Goal: Information Seeking & Learning: Learn about a topic

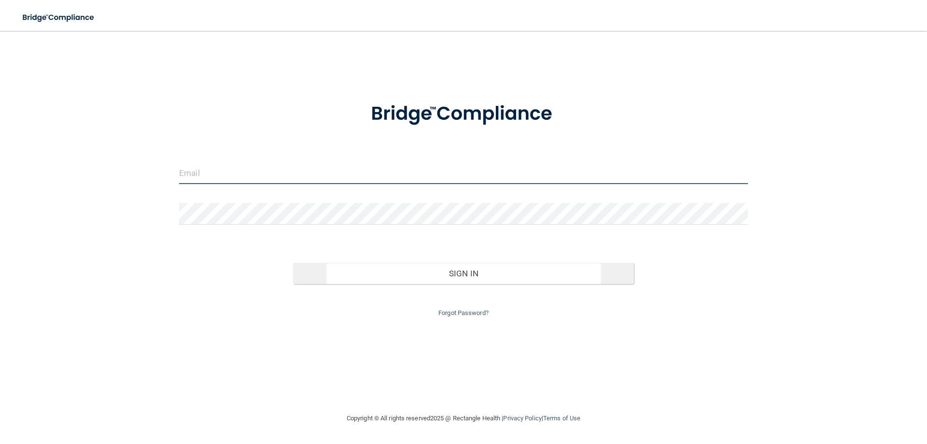
type input "[EMAIL_ADDRESS][DOMAIN_NAME]"
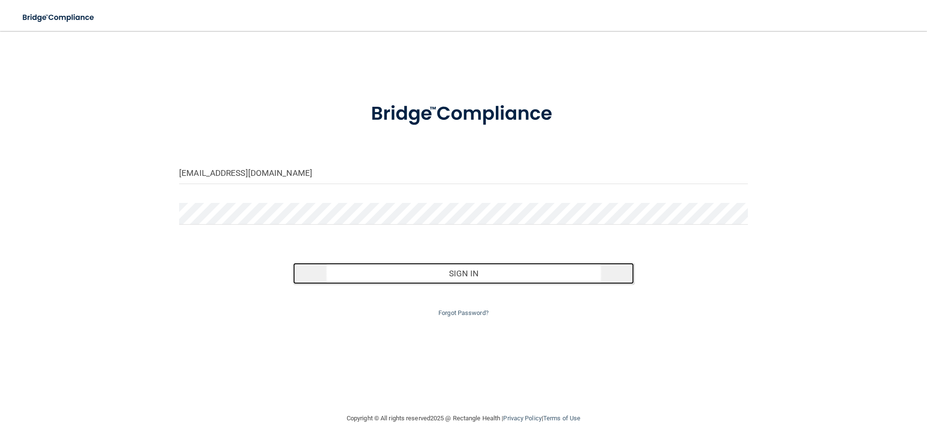
click at [475, 272] on button "Sign In" at bounding box center [464, 273] width 342 height 21
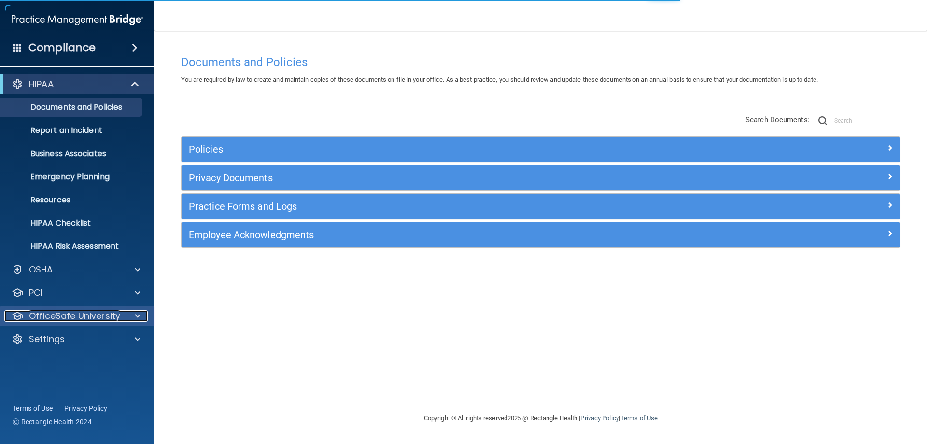
click at [92, 319] on p "OfficeSafe University" at bounding box center [74, 316] width 91 height 12
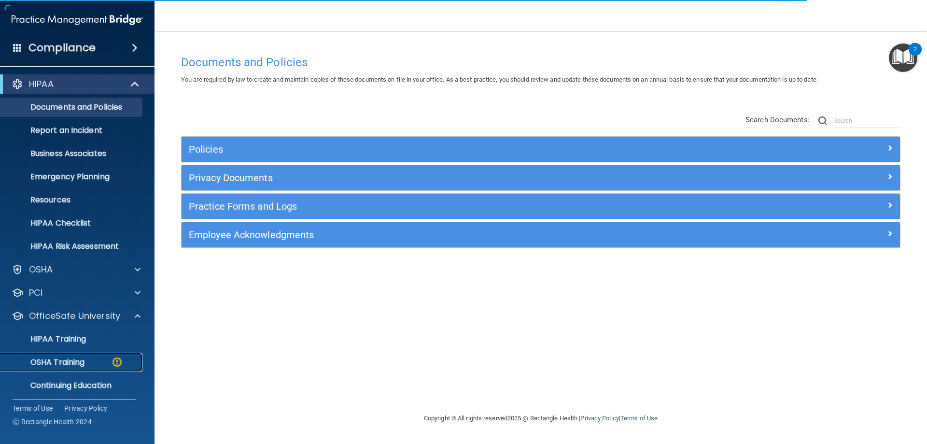
click at [79, 364] on p "OSHA Training" at bounding box center [45, 362] width 78 height 10
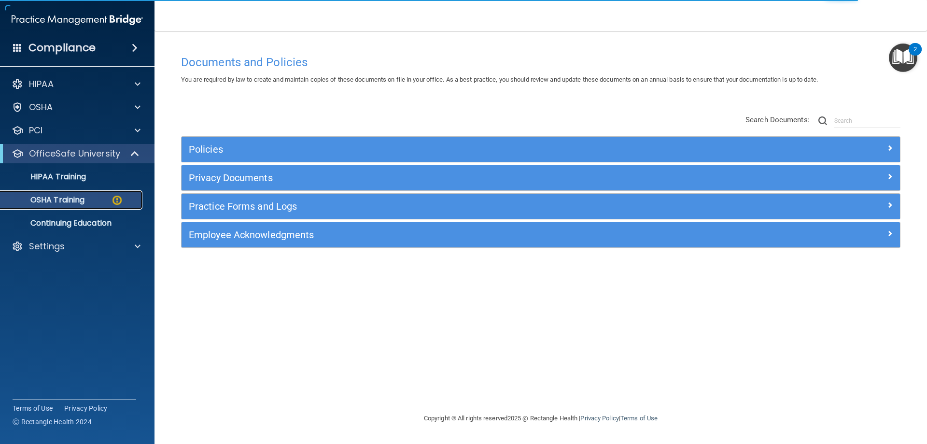
click at [94, 201] on div "OSHA Training" at bounding box center [72, 200] width 132 height 10
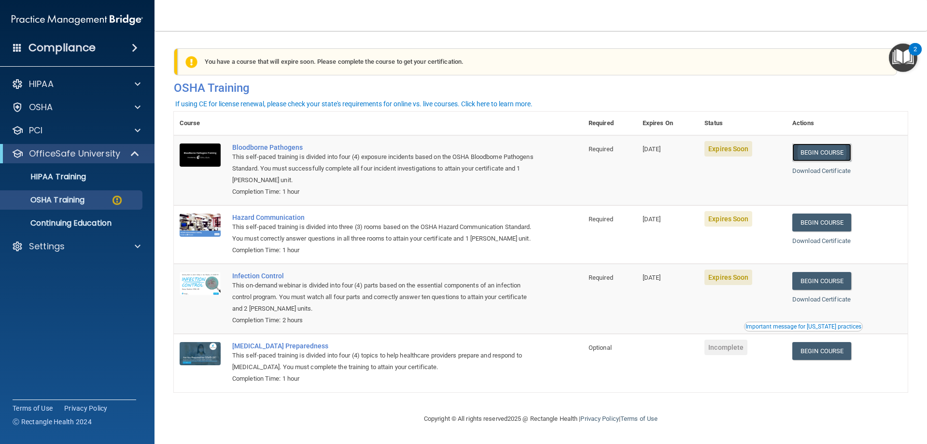
click at [828, 157] on link "Begin Course" at bounding box center [822, 152] width 59 height 18
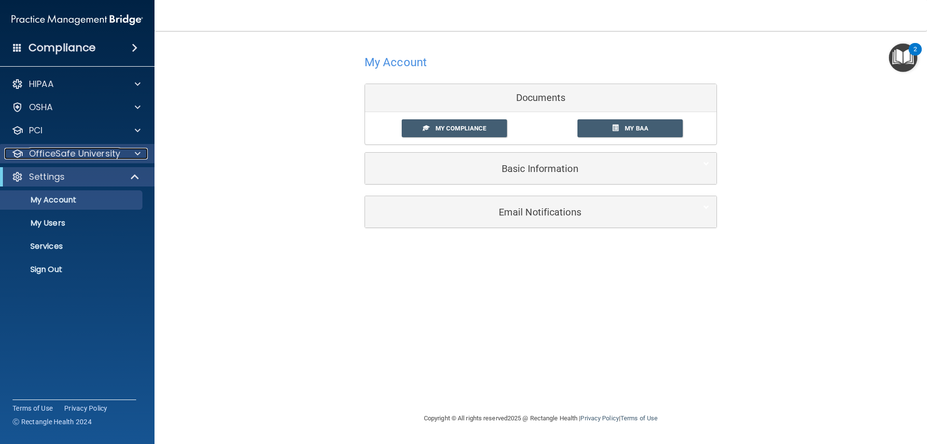
click at [60, 155] on p "OfficeSafe University" at bounding box center [74, 154] width 91 height 12
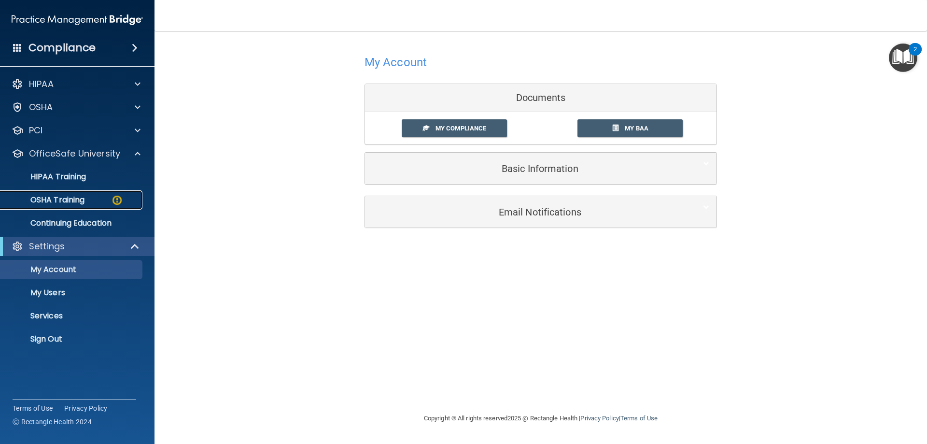
click at [78, 199] on p "OSHA Training" at bounding box center [45, 200] width 78 height 10
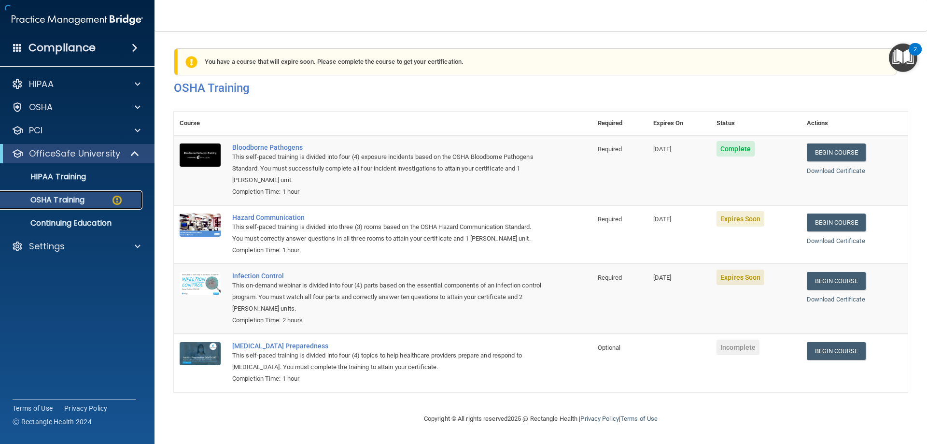
click at [62, 203] on p "OSHA Training" at bounding box center [45, 200] width 78 height 10
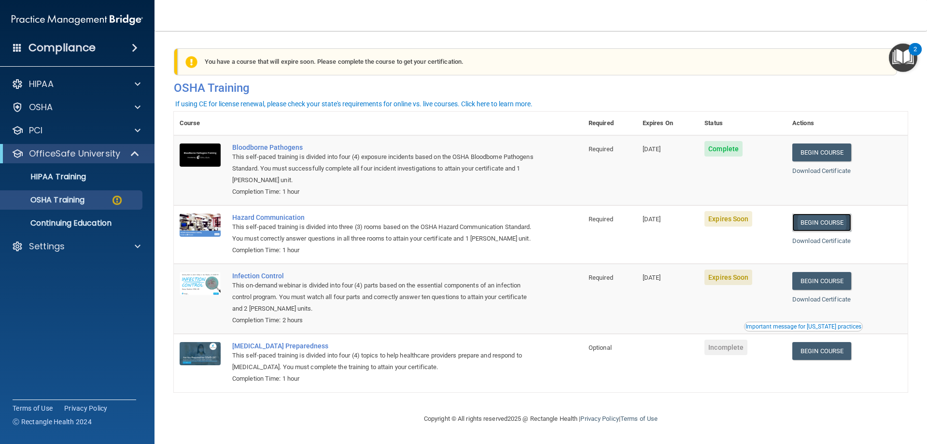
click at [815, 227] on link "Begin Course" at bounding box center [822, 223] width 59 height 18
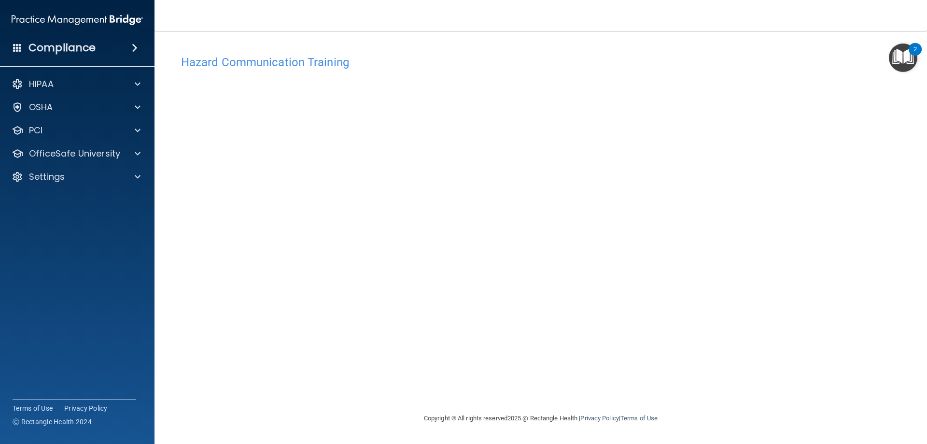
click at [802, 338] on div "Hazard Communication Training This course doesn’t expire until [DATE]. Are you …" at bounding box center [541, 231] width 734 height 362
click at [135, 155] on span at bounding box center [138, 154] width 6 height 12
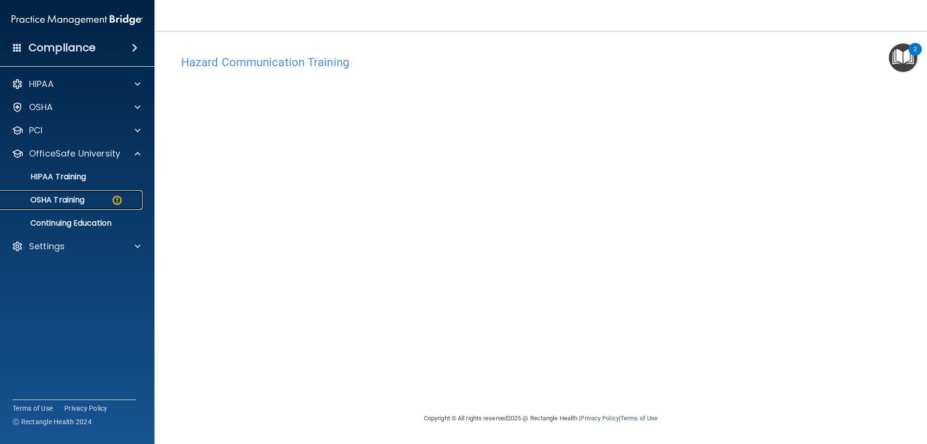
click at [69, 196] on p "OSHA Training" at bounding box center [45, 200] width 78 height 10
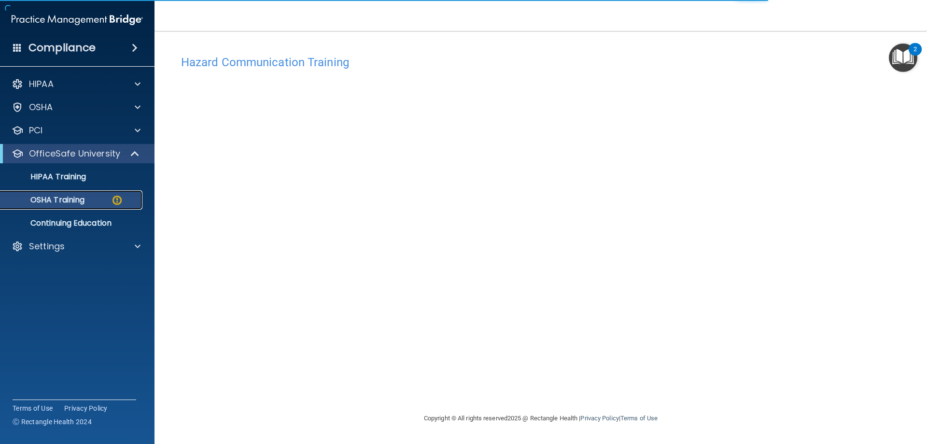
click at [73, 201] on p "OSHA Training" at bounding box center [45, 200] width 78 height 10
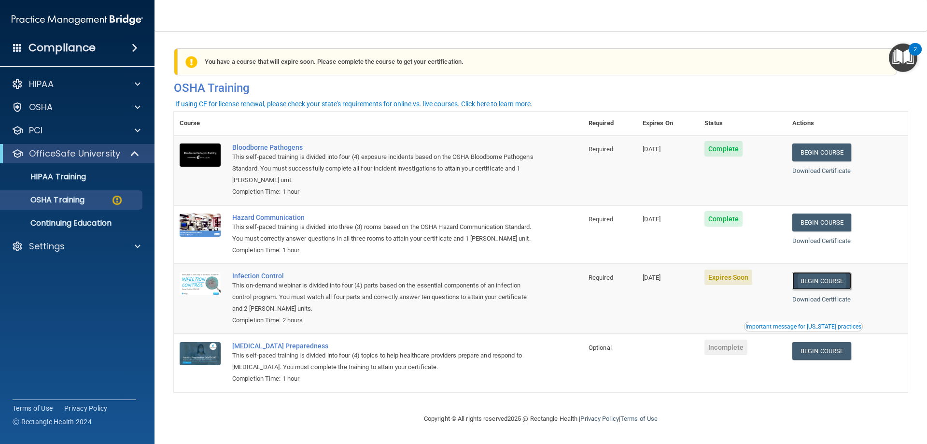
click at [828, 290] on link "Begin Course" at bounding box center [822, 281] width 59 height 18
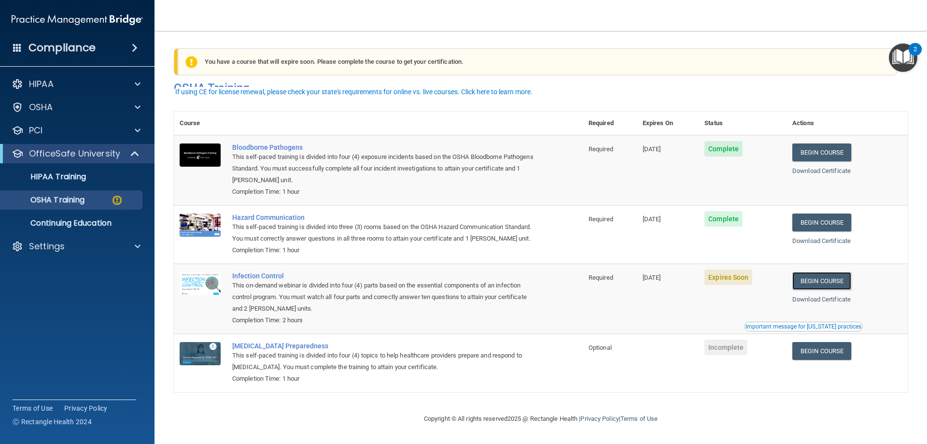
scroll to position [12, 0]
click at [62, 177] on p "HIPAA Training" at bounding box center [46, 177] width 80 height 10
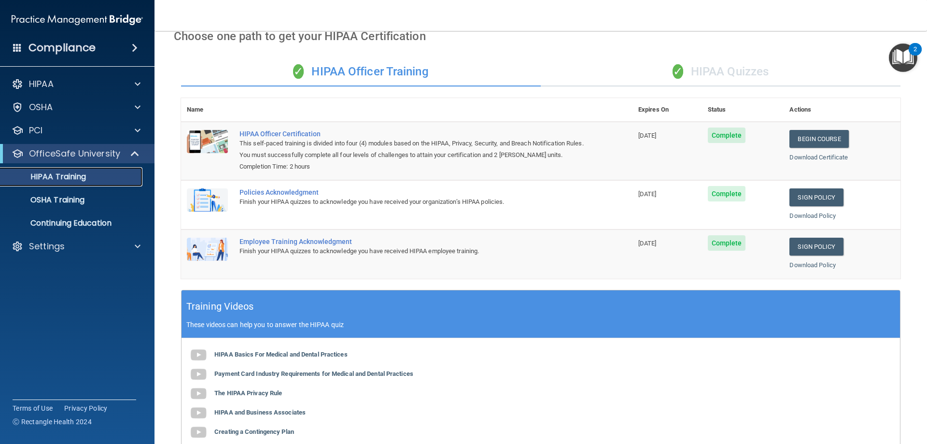
scroll to position [50, 0]
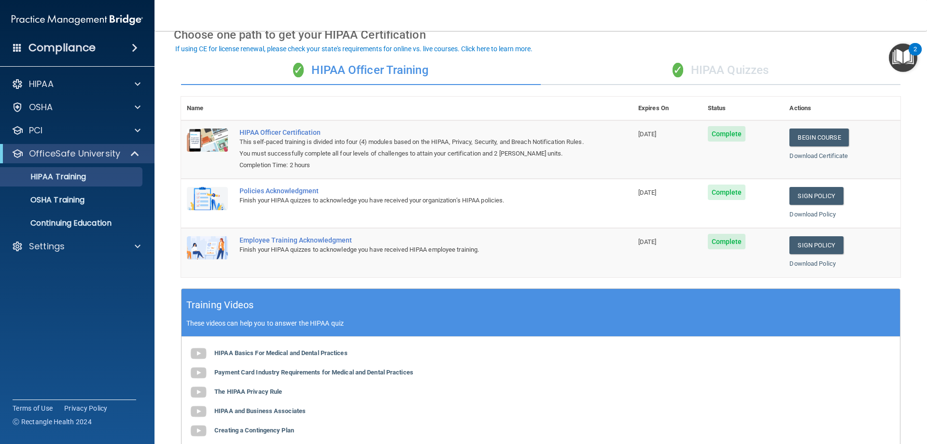
click at [332, 212] on td "Policies Acknowledgment Finish your HIPAA quizzes to acknowledge you have recei…" at bounding box center [433, 203] width 399 height 49
click at [261, 194] on div "Policies Acknowledgment" at bounding box center [412, 191] width 345 height 8
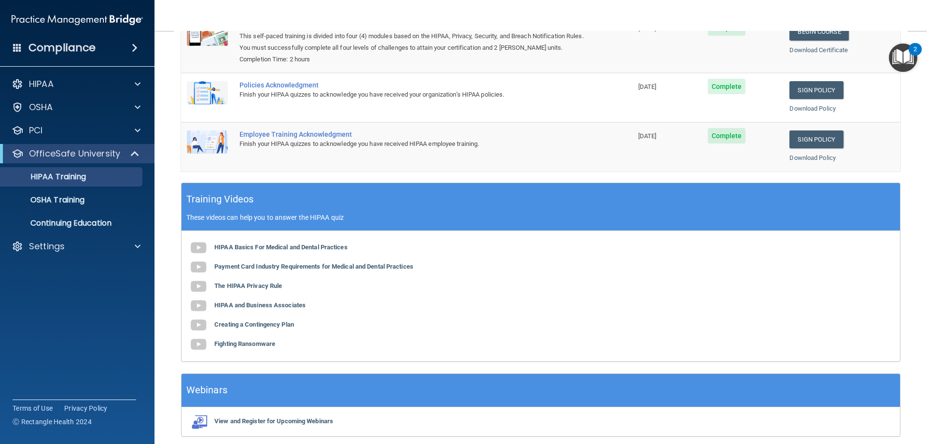
scroll to position [195, 0]
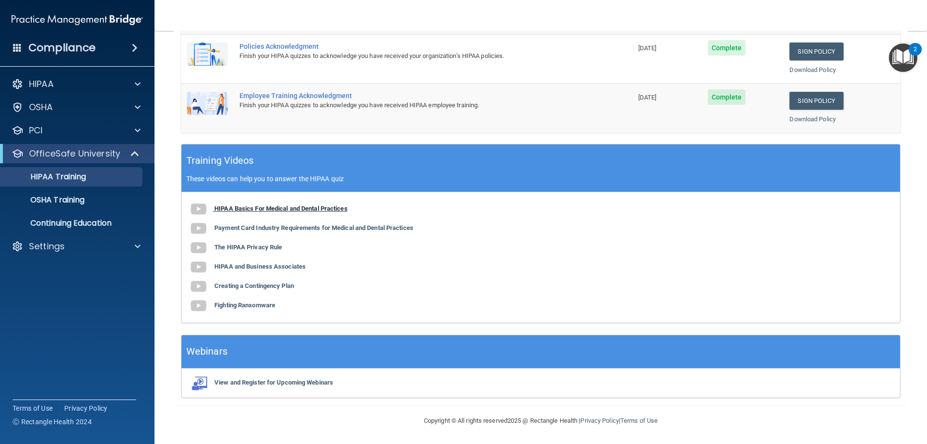
click at [243, 212] on b "HIPAA Basics For Medical and Dental Practices" at bounding box center [280, 208] width 133 height 7
click at [258, 248] on b "The HIPAA Privacy Rule" at bounding box center [248, 246] width 68 height 7
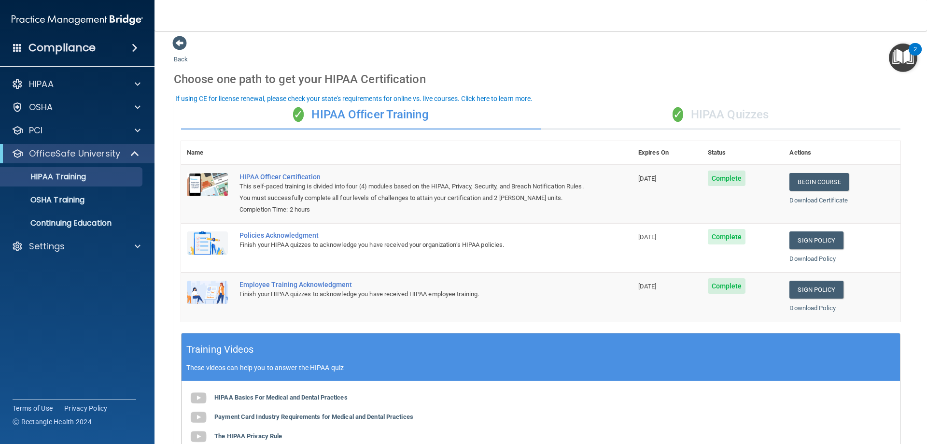
scroll to position [0, 0]
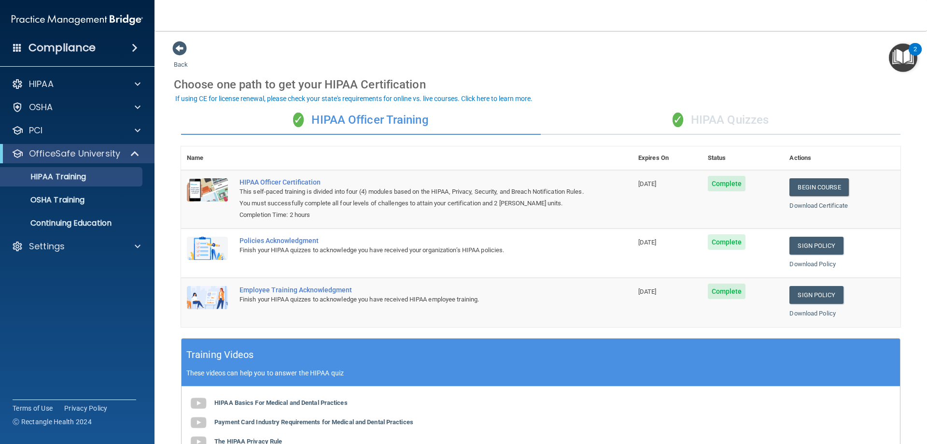
click at [742, 124] on div "✓ HIPAA Quizzes" at bounding box center [721, 120] width 360 height 29
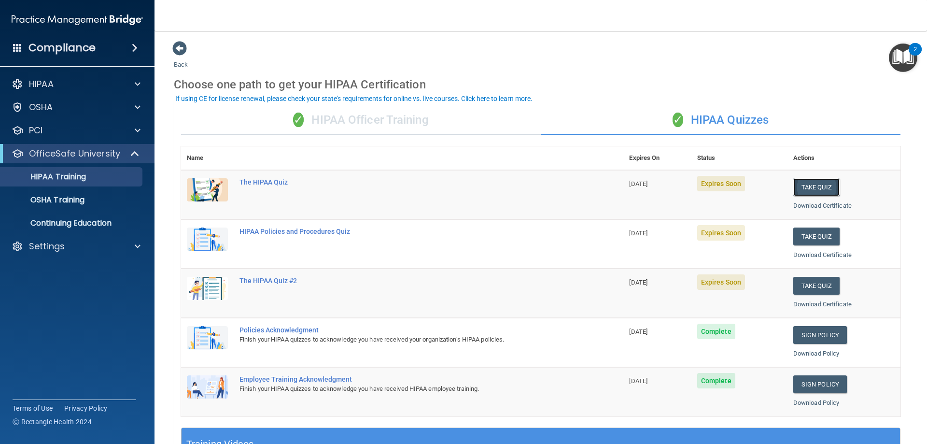
click at [806, 186] on button "Take Quiz" at bounding box center [817, 187] width 46 height 18
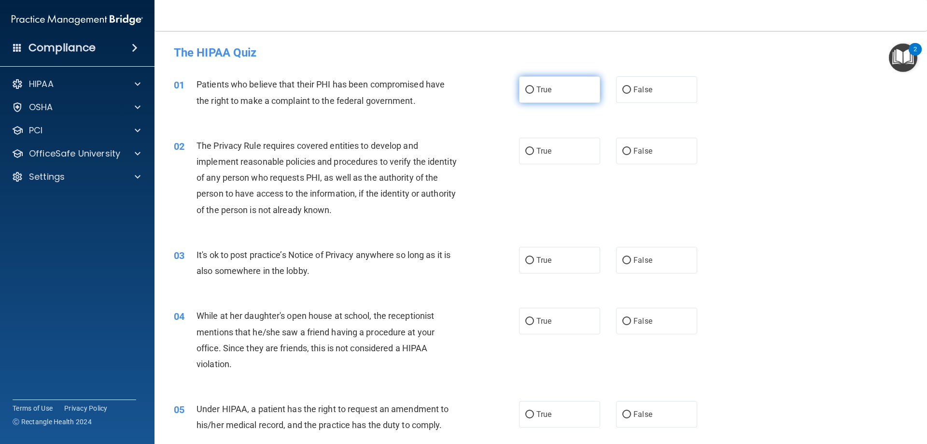
click at [526, 89] on input "True" at bounding box center [530, 89] width 9 height 7
radio input "true"
click at [528, 151] on input "True" at bounding box center [530, 151] width 9 height 7
radio input "true"
click at [526, 262] on input "True" at bounding box center [530, 260] width 9 height 7
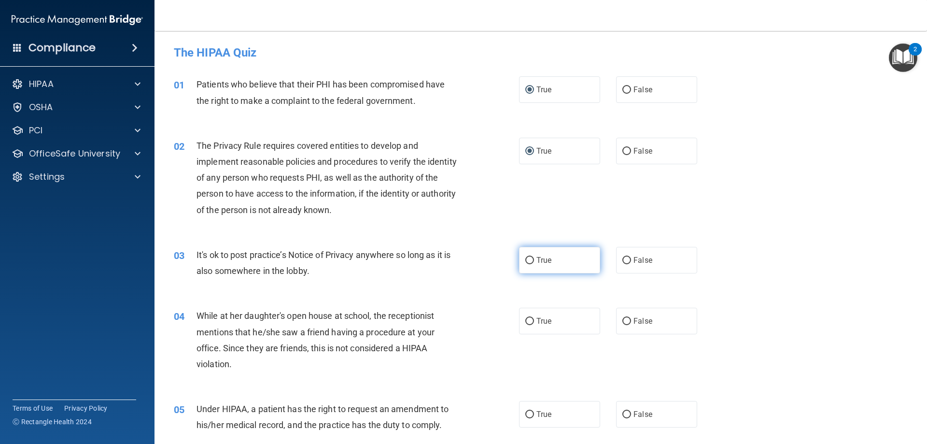
radio input "true"
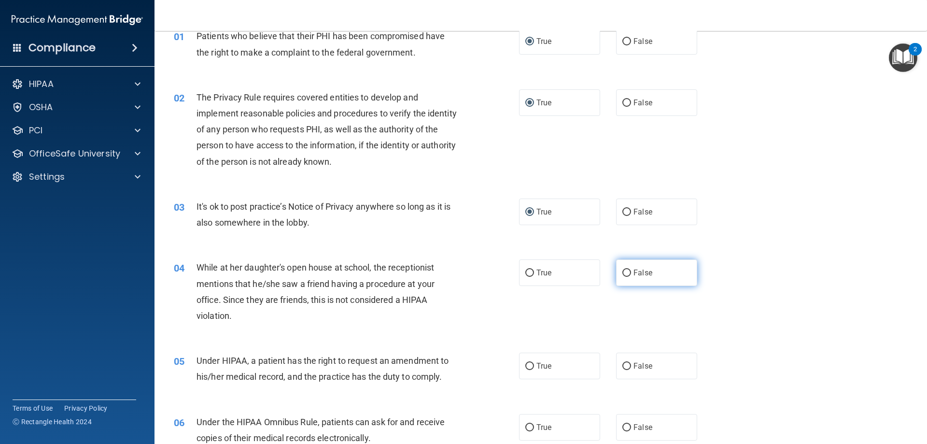
click at [623, 273] on input "False" at bounding box center [627, 273] width 9 height 7
radio input "true"
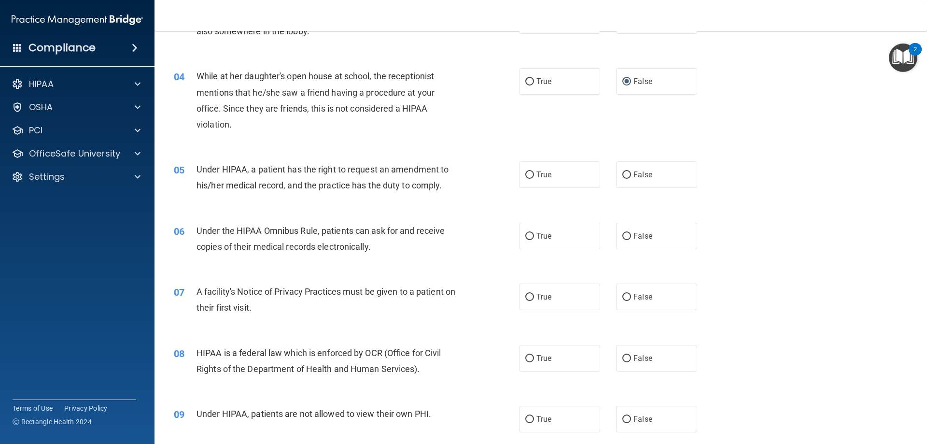
scroll to position [242, 0]
click at [623, 170] on input "False" at bounding box center [627, 173] width 9 height 7
radio input "true"
click at [520, 234] on label "True" at bounding box center [559, 234] width 81 height 27
click at [526, 234] on input "True" at bounding box center [530, 234] width 9 height 7
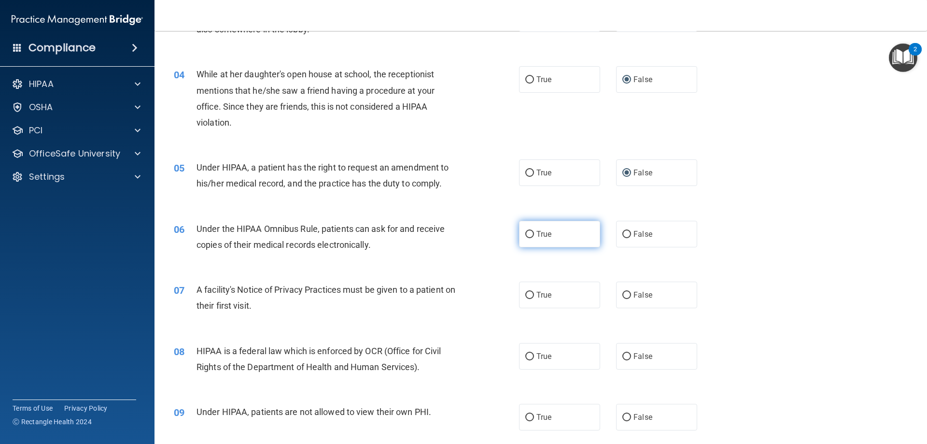
radio input "true"
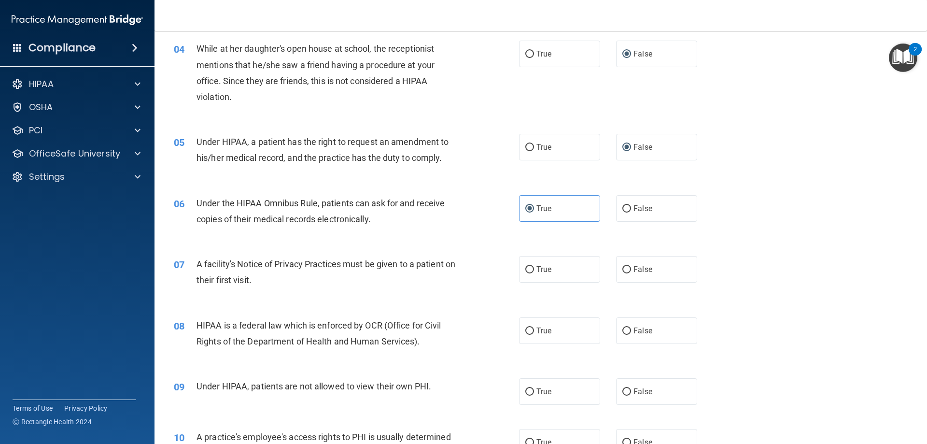
scroll to position [290, 0]
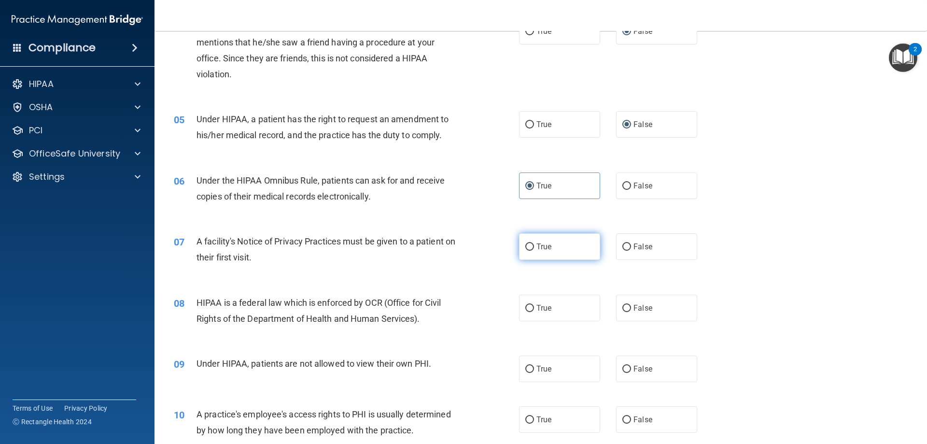
click at [526, 245] on input "True" at bounding box center [530, 246] width 9 height 7
radio input "true"
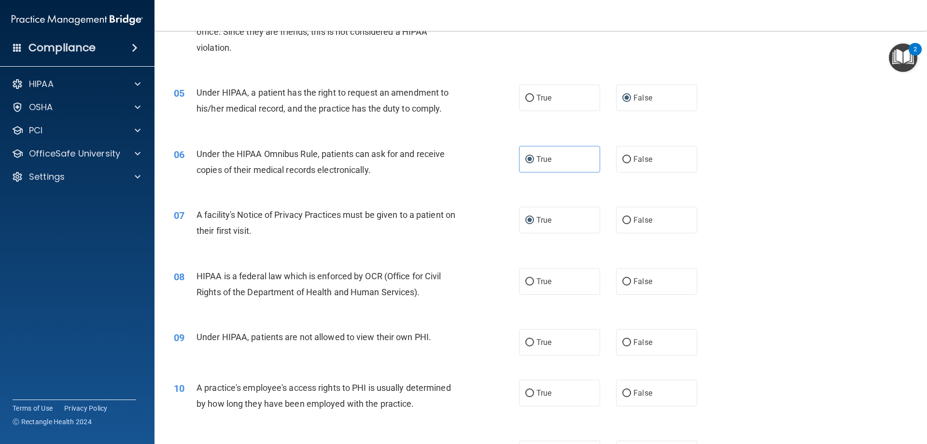
scroll to position [338, 0]
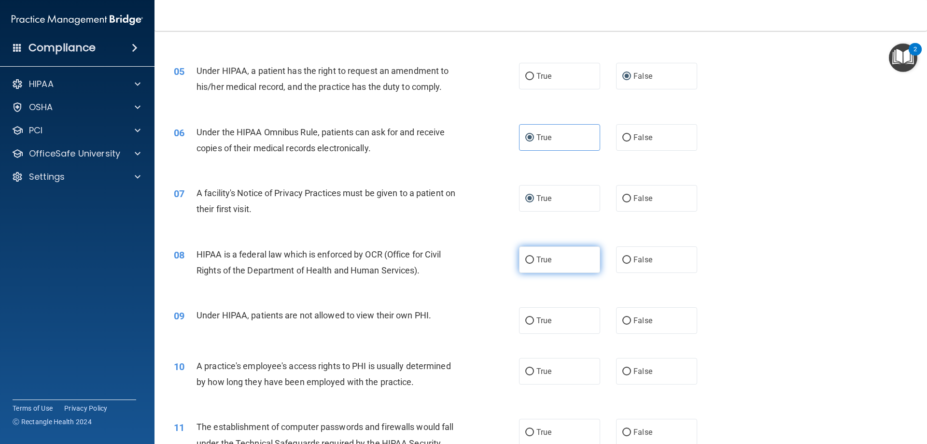
drag, startPoint x: 524, startPoint y: 256, endPoint x: 552, endPoint y: 246, distance: 29.8
click at [526, 256] on input "True" at bounding box center [530, 259] width 9 height 7
radio input "true"
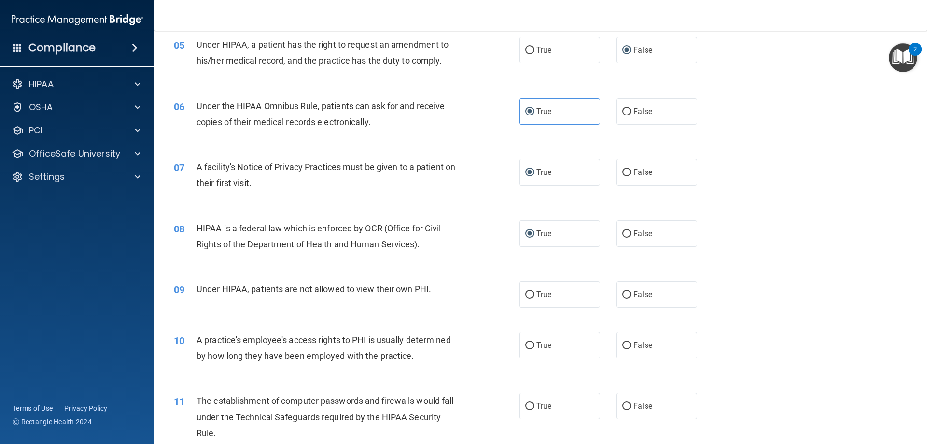
scroll to position [386, 0]
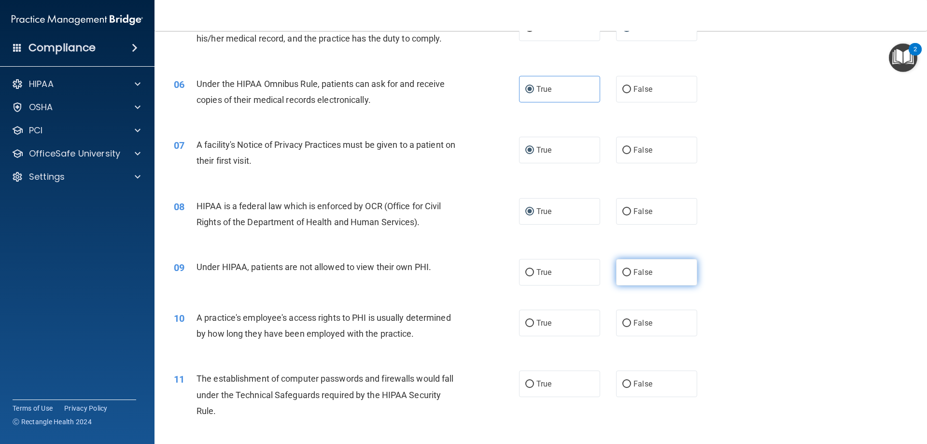
click at [623, 273] on input "False" at bounding box center [627, 272] width 9 height 7
radio input "true"
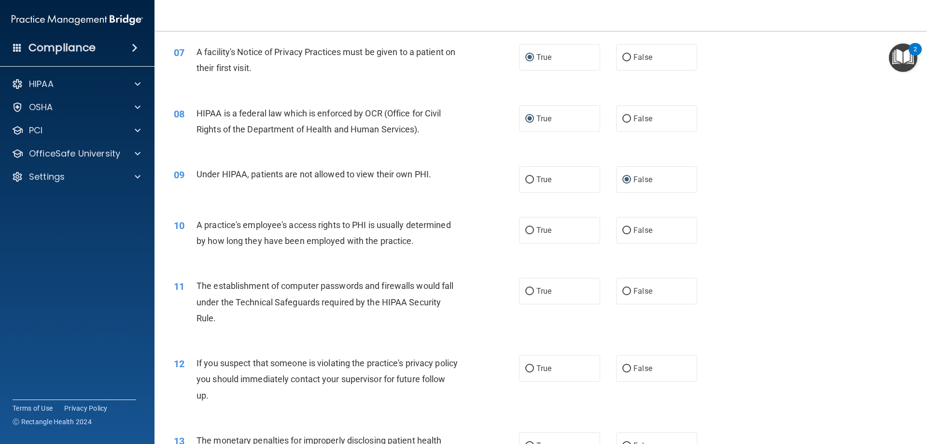
scroll to position [483, 0]
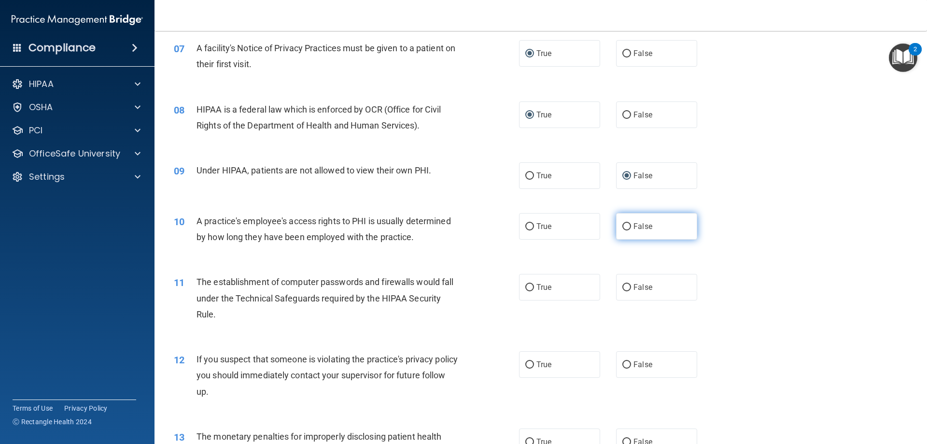
click at [624, 226] on input "False" at bounding box center [627, 226] width 9 height 7
radio input "true"
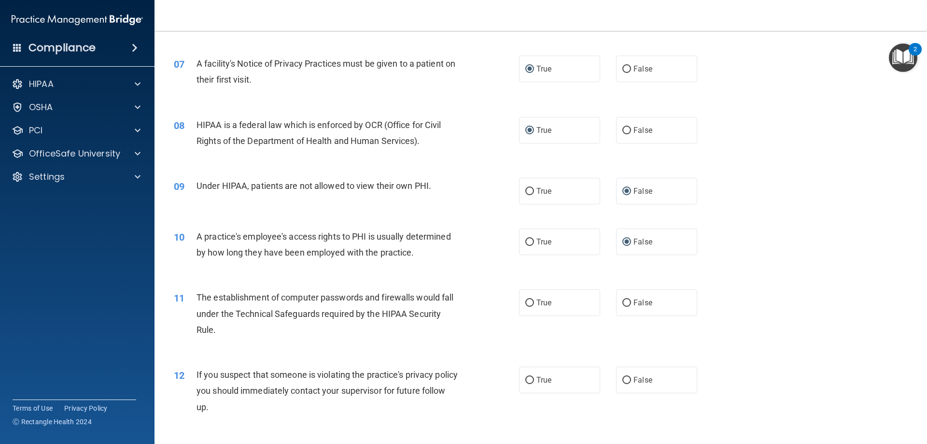
scroll to position [531, 0]
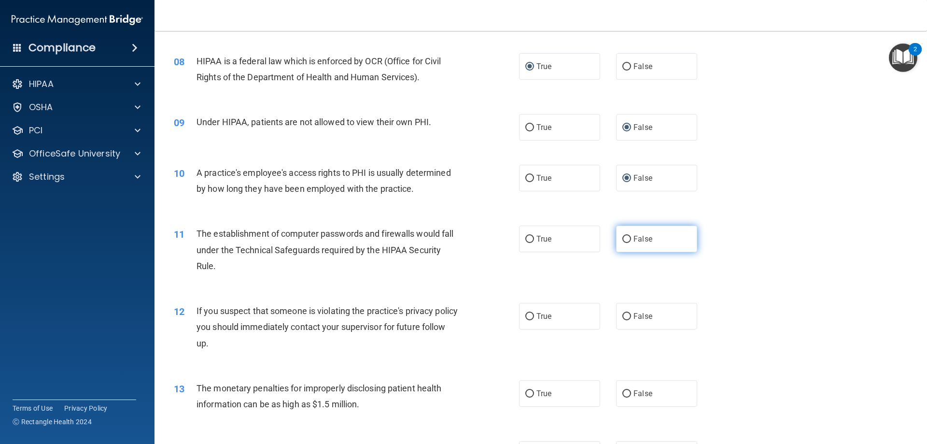
click at [624, 239] on input "False" at bounding box center [627, 239] width 9 height 7
radio input "true"
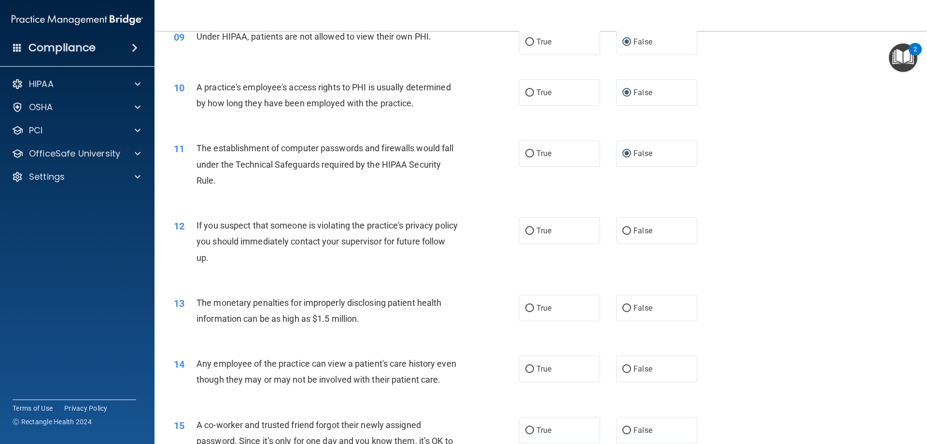
scroll to position [628, 0]
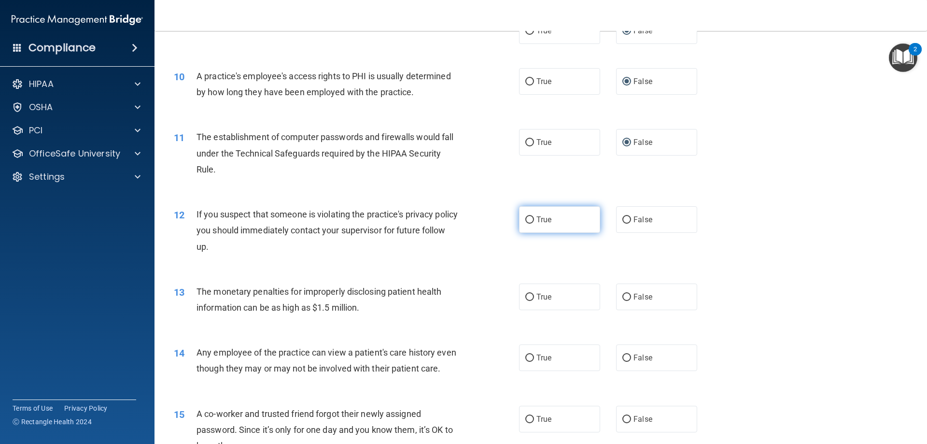
click at [531, 223] on label "True" at bounding box center [559, 219] width 81 height 27
click at [531, 223] on input "True" at bounding box center [530, 219] width 9 height 7
radio input "true"
click at [530, 295] on input "True" at bounding box center [530, 297] width 9 height 7
radio input "true"
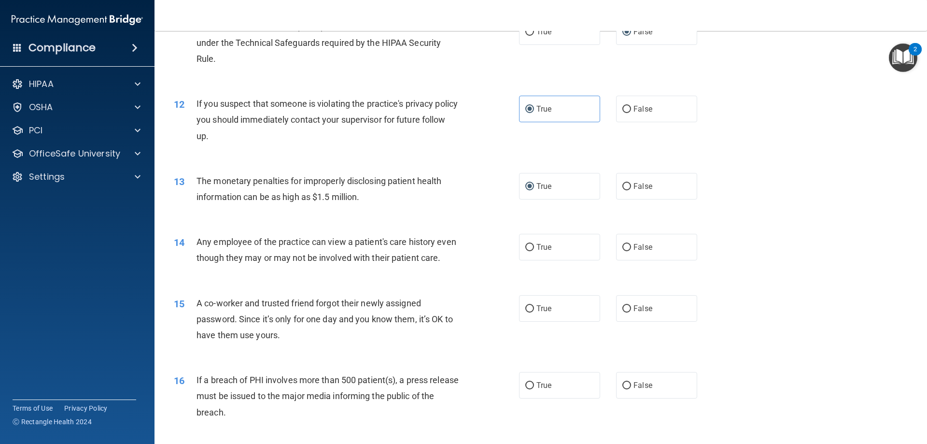
scroll to position [773, 0]
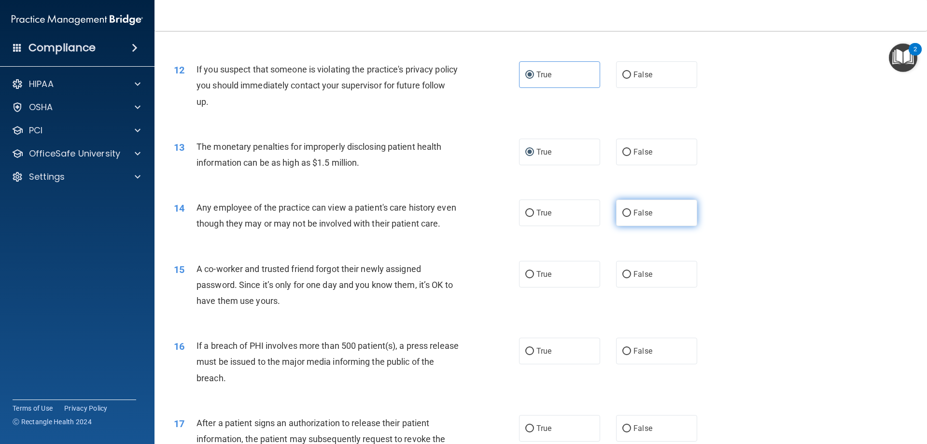
click at [623, 214] on input "False" at bounding box center [627, 213] width 9 height 7
radio input "true"
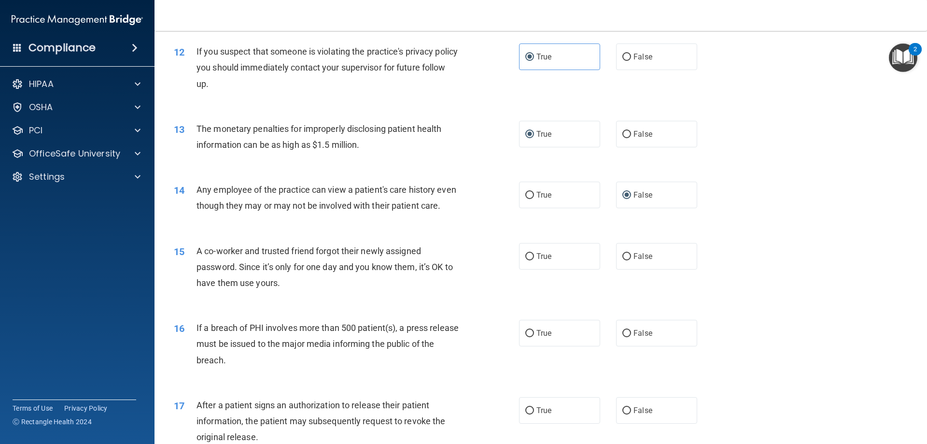
scroll to position [821, 0]
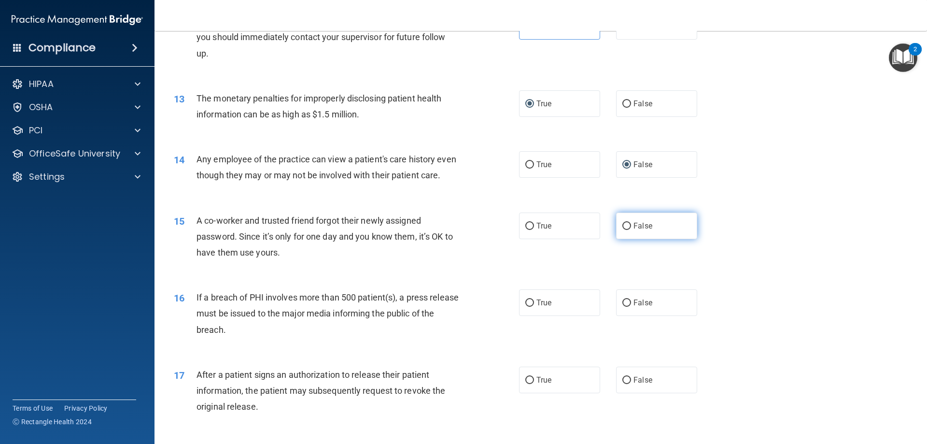
click at [623, 230] on input "False" at bounding box center [627, 226] width 9 height 7
radio input "true"
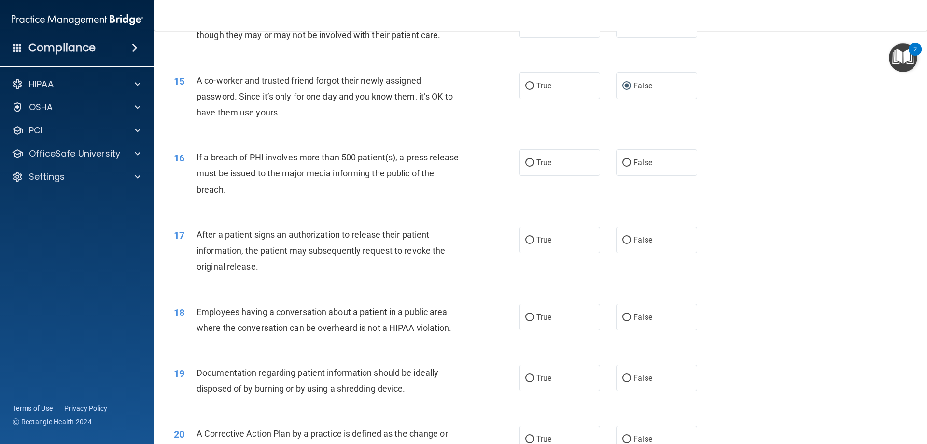
scroll to position [966, 0]
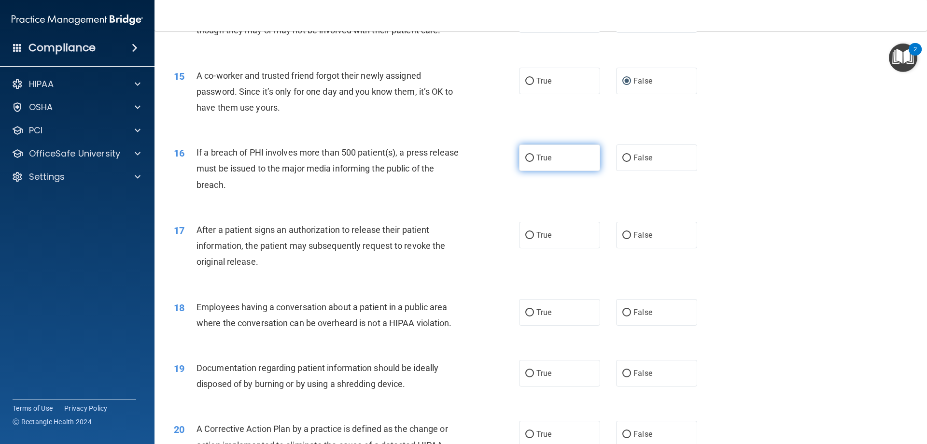
click at [529, 162] on input "True" at bounding box center [530, 158] width 9 height 7
radio input "true"
click at [526, 239] on input "True" at bounding box center [530, 235] width 9 height 7
radio input "true"
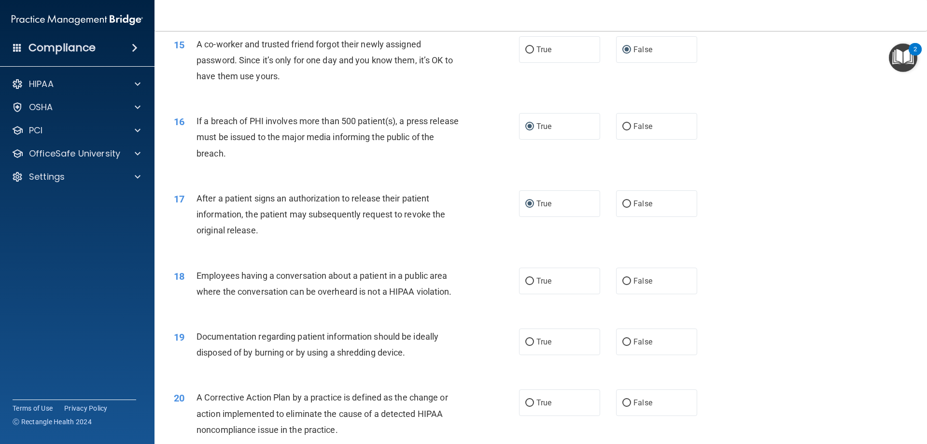
scroll to position [1014, 0]
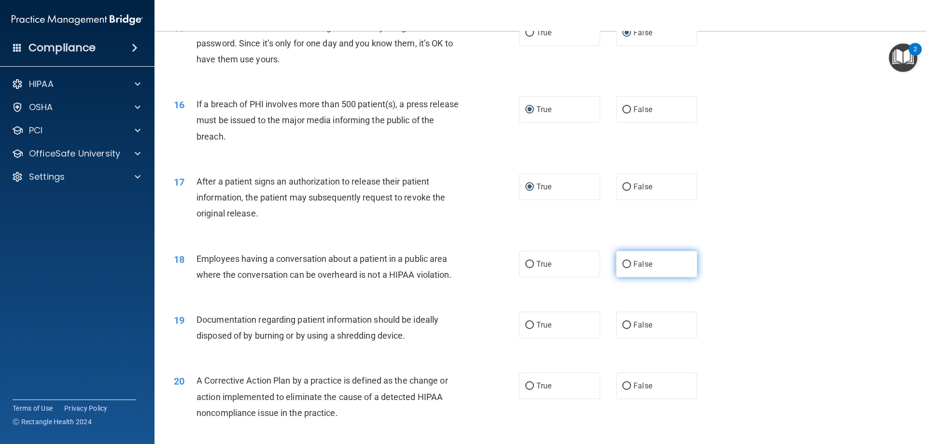
click at [626, 268] on input "False" at bounding box center [627, 264] width 9 height 7
radio input "true"
drag, startPoint x: 524, startPoint y: 336, endPoint x: 517, endPoint y: 342, distance: 9.6
click at [522, 336] on label "True" at bounding box center [559, 325] width 81 height 27
click at [526, 329] on input "True" at bounding box center [530, 325] width 9 height 7
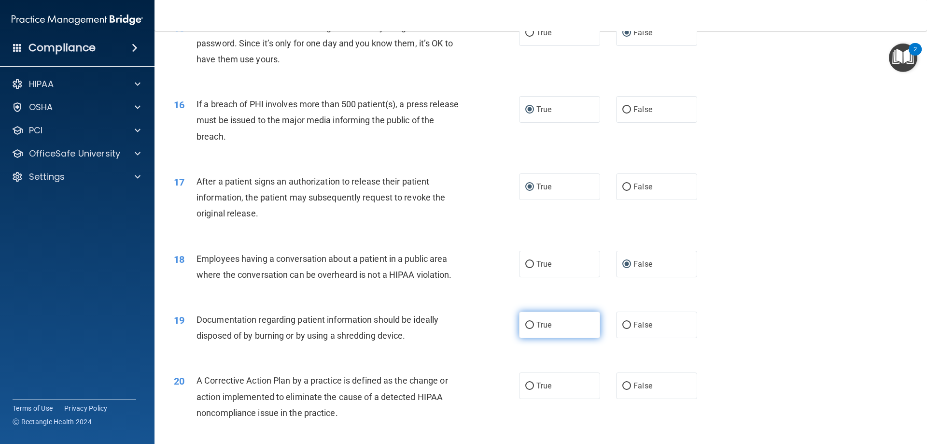
radio input "true"
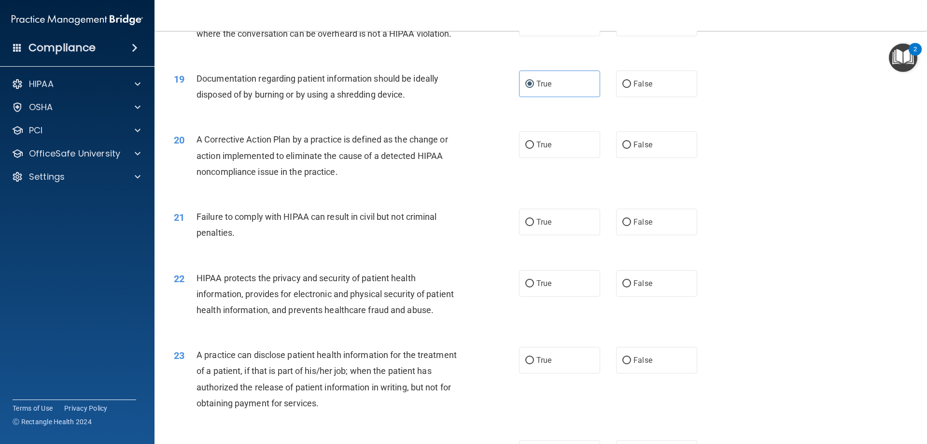
scroll to position [1256, 0]
click at [528, 148] on input "True" at bounding box center [530, 144] width 9 height 7
radio input "true"
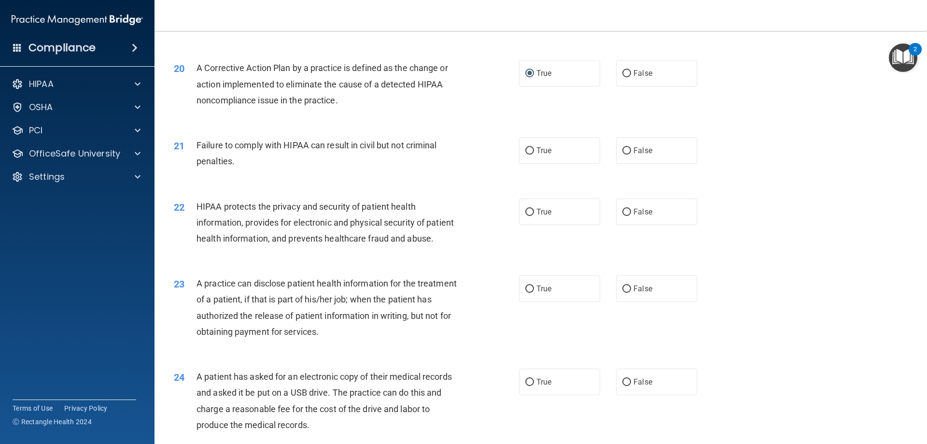
scroll to position [1353, 0]
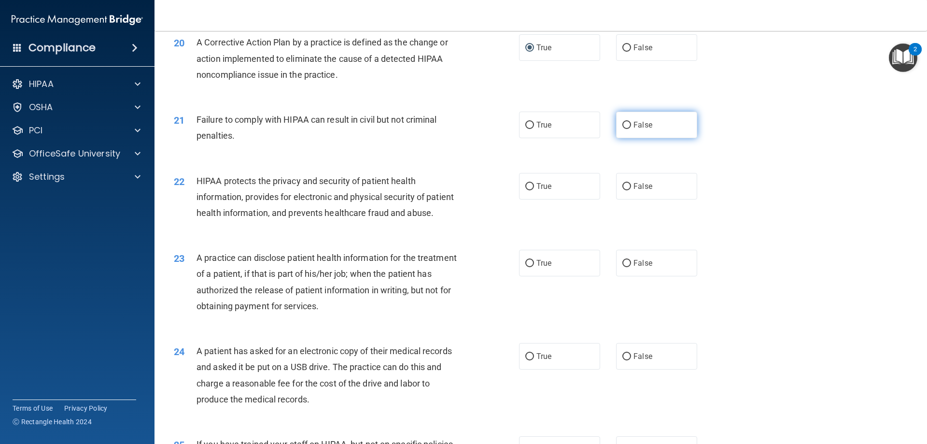
drag, startPoint x: 624, startPoint y: 144, endPoint x: 666, endPoint y: 152, distance: 42.8
click at [623, 129] on input "False" at bounding box center [627, 125] width 9 height 7
radio input "true"
click at [527, 190] on input "True" at bounding box center [530, 186] width 9 height 7
radio input "true"
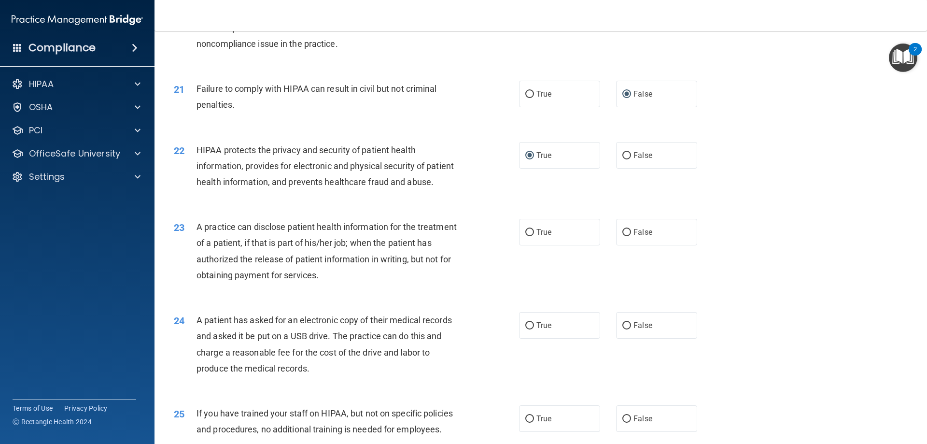
scroll to position [1401, 0]
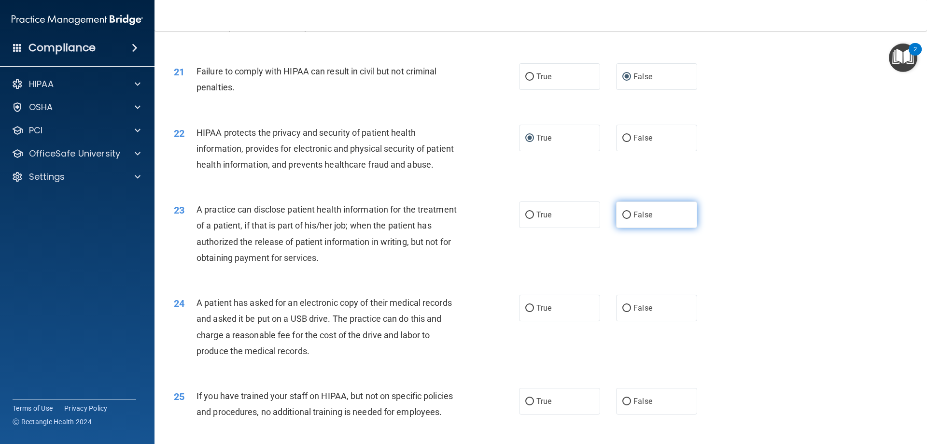
click at [625, 219] on input "False" at bounding box center [627, 215] width 9 height 7
radio input "true"
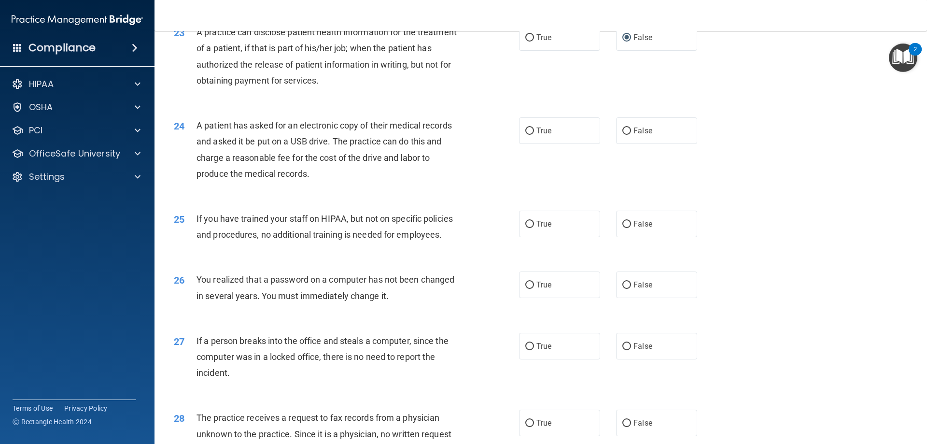
scroll to position [1594, 0]
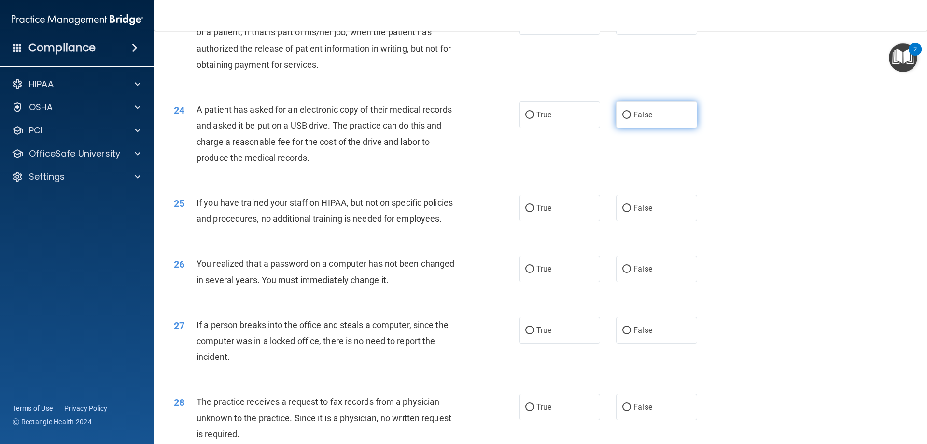
click at [624, 119] on input "False" at bounding box center [627, 115] width 9 height 7
radio input "true"
click at [623, 212] on input "False" at bounding box center [627, 208] width 9 height 7
radio input "true"
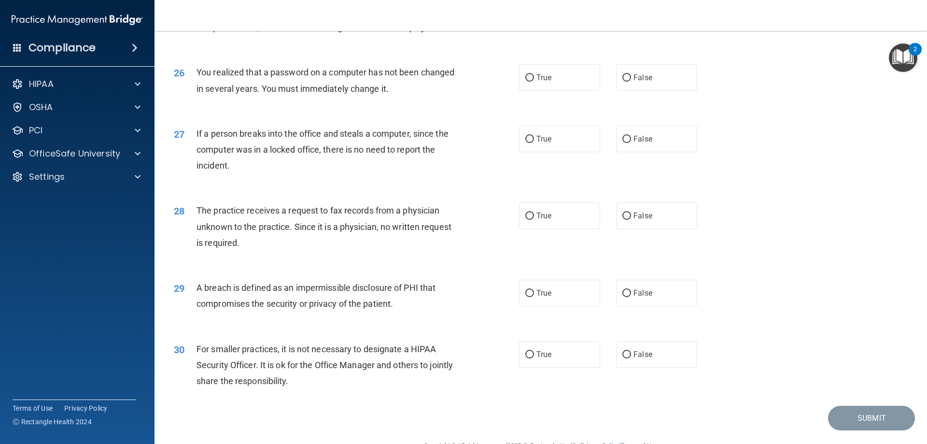
scroll to position [1787, 0]
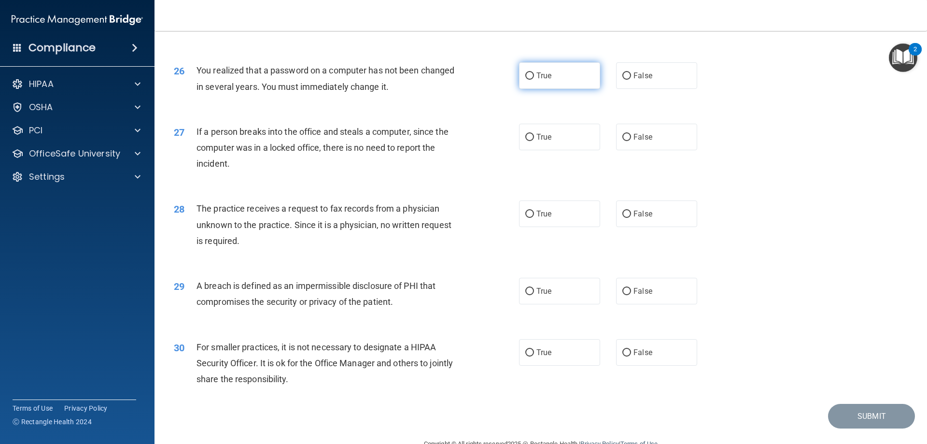
click at [526, 80] on input "True" at bounding box center [530, 75] width 9 height 7
radio input "true"
click at [627, 150] on label "False" at bounding box center [656, 137] width 81 height 27
click at [627, 141] on input "False" at bounding box center [627, 137] width 9 height 7
radio input "true"
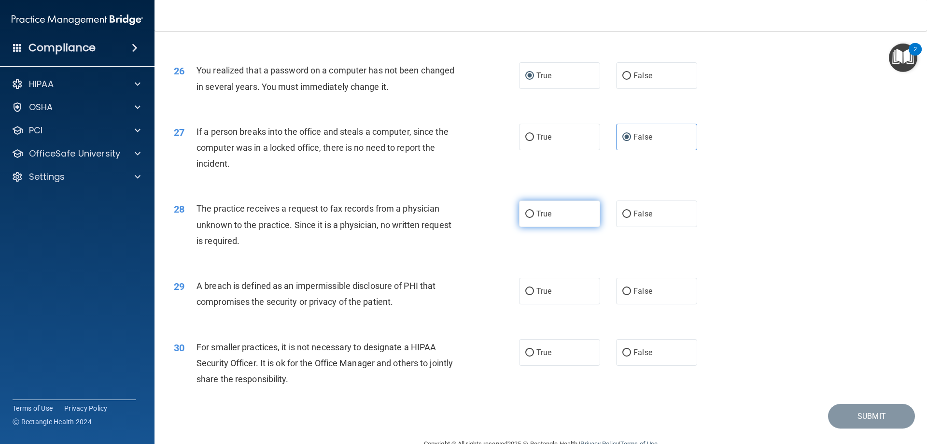
click at [531, 227] on label "True" at bounding box center [559, 213] width 81 height 27
click at [531, 218] on input "True" at bounding box center [530, 214] width 9 height 7
radio input "true"
click at [526, 295] on input "True" at bounding box center [530, 291] width 9 height 7
radio input "true"
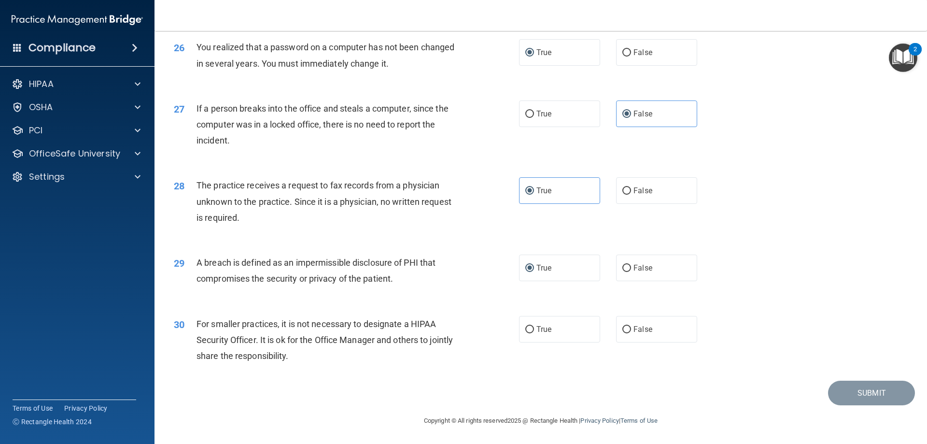
scroll to position [1842, 0]
click at [623, 330] on input "False" at bounding box center [627, 329] width 9 height 7
radio input "true"
click at [849, 395] on button "Submit" at bounding box center [871, 393] width 87 height 25
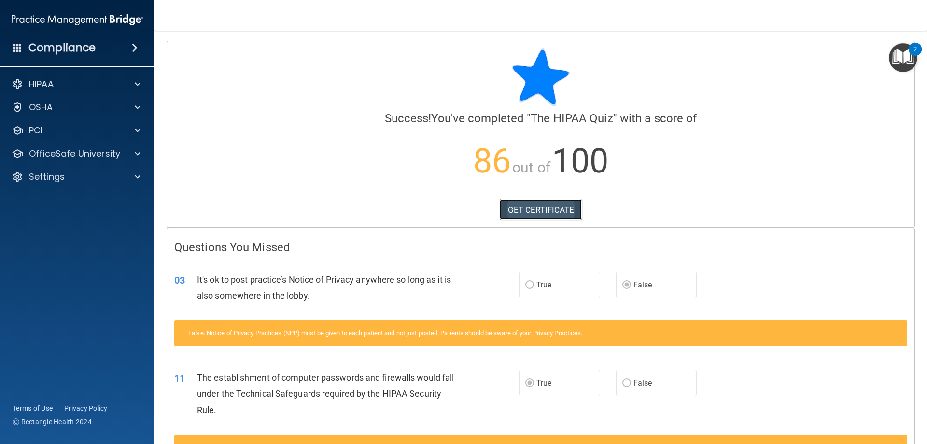
click at [535, 213] on link "GET CERTIFICATE" at bounding box center [541, 209] width 83 height 21
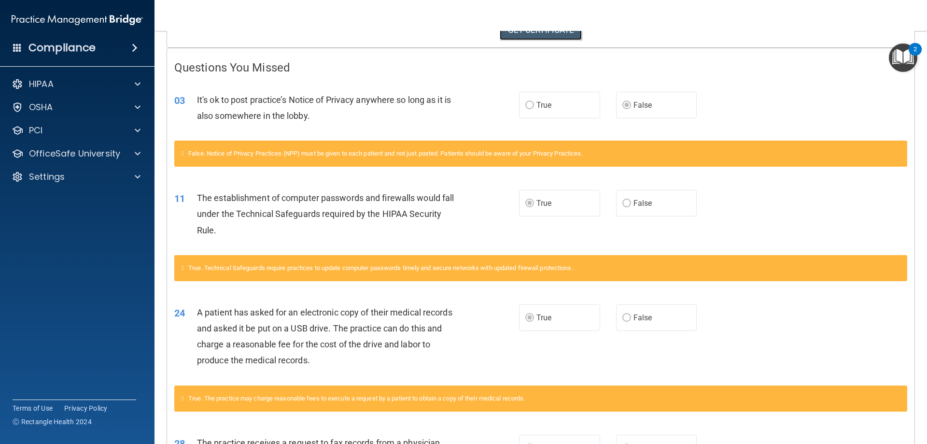
scroll to position [319, 0]
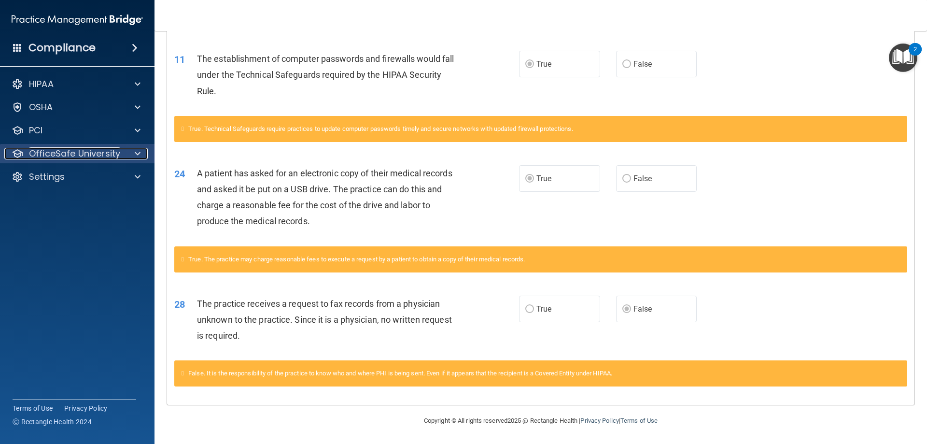
click at [134, 151] on div at bounding box center [136, 154] width 24 height 12
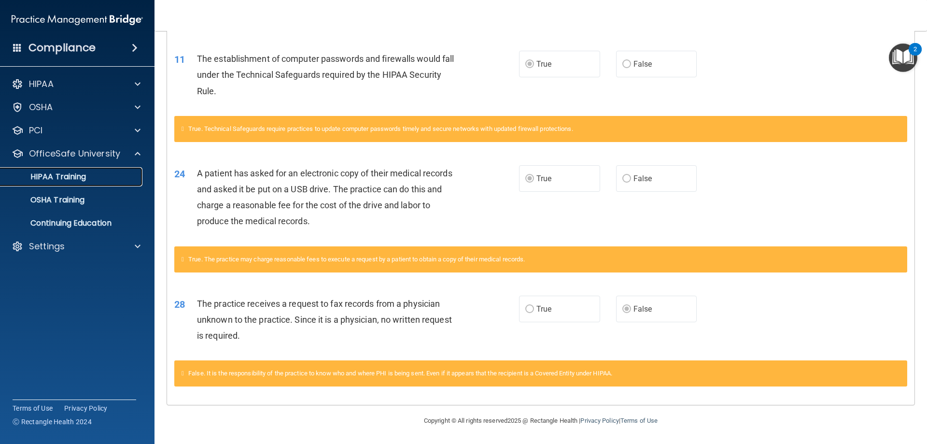
click at [71, 173] on p "HIPAA Training" at bounding box center [46, 177] width 80 height 10
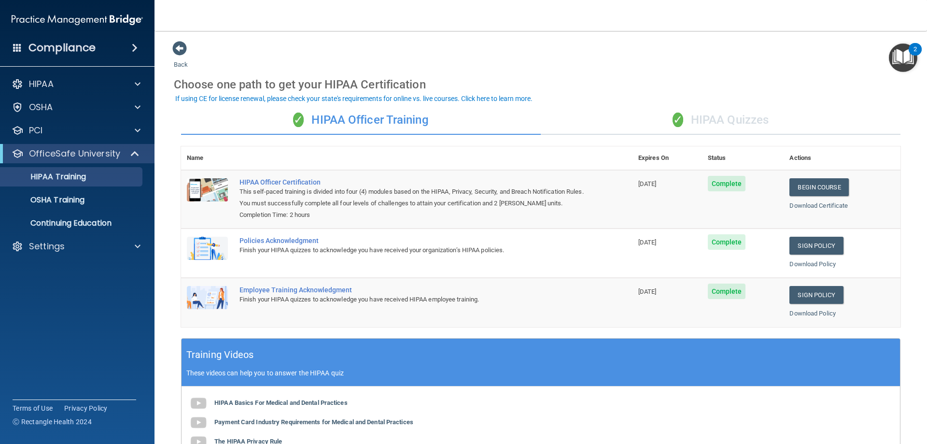
click at [673, 122] on span "✓" at bounding box center [678, 120] width 11 height 14
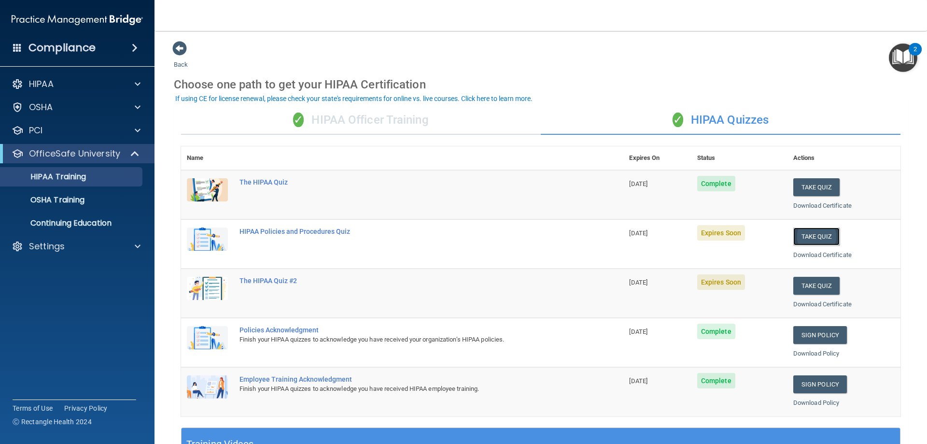
click at [822, 242] on button "Take Quiz" at bounding box center [817, 237] width 46 height 18
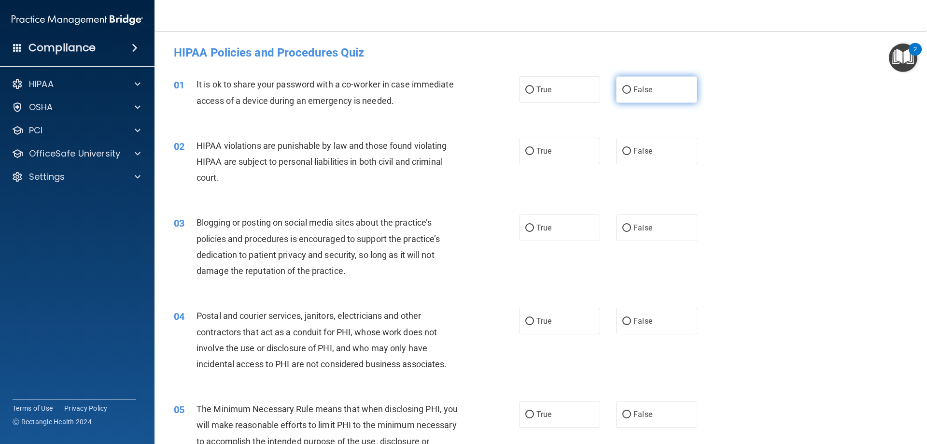
click at [623, 92] on input "False" at bounding box center [627, 89] width 9 height 7
radio input "true"
click at [526, 153] on input "True" at bounding box center [530, 151] width 9 height 7
radio input "true"
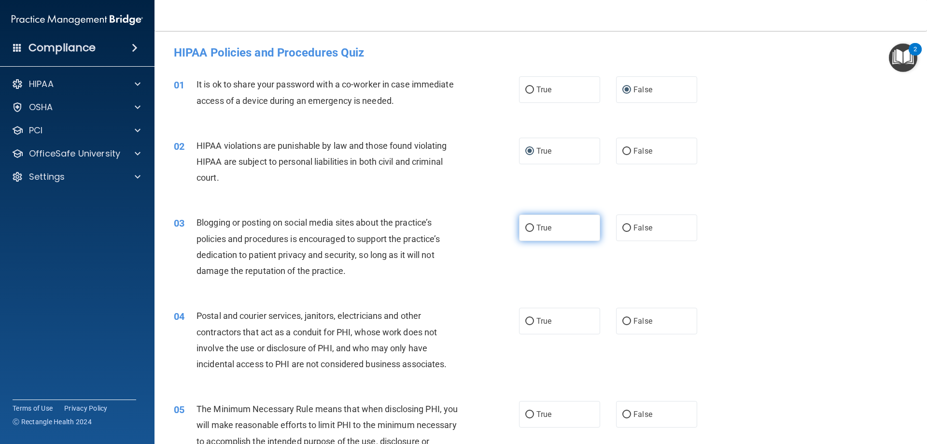
click at [528, 228] on input "True" at bounding box center [530, 228] width 9 height 7
radio input "true"
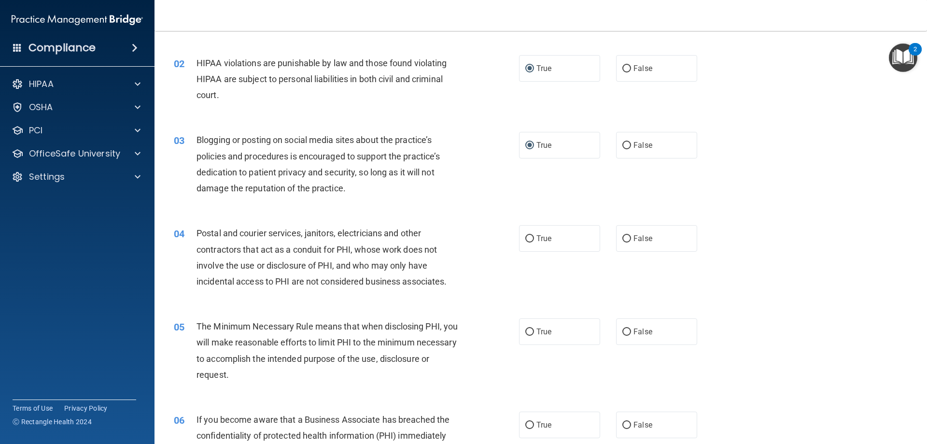
scroll to position [97, 0]
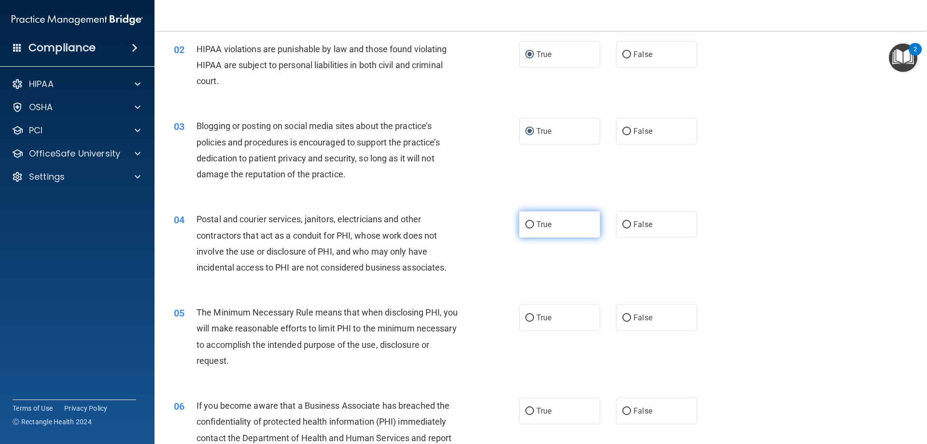
click at [528, 226] on input "True" at bounding box center [530, 224] width 9 height 7
radio input "true"
click at [526, 316] on input "True" at bounding box center [530, 317] width 9 height 7
radio input "true"
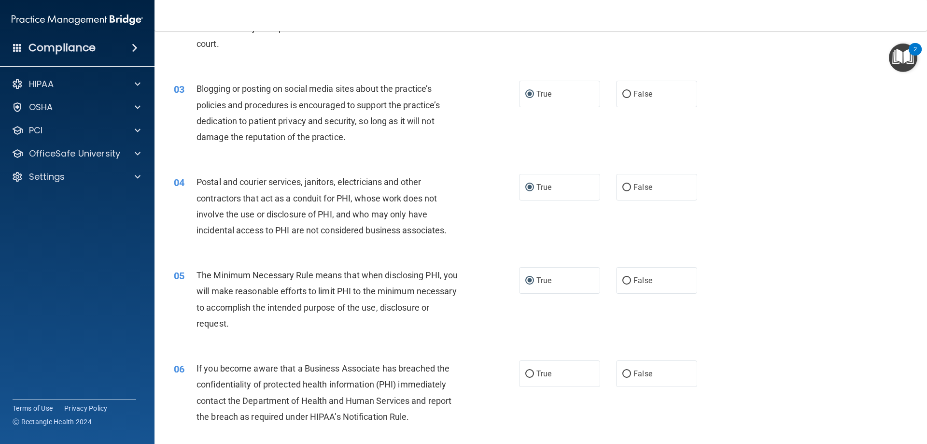
scroll to position [242, 0]
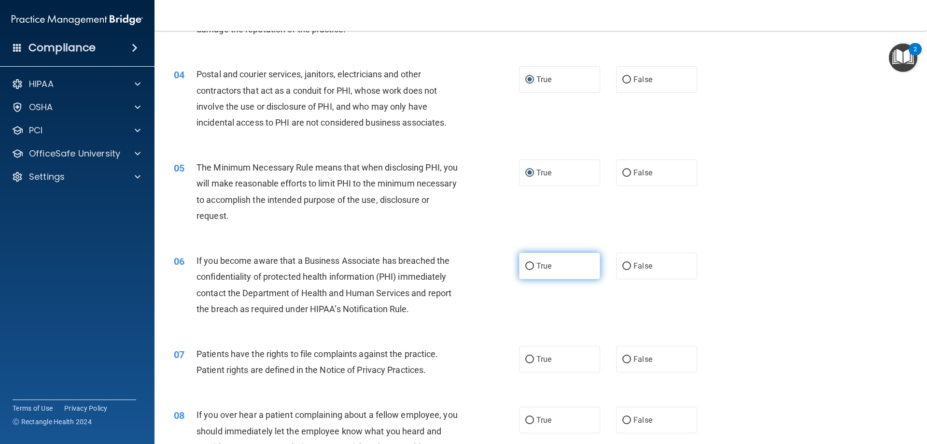
click at [537, 263] on span "True" at bounding box center [544, 265] width 15 height 9
click at [534, 263] on input "True" at bounding box center [530, 266] width 9 height 7
radio input "true"
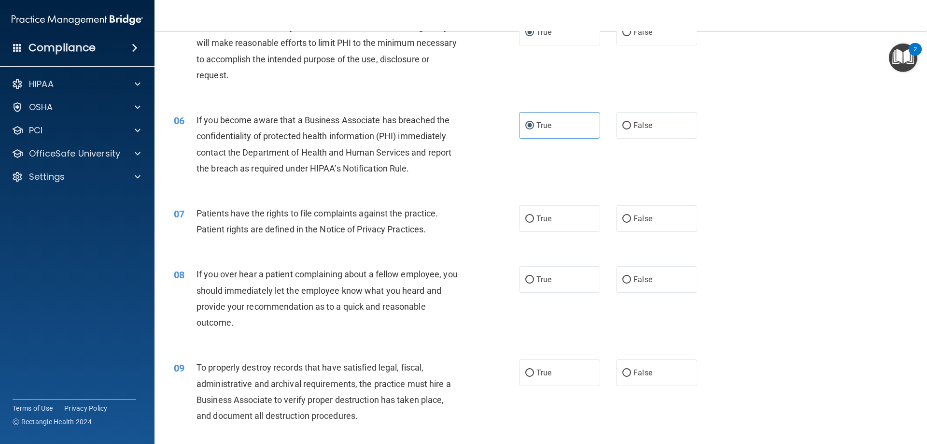
scroll to position [386, 0]
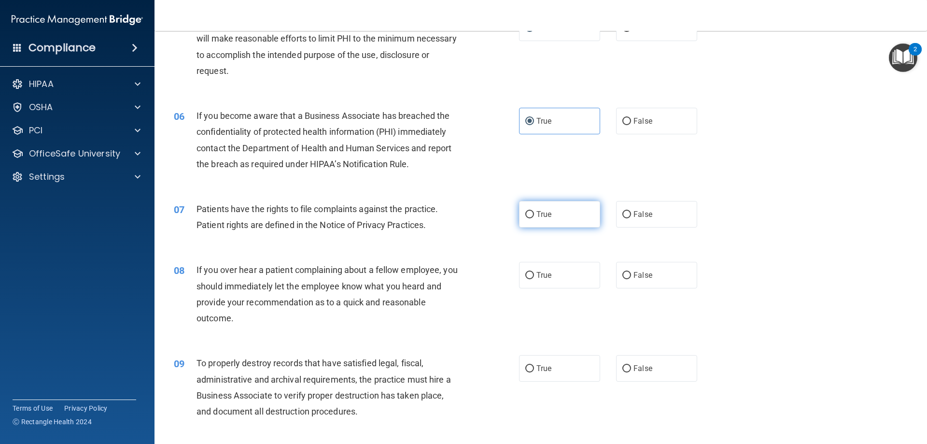
click at [528, 213] on input "True" at bounding box center [530, 214] width 9 height 7
radio input "true"
click at [626, 276] on input "False" at bounding box center [627, 275] width 9 height 7
radio input "true"
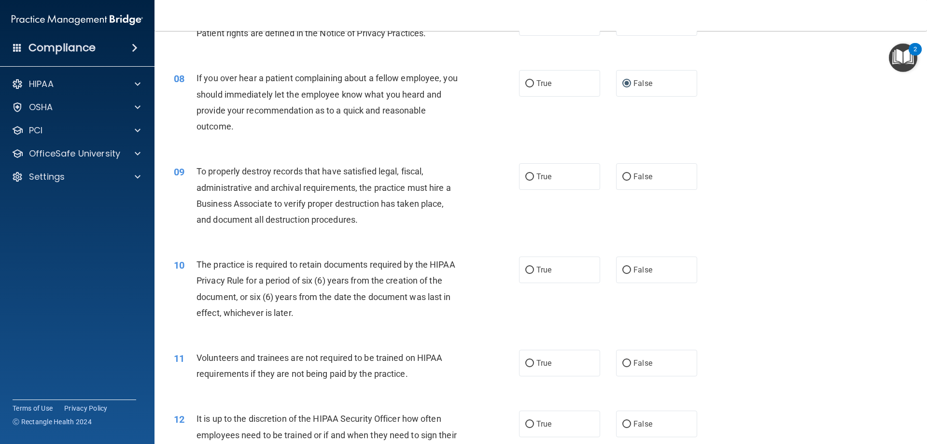
scroll to position [580, 0]
click at [532, 180] on label "True" at bounding box center [559, 175] width 81 height 27
click at [532, 179] on input "True" at bounding box center [530, 175] width 9 height 7
radio input "true"
click at [623, 266] on input "False" at bounding box center [627, 268] width 9 height 7
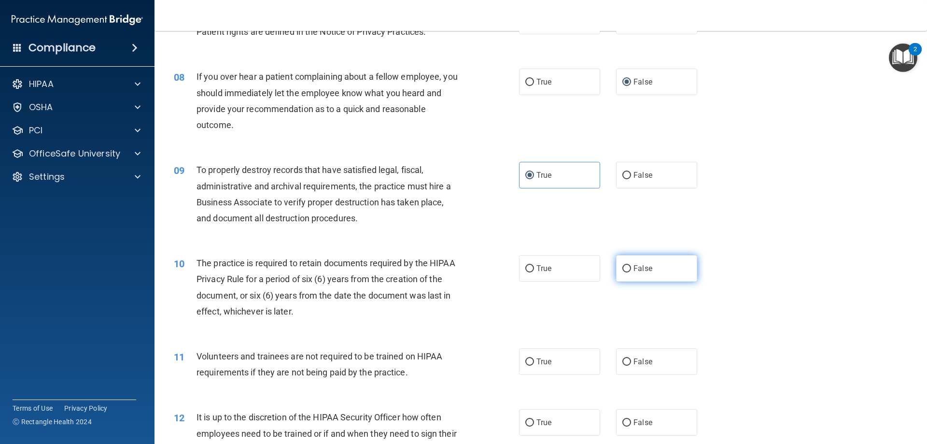
radio input "true"
click at [526, 267] on input "True" at bounding box center [530, 268] width 9 height 7
radio input "true"
radio input "false"
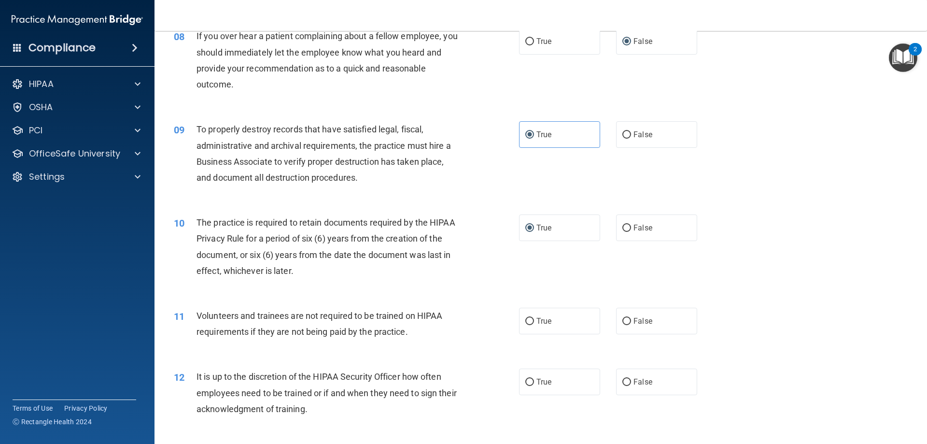
scroll to position [725, 0]
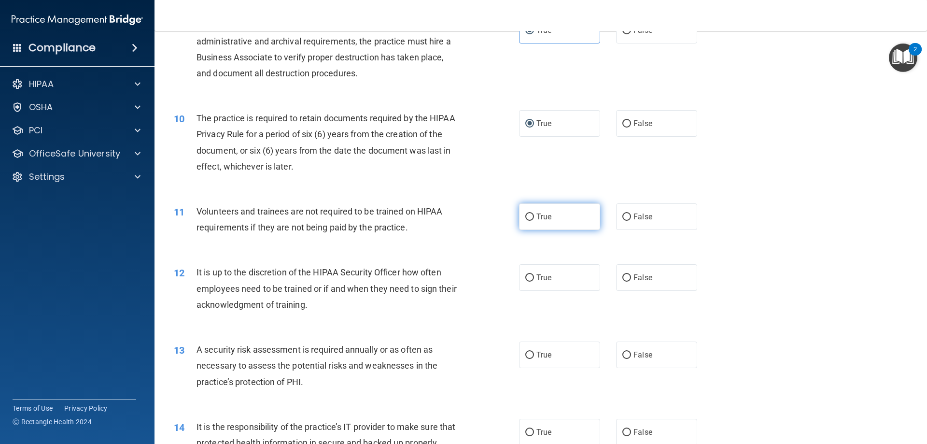
click at [519, 219] on label "True" at bounding box center [559, 216] width 81 height 27
click at [526, 219] on input "True" at bounding box center [530, 217] width 9 height 7
radio input "true"
click at [624, 277] on label "False" at bounding box center [656, 277] width 81 height 27
click at [625, 278] on input "False" at bounding box center [627, 277] width 9 height 7
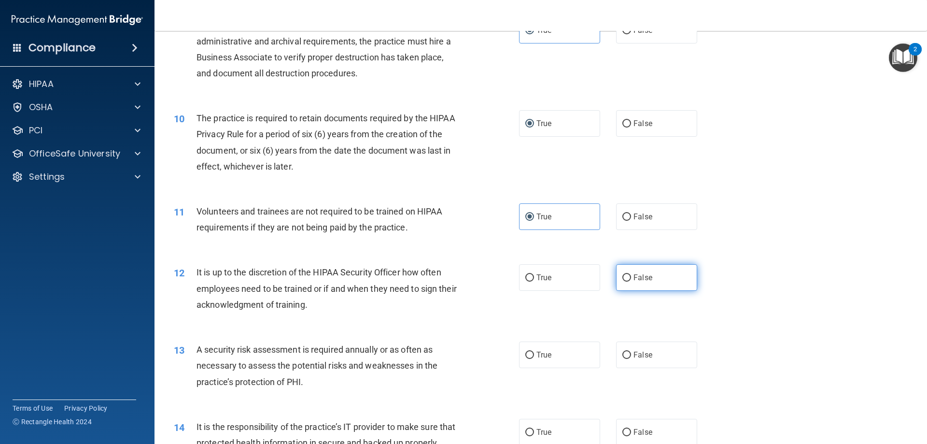
radio input "true"
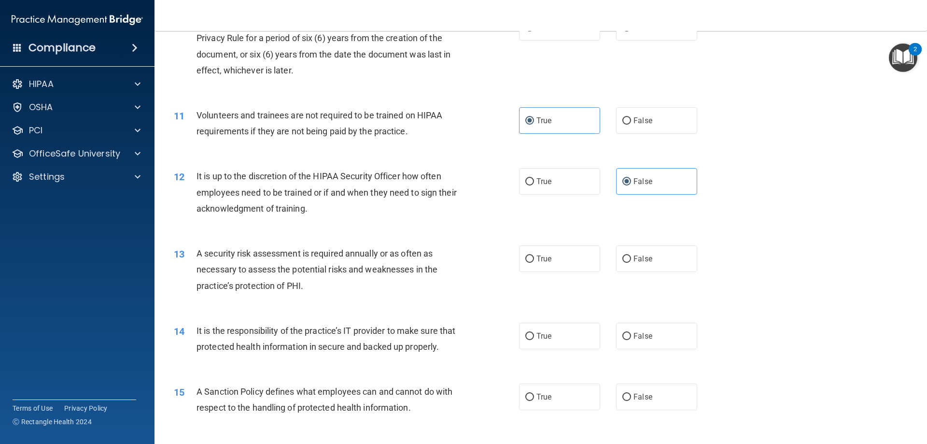
scroll to position [821, 0]
click at [528, 256] on input "True" at bounding box center [530, 258] width 9 height 7
radio input "true"
click at [527, 334] on input "True" at bounding box center [530, 335] width 9 height 7
radio input "true"
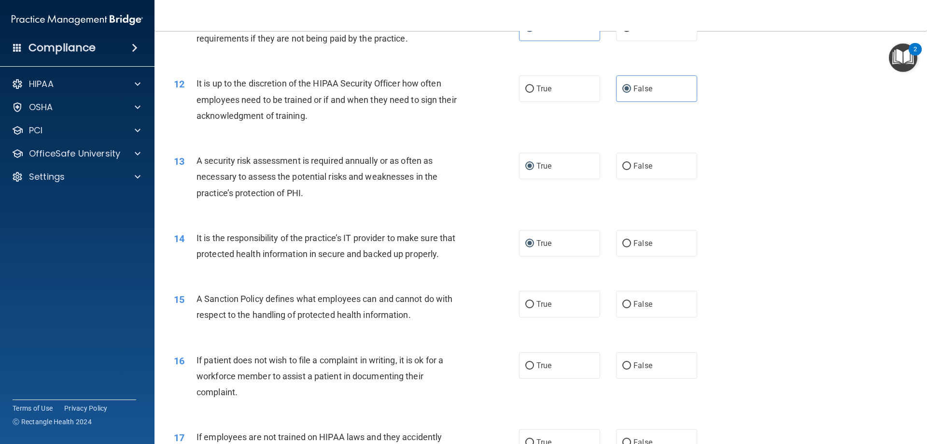
scroll to position [966, 0]
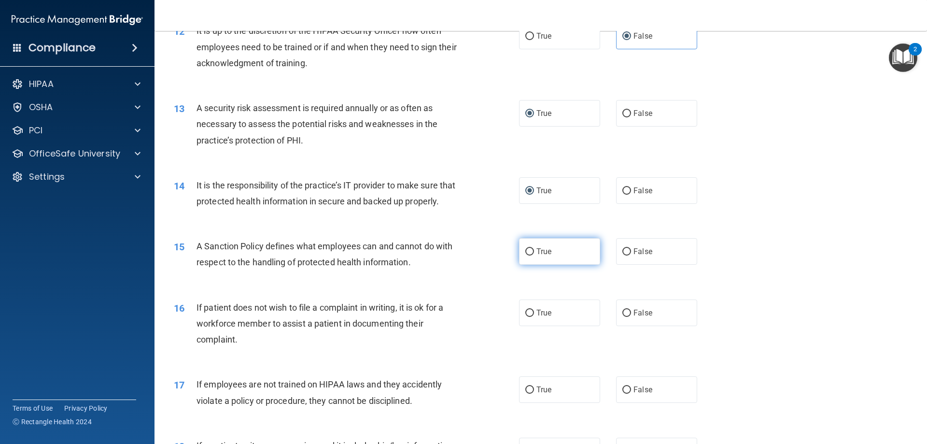
click at [526, 256] on input "True" at bounding box center [530, 251] width 9 height 7
radio input "true"
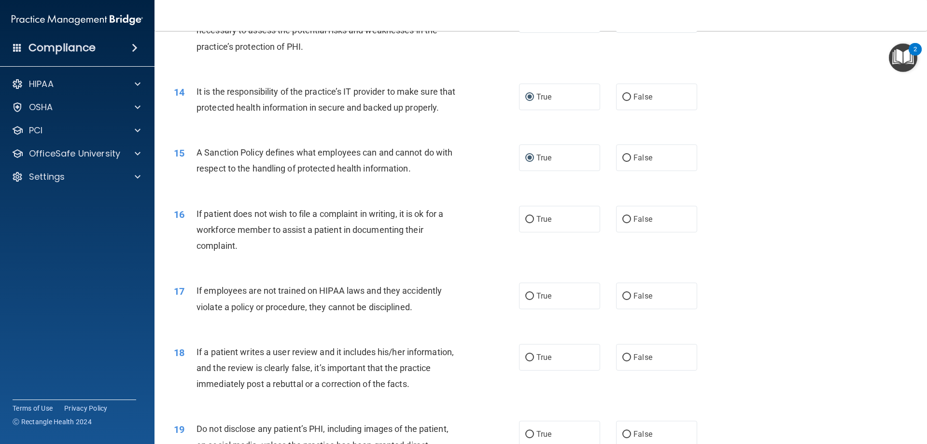
scroll to position [1063, 0]
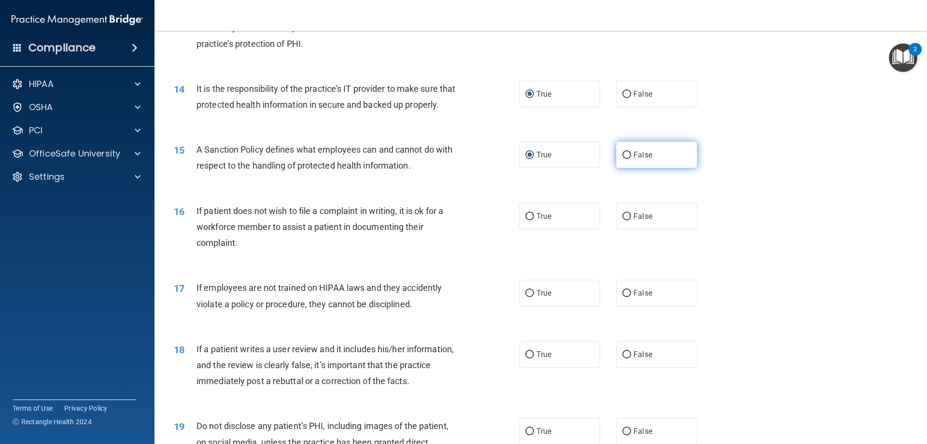
click at [625, 159] on input "False" at bounding box center [627, 155] width 9 height 7
radio input "true"
radio input "false"
click at [526, 220] on input "True" at bounding box center [530, 216] width 9 height 7
radio input "true"
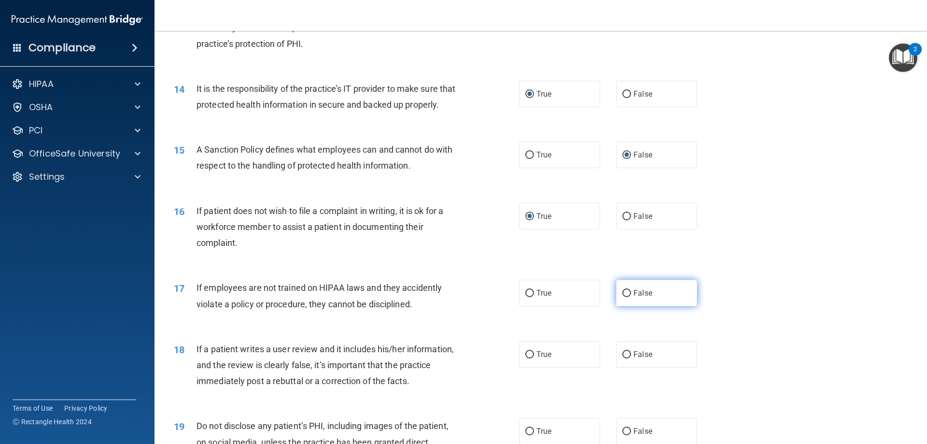
click at [634, 298] on span "False" at bounding box center [643, 292] width 19 height 9
click at [631, 297] on input "False" at bounding box center [627, 293] width 9 height 7
radio input "true"
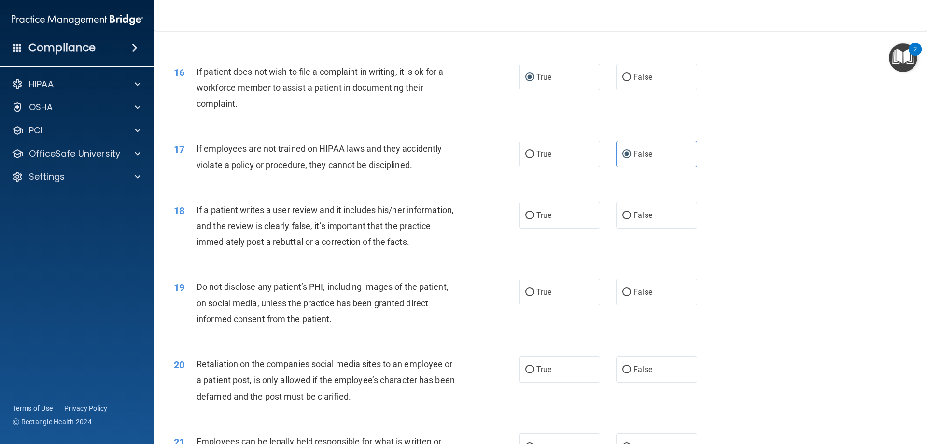
scroll to position [1208, 0]
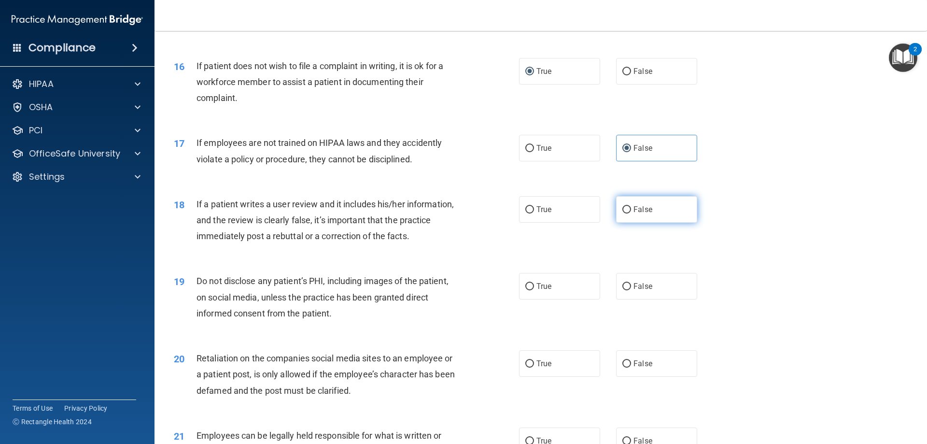
click at [623, 214] on input "False" at bounding box center [627, 209] width 9 height 7
radio input "true"
click at [526, 290] on input "True" at bounding box center [530, 286] width 9 height 7
radio input "true"
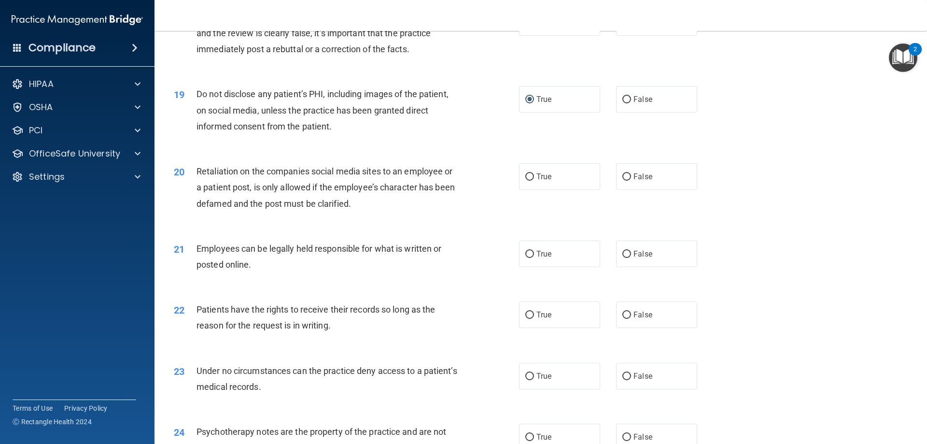
scroll to position [1401, 0]
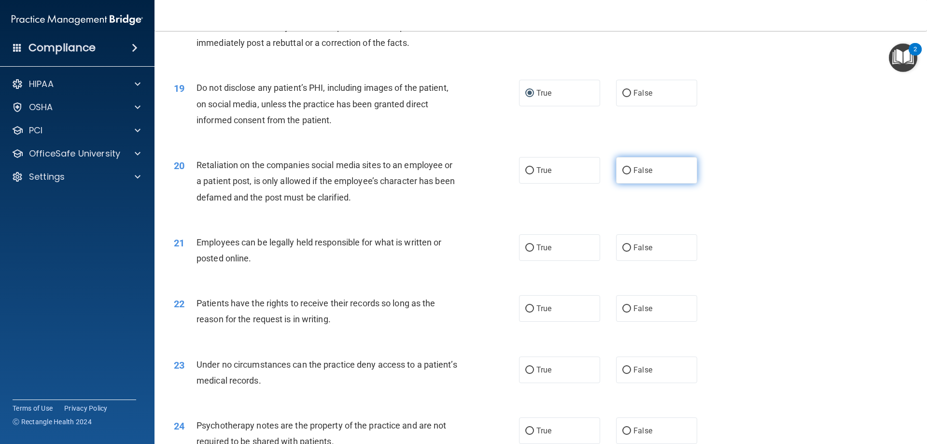
click at [627, 184] on label "False" at bounding box center [656, 170] width 81 height 27
click at [627, 174] on input "False" at bounding box center [627, 170] width 9 height 7
radio input "true"
click at [526, 252] on input "True" at bounding box center [530, 247] width 9 height 7
radio input "true"
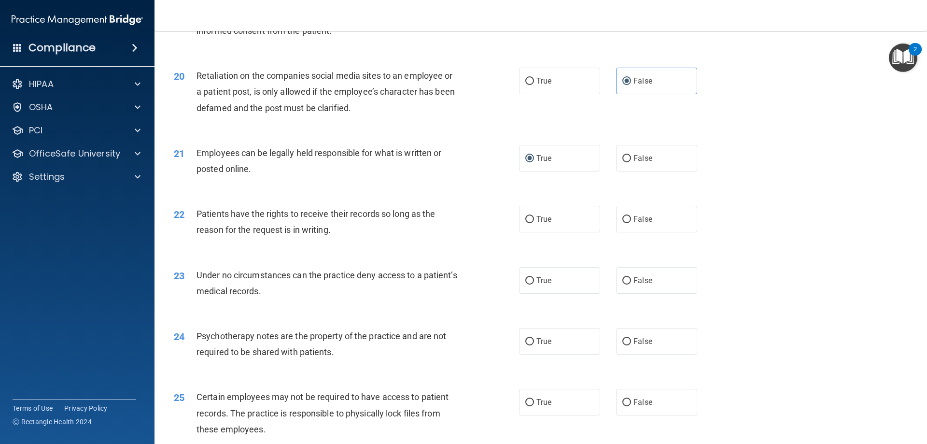
scroll to position [1497, 0]
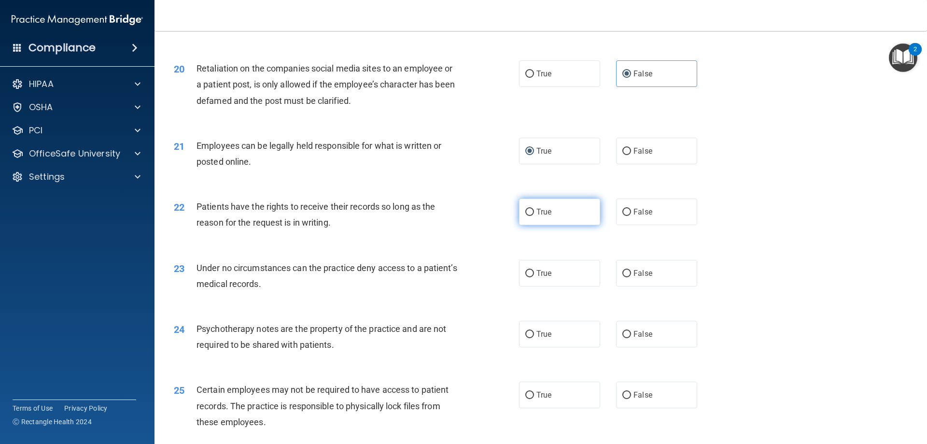
click at [527, 216] on input "True" at bounding box center [530, 212] width 9 height 7
radio input "true"
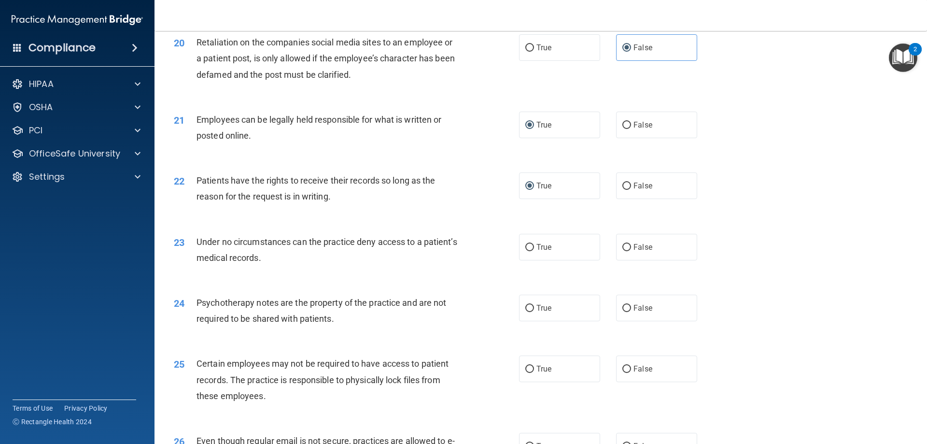
scroll to position [1546, 0]
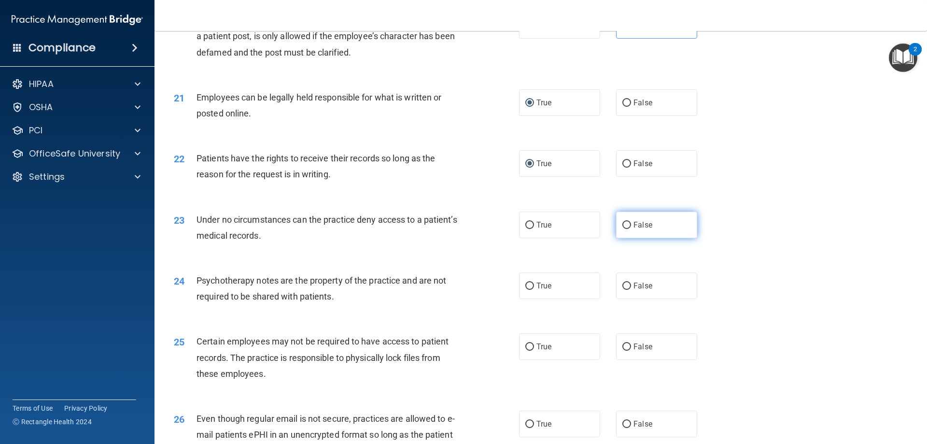
click at [626, 229] on input "False" at bounding box center [627, 225] width 9 height 7
radio input "true"
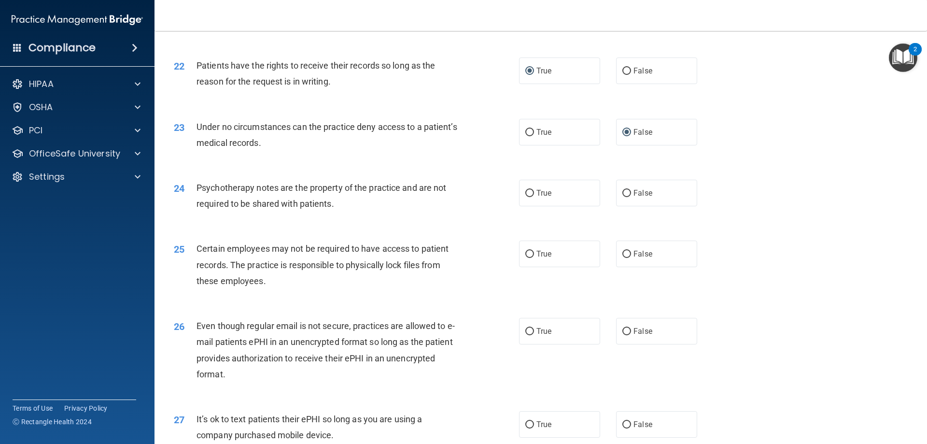
scroll to position [1642, 0]
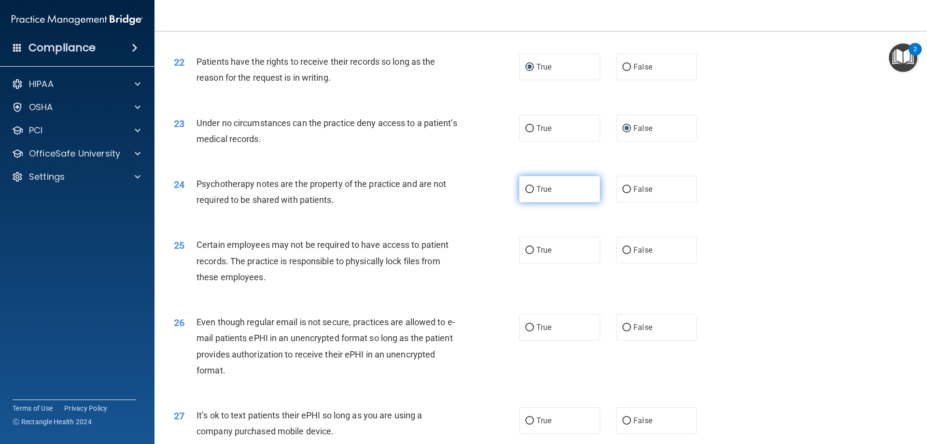
click at [526, 193] on input "True" at bounding box center [530, 189] width 9 height 7
radio input "true"
click at [527, 254] on input "True" at bounding box center [530, 250] width 9 height 7
radio input "true"
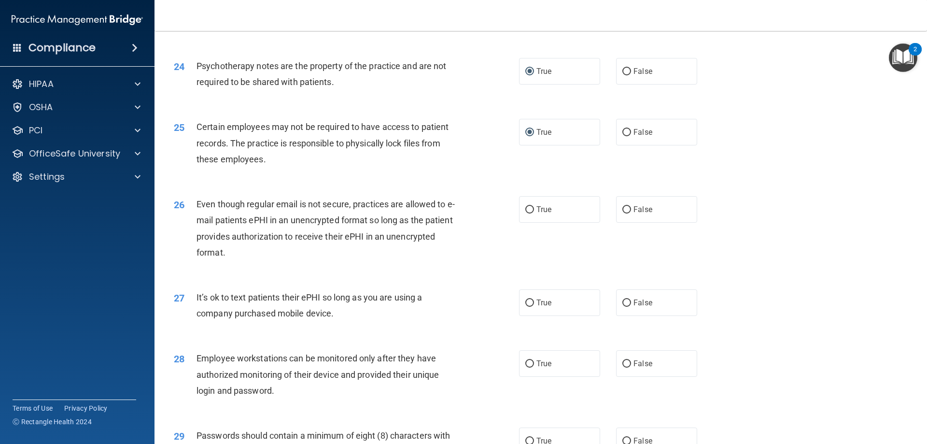
scroll to position [1836, 0]
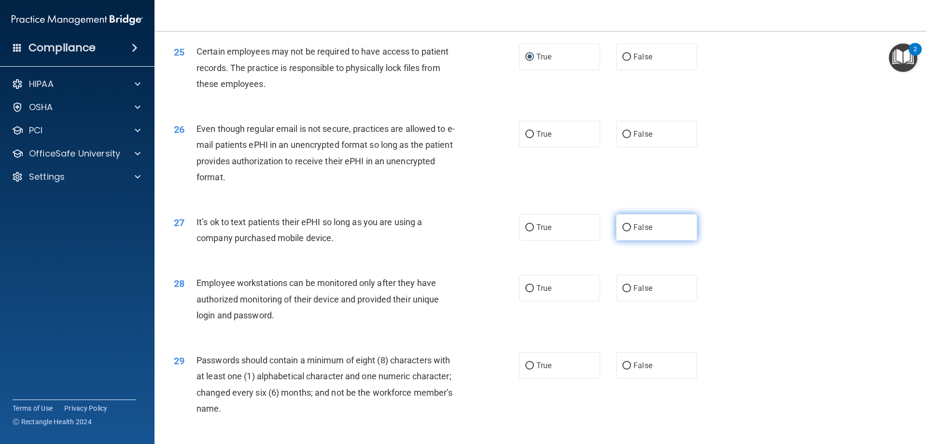
click at [627, 241] on label "False" at bounding box center [656, 227] width 81 height 27
click at [627, 231] on input "False" at bounding box center [627, 227] width 9 height 7
radio input "true"
click at [623, 138] on input "False" at bounding box center [627, 134] width 9 height 7
radio input "true"
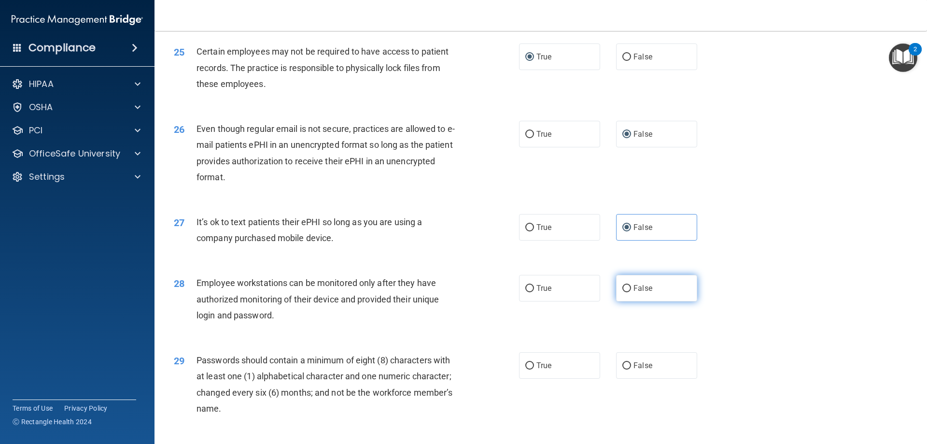
click at [628, 301] on label "False" at bounding box center [656, 288] width 81 height 27
click at [628, 292] on input "False" at bounding box center [627, 288] width 9 height 7
radio input "true"
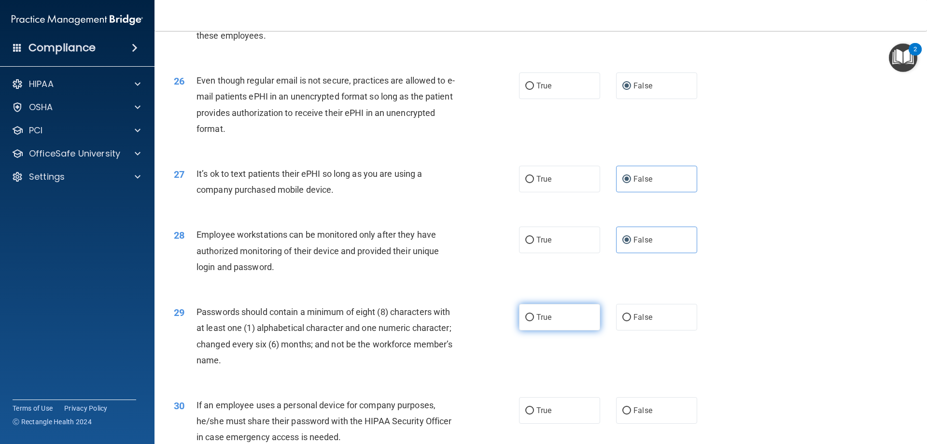
click at [528, 321] on input "True" at bounding box center [530, 317] width 9 height 7
radio input "true"
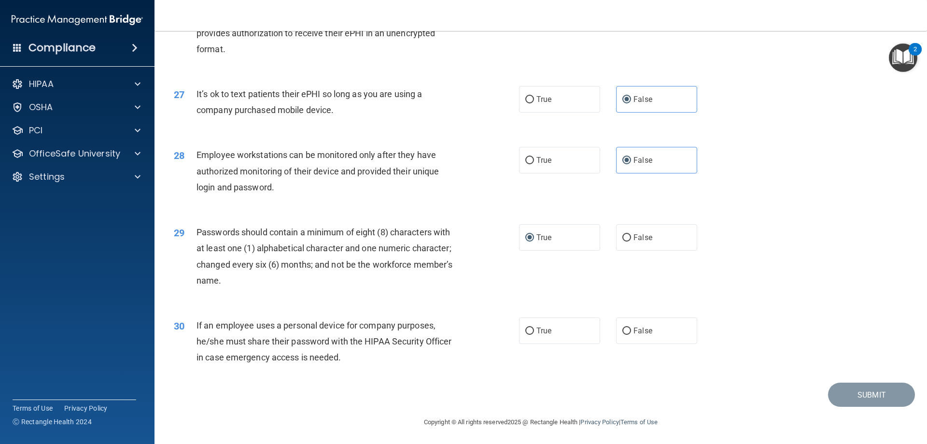
scroll to position [1980, 0]
click at [527, 331] on input "True" at bounding box center [530, 329] width 9 height 7
radio input "true"
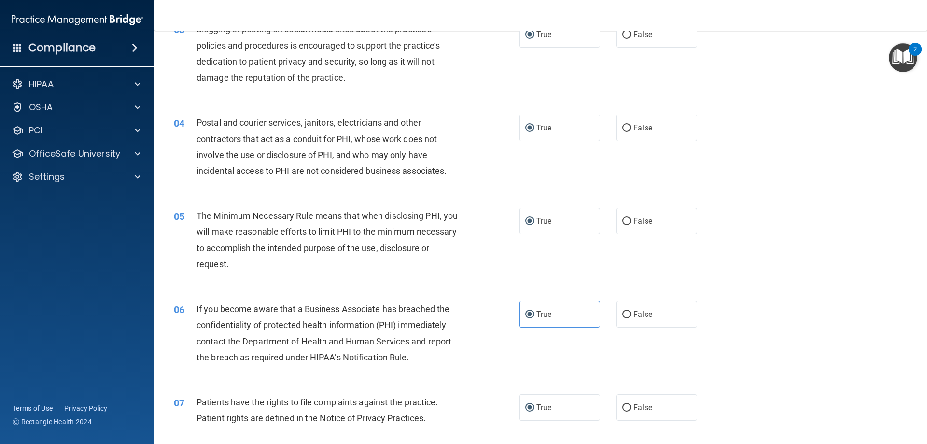
scroll to position [0, 0]
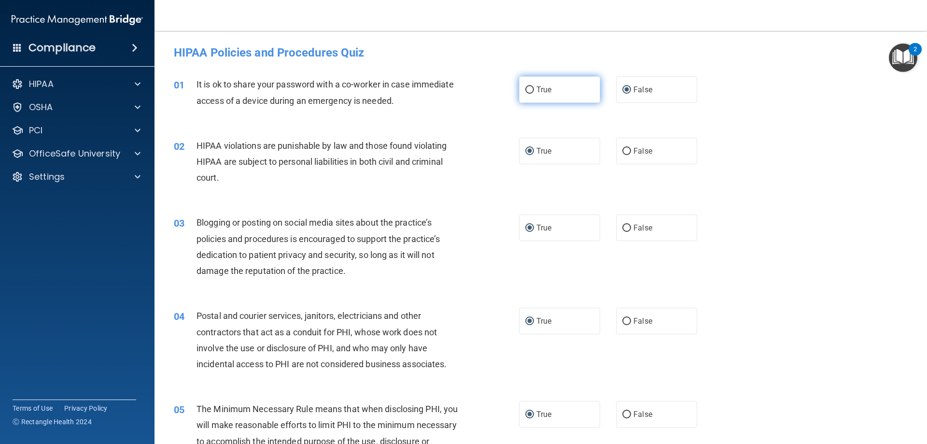
click at [526, 91] on input "True" at bounding box center [530, 89] width 9 height 7
radio input "true"
radio input "false"
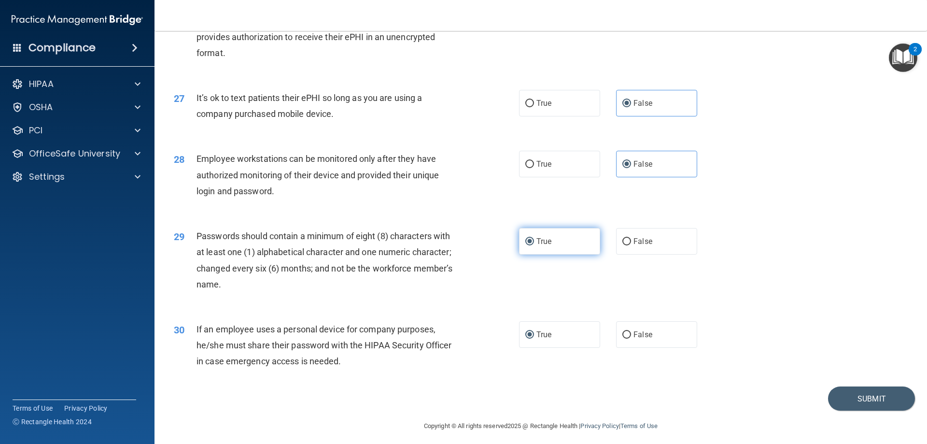
scroll to position [1981, 0]
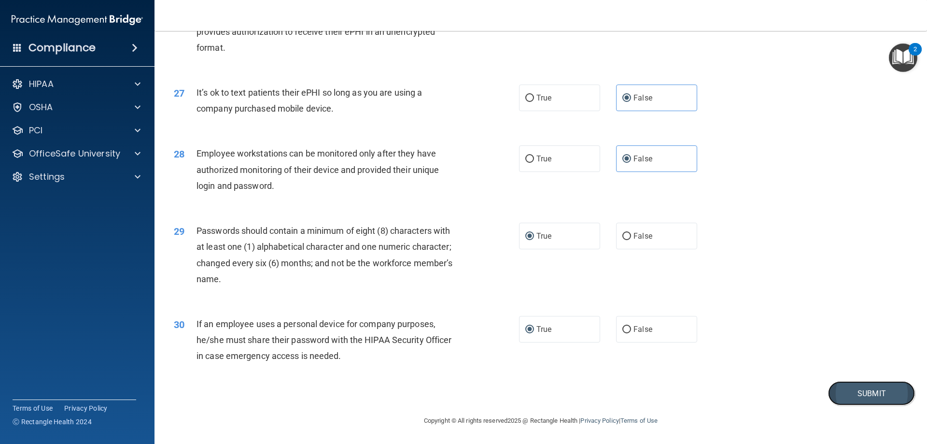
click at [847, 392] on button "Submit" at bounding box center [871, 393] width 87 height 25
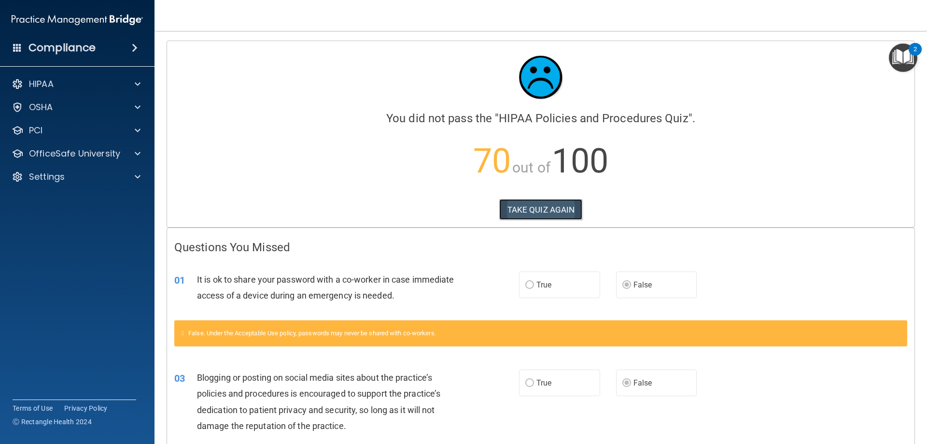
click at [544, 208] on button "TAKE QUIZ AGAIN" at bounding box center [541, 209] width 84 height 21
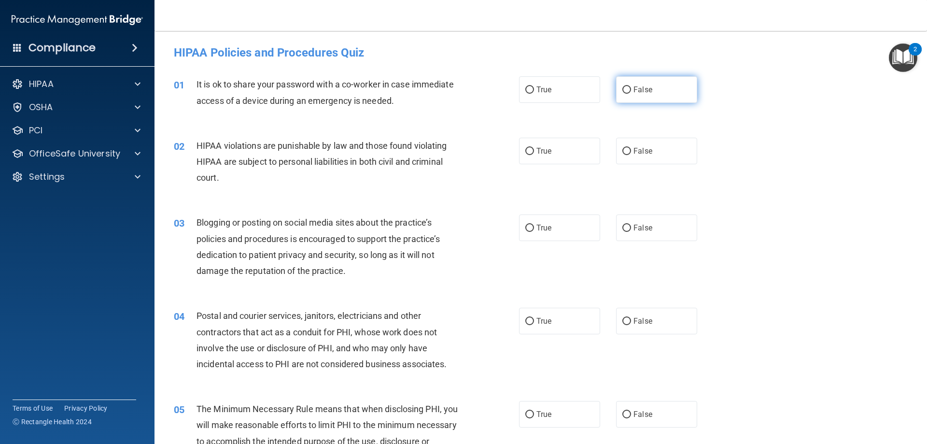
click at [634, 88] on span "False" at bounding box center [643, 89] width 19 height 9
click at [629, 88] on input "False" at bounding box center [627, 89] width 9 height 7
radio input "true"
click at [528, 148] on input "True" at bounding box center [530, 151] width 9 height 7
radio input "true"
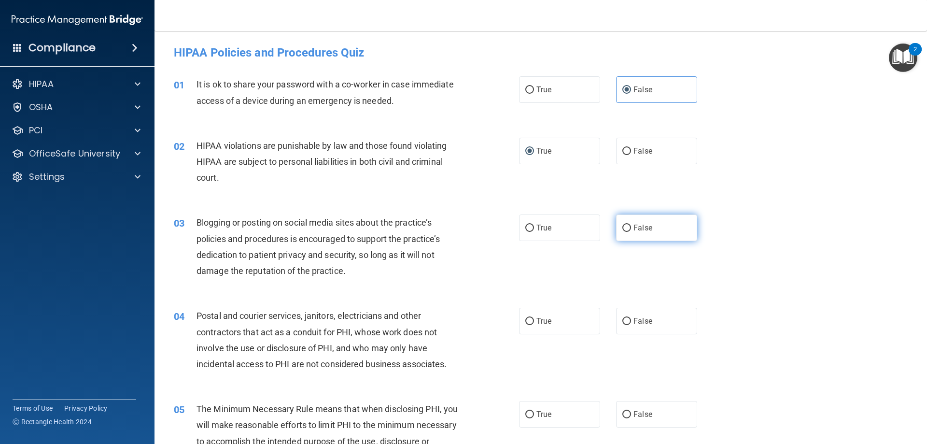
click at [618, 224] on label "False" at bounding box center [656, 227] width 81 height 27
click at [623, 225] on input "False" at bounding box center [627, 228] width 9 height 7
radio input "true"
click at [527, 319] on input "True" at bounding box center [530, 321] width 9 height 7
radio input "true"
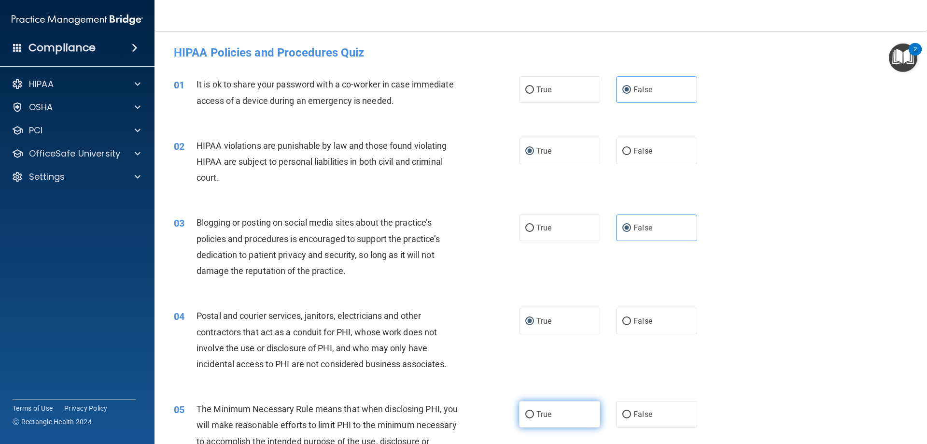
click at [531, 414] on label "True" at bounding box center [559, 414] width 81 height 27
click at [531, 414] on input "True" at bounding box center [530, 414] width 9 height 7
radio input "true"
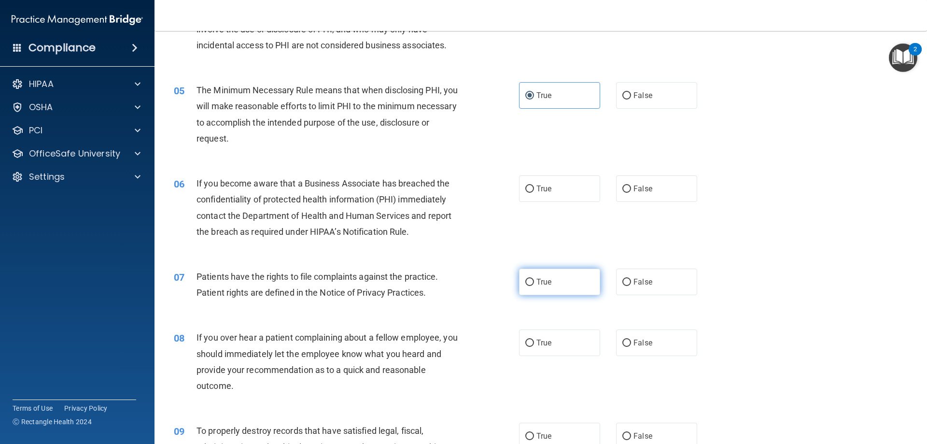
scroll to position [338, 0]
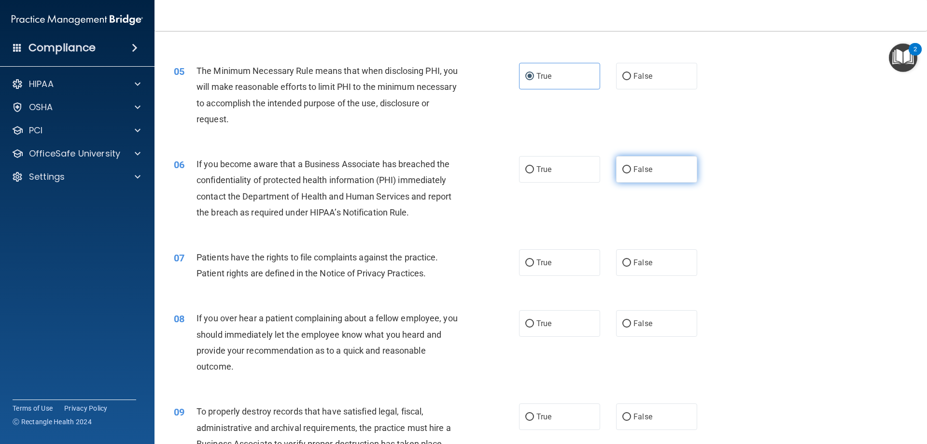
click at [624, 171] on input "False" at bounding box center [627, 169] width 9 height 7
radio input "true"
click at [526, 264] on input "True" at bounding box center [530, 262] width 9 height 7
radio input "true"
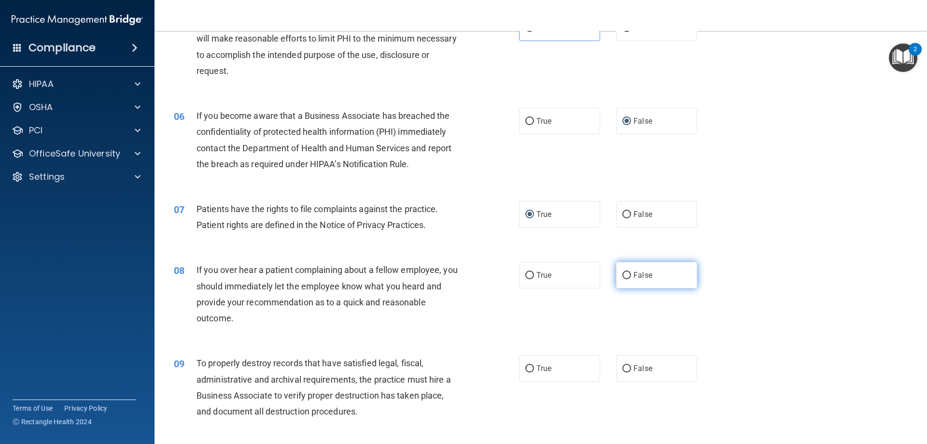
click at [623, 272] on input "False" at bounding box center [627, 275] width 9 height 7
radio input "true"
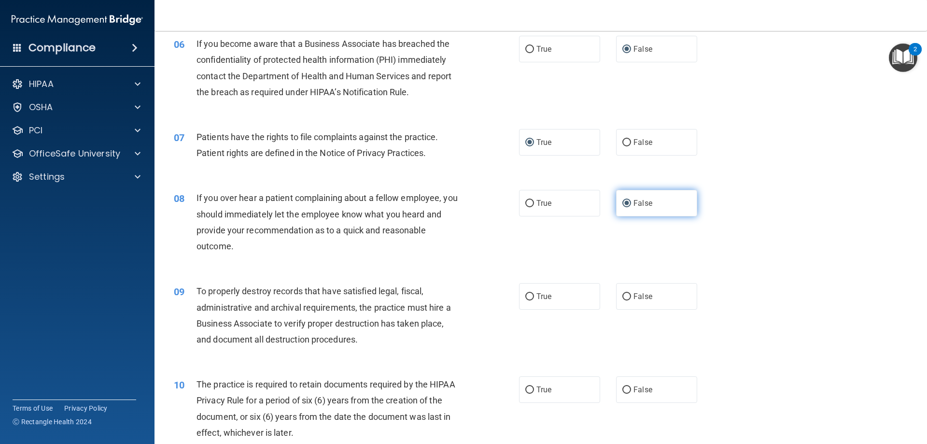
scroll to position [483, 0]
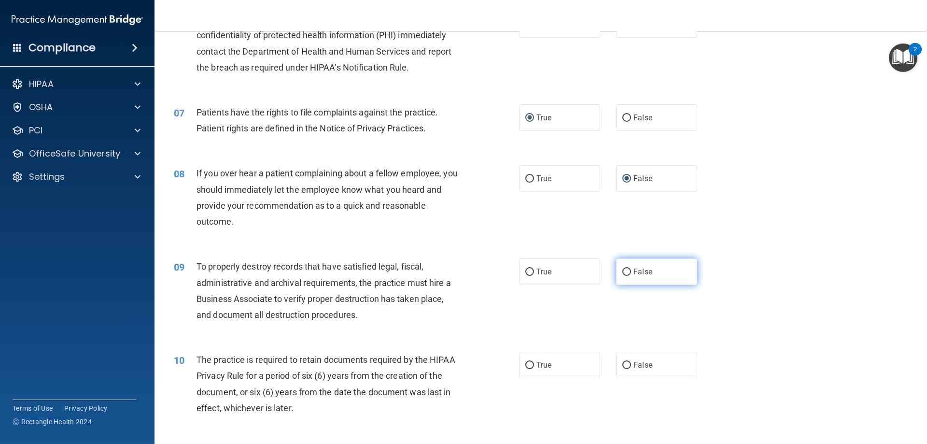
click at [624, 269] on input "False" at bounding box center [627, 272] width 9 height 7
radio input "true"
click at [530, 362] on input "True" at bounding box center [530, 365] width 9 height 7
radio input "true"
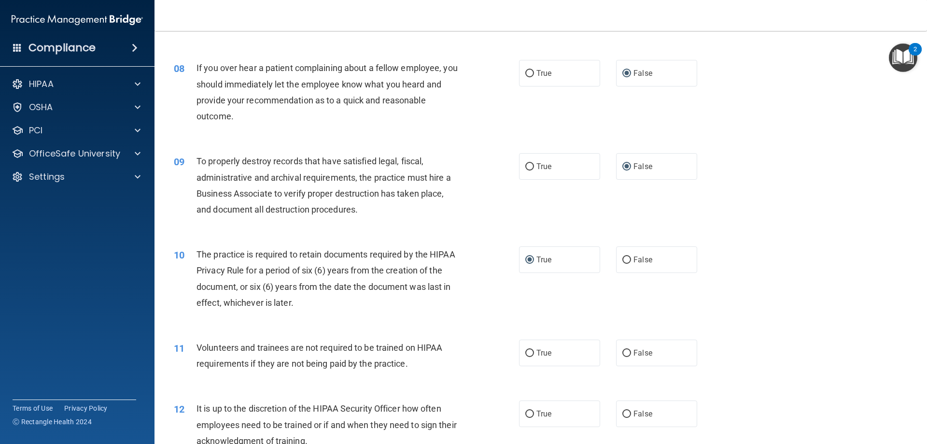
scroll to position [628, 0]
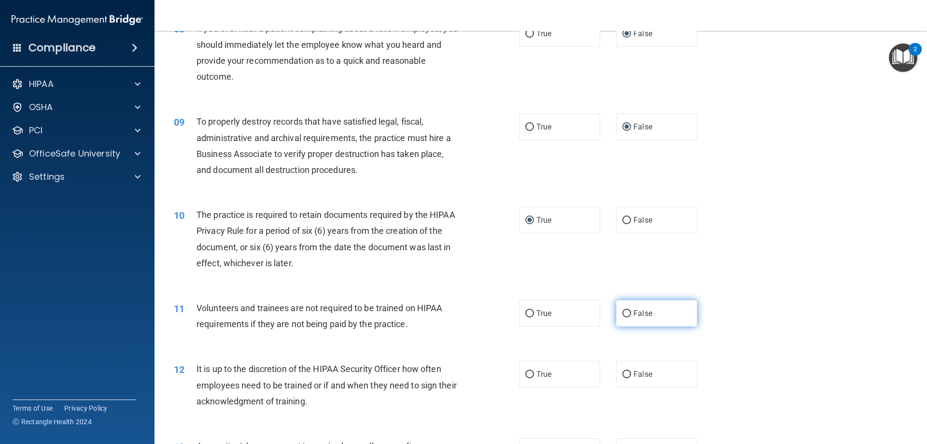
click at [626, 309] on label "False" at bounding box center [656, 313] width 81 height 27
click at [626, 310] on input "False" at bounding box center [627, 313] width 9 height 7
radio input "true"
click at [626, 375] on input "False" at bounding box center [627, 374] width 9 height 7
radio input "true"
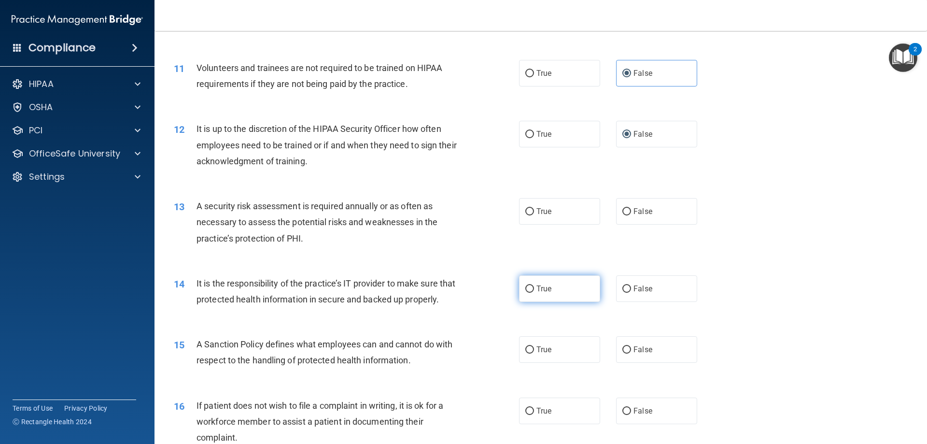
scroll to position [869, 0]
click at [526, 212] on input "True" at bounding box center [530, 210] width 9 height 7
radio input "true"
click at [622, 291] on label "False" at bounding box center [656, 287] width 81 height 27
click at [623, 291] on input "False" at bounding box center [627, 287] width 9 height 7
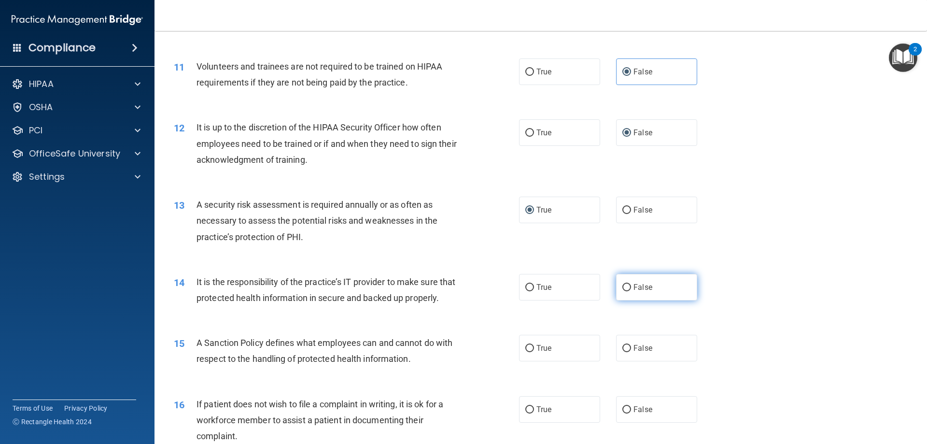
radio input "true"
click at [624, 352] on input "False" at bounding box center [627, 348] width 9 height 7
radio input "true"
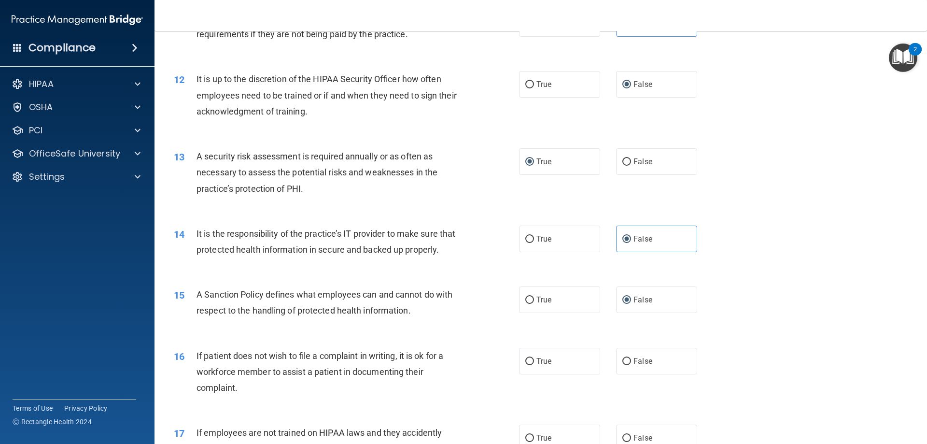
scroll to position [966, 0]
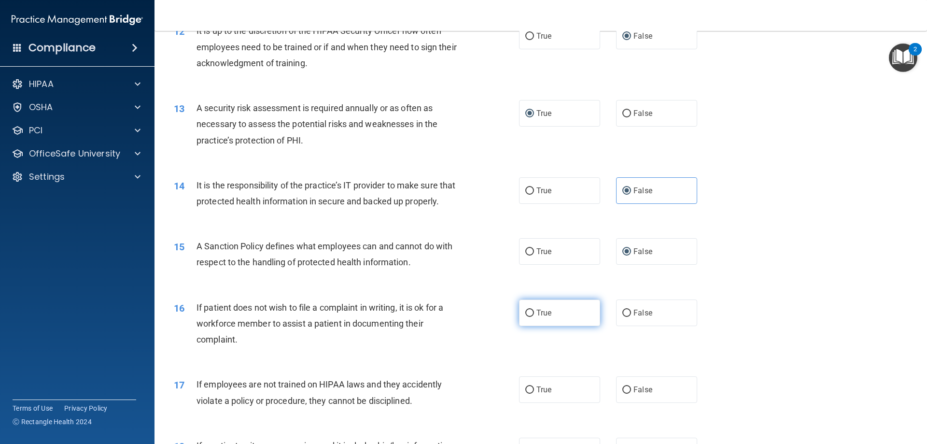
click at [521, 326] on label "True" at bounding box center [559, 312] width 81 height 27
click at [526, 317] on input "True" at bounding box center [530, 313] width 9 height 7
radio input "true"
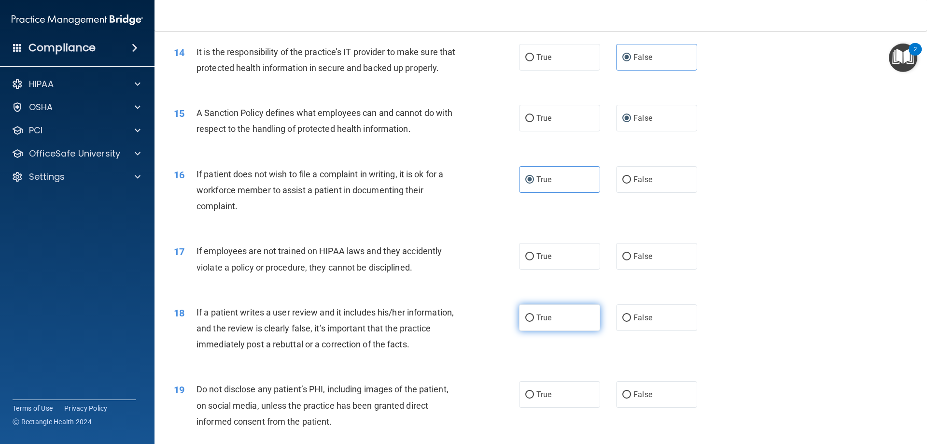
scroll to position [1111, 0]
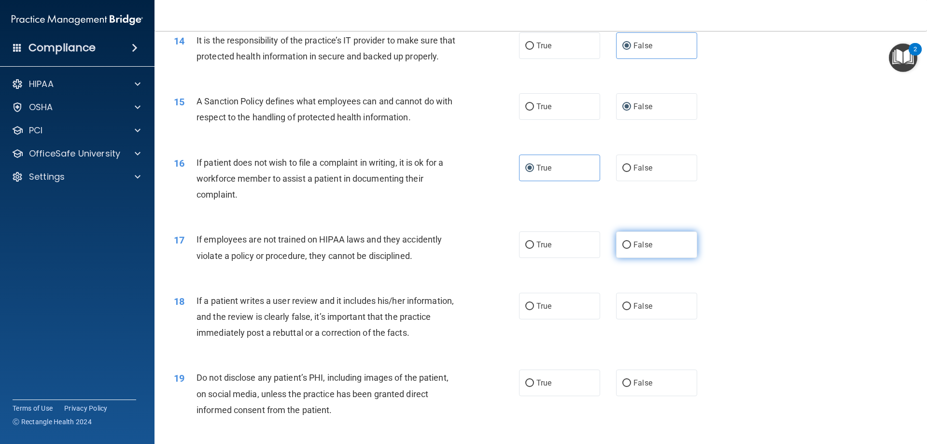
click at [625, 249] on input "False" at bounding box center [627, 245] width 9 height 7
radio input "true"
click at [623, 310] on input "False" at bounding box center [627, 306] width 9 height 7
radio input "true"
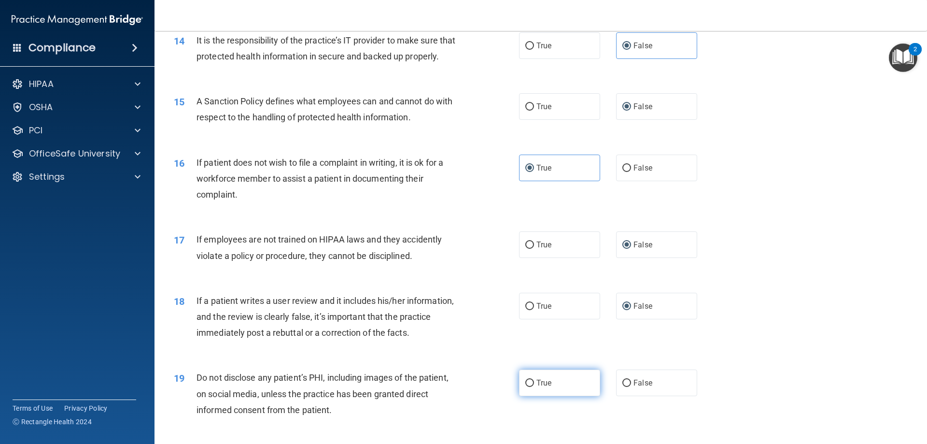
click at [527, 387] on input "True" at bounding box center [530, 383] width 9 height 7
radio input "true"
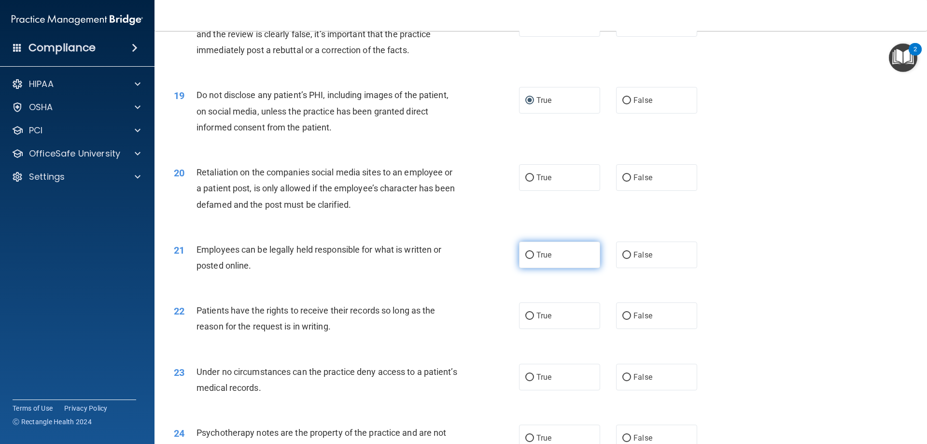
scroll to position [1401, 0]
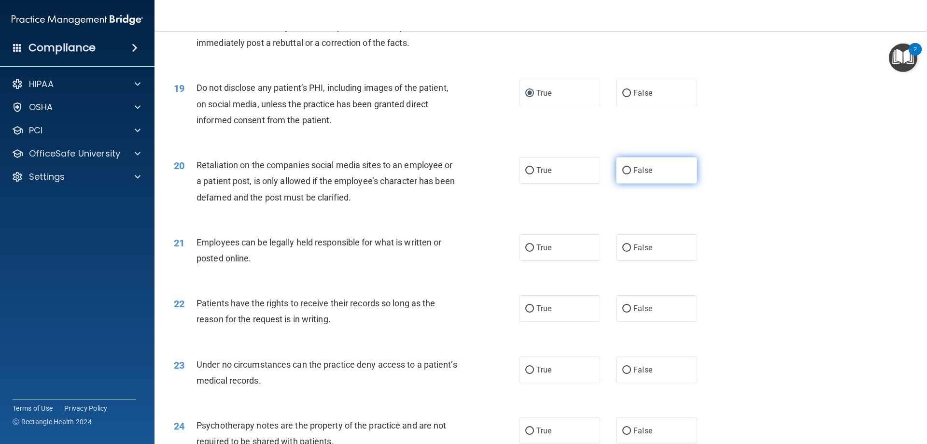
click at [625, 174] on input "False" at bounding box center [627, 170] width 9 height 7
radio input "true"
drag, startPoint x: 526, startPoint y: 260, endPoint x: 550, endPoint y: 274, distance: 27.7
click at [527, 252] on input "True" at bounding box center [530, 247] width 9 height 7
radio input "true"
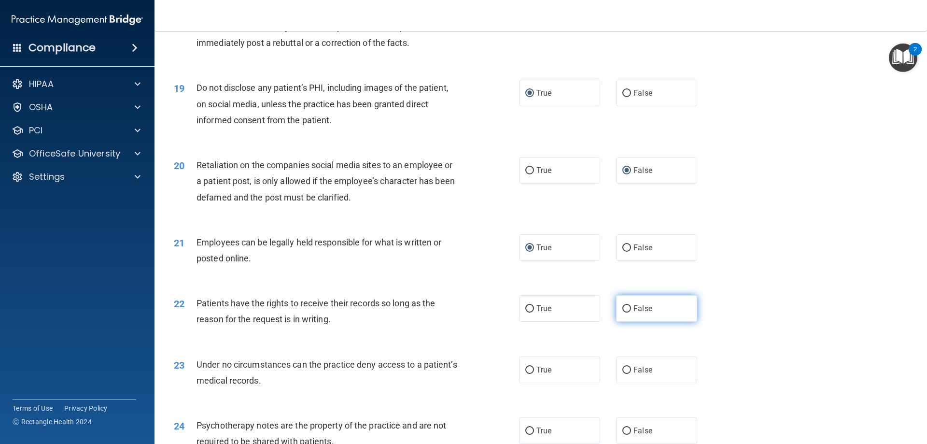
click at [617, 322] on label "False" at bounding box center [656, 308] width 81 height 27
click at [623, 313] on input "False" at bounding box center [627, 308] width 9 height 7
radio input "true"
click at [623, 374] on input "False" at bounding box center [627, 370] width 9 height 7
radio input "true"
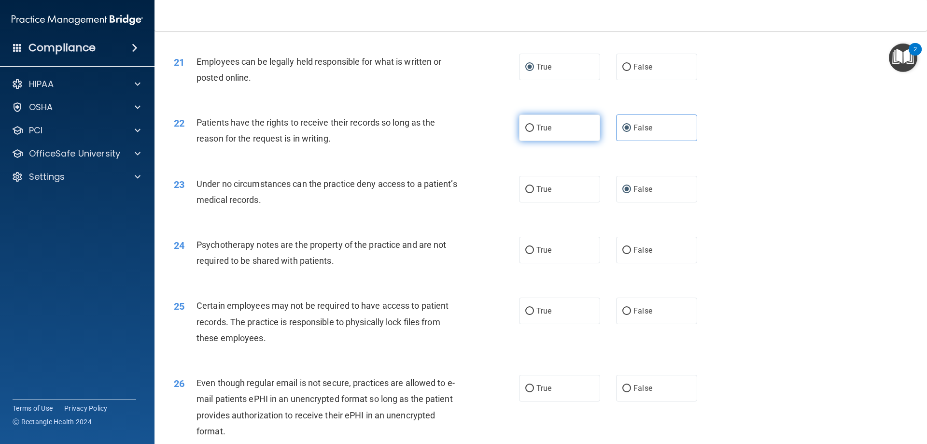
scroll to position [1594, 0]
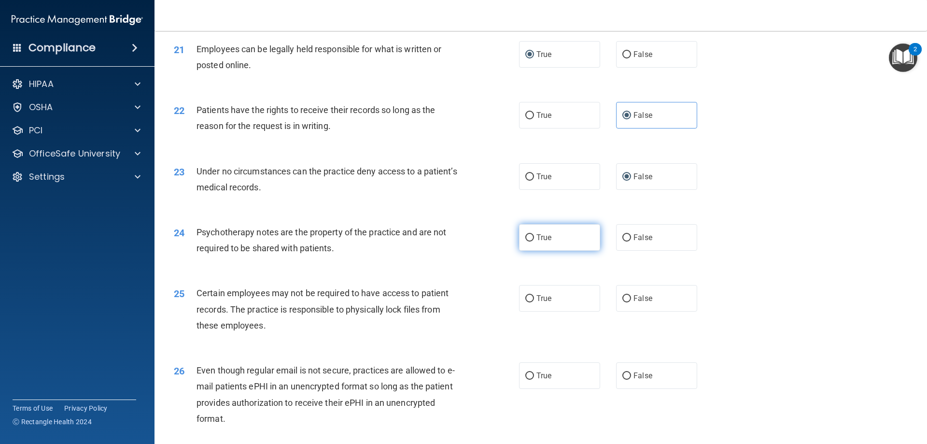
click at [526, 242] on input "True" at bounding box center [530, 237] width 9 height 7
radio input "true"
click at [529, 302] on input "True" at bounding box center [530, 298] width 9 height 7
radio input "true"
click at [531, 389] on label "True" at bounding box center [559, 375] width 81 height 27
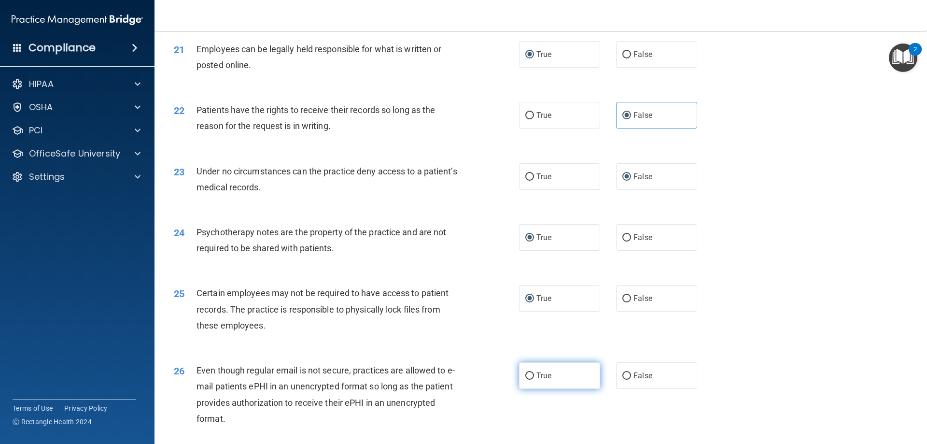
click at [531, 380] on input "True" at bounding box center [530, 375] width 9 height 7
radio input "true"
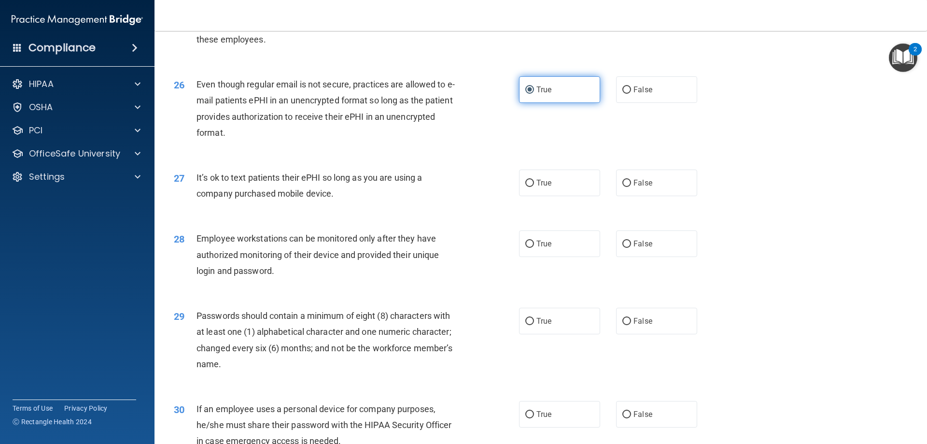
scroll to position [1884, 0]
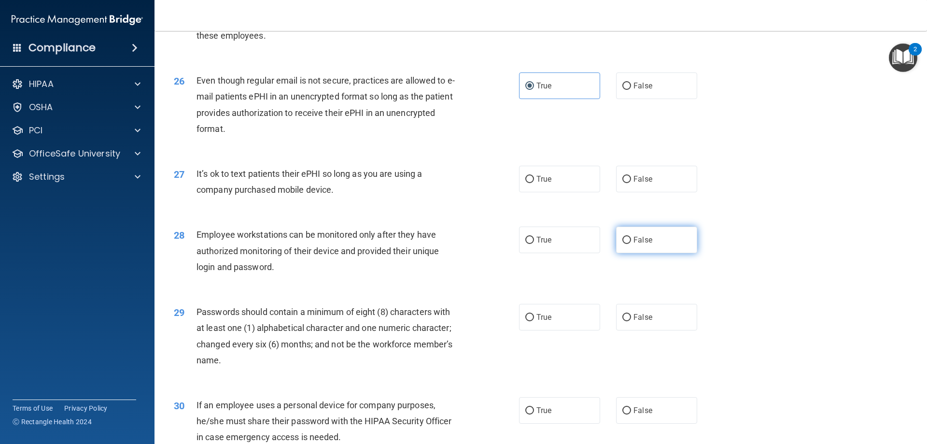
click at [619, 253] on label "False" at bounding box center [656, 240] width 81 height 27
click at [623, 244] on input "False" at bounding box center [627, 240] width 9 height 7
radio input "true"
click at [623, 321] on input "False" at bounding box center [627, 317] width 9 height 7
radio input "true"
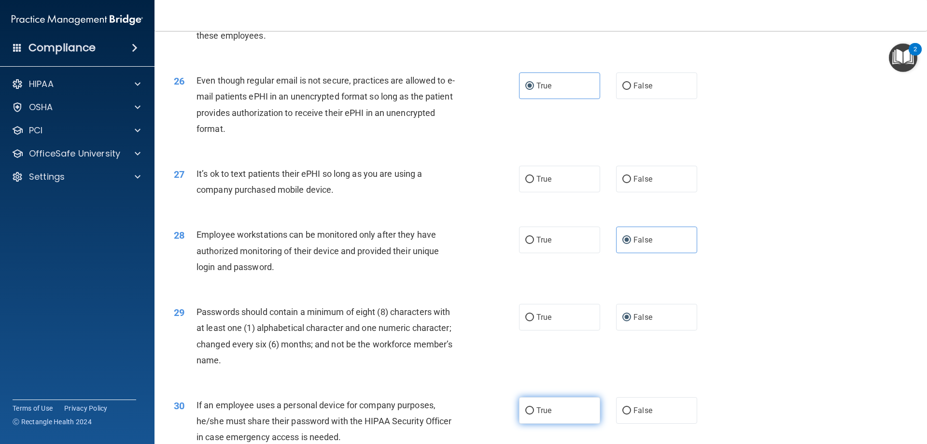
click at [519, 424] on label "True" at bounding box center [559, 410] width 81 height 27
click at [526, 414] on input "True" at bounding box center [530, 410] width 9 height 7
radio input "true"
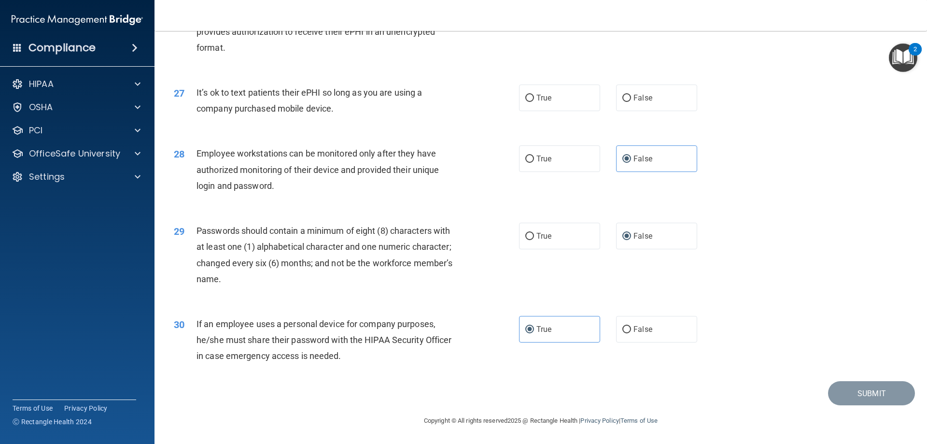
scroll to position [1933, 0]
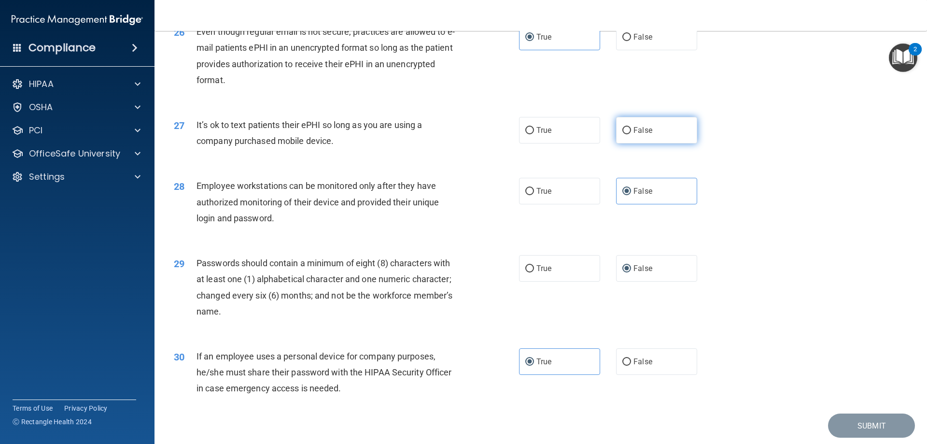
click at [627, 143] on label "False" at bounding box center [656, 130] width 81 height 27
click at [627, 134] on input "False" at bounding box center [627, 130] width 9 height 7
radio input "true"
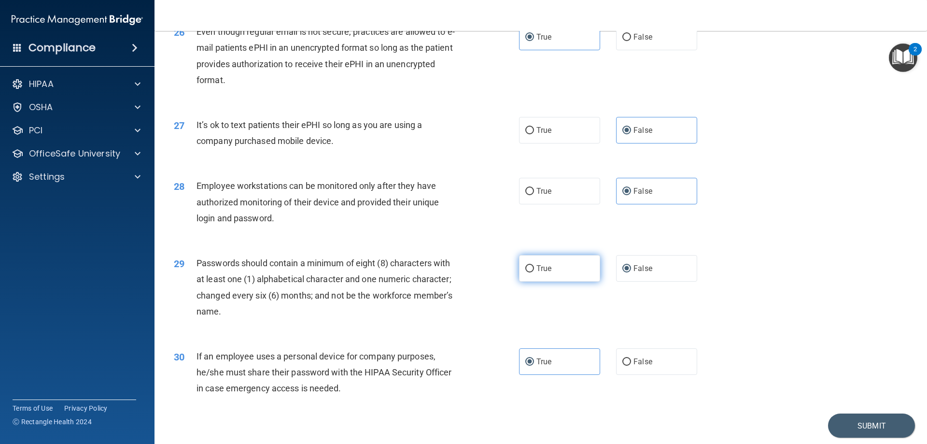
click at [530, 272] on input "True" at bounding box center [530, 268] width 9 height 7
radio input "true"
radio input "false"
click at [626, 375] on label "False" at bounding box center [656, 361] width 81 height 27
click at [626, 366] on input "False" at bounding box center [627, 361] width 9 height 7
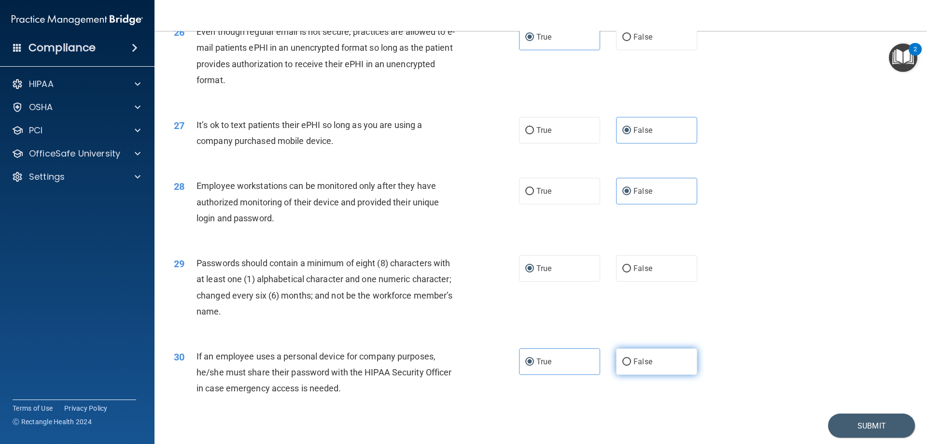
radio input "true"
radio input "false"
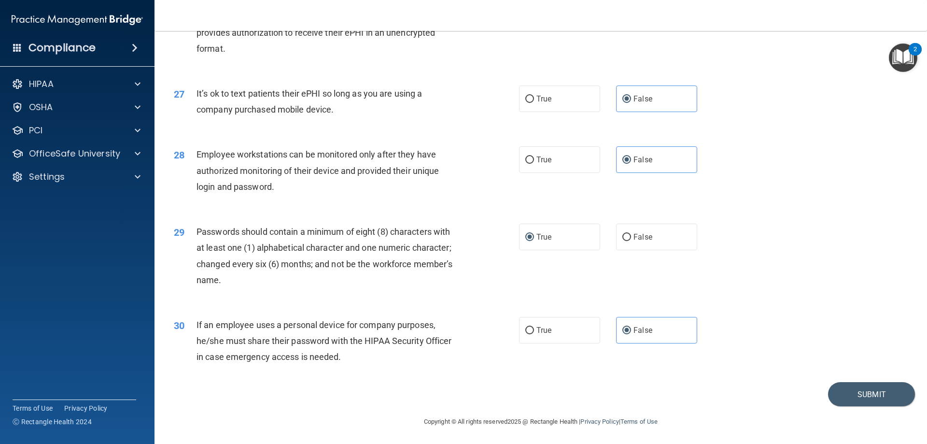
scroll to position [1981, 0]
click at [857, 394] on button "Submit" at bounding box center [871, 393] width 87 height 25
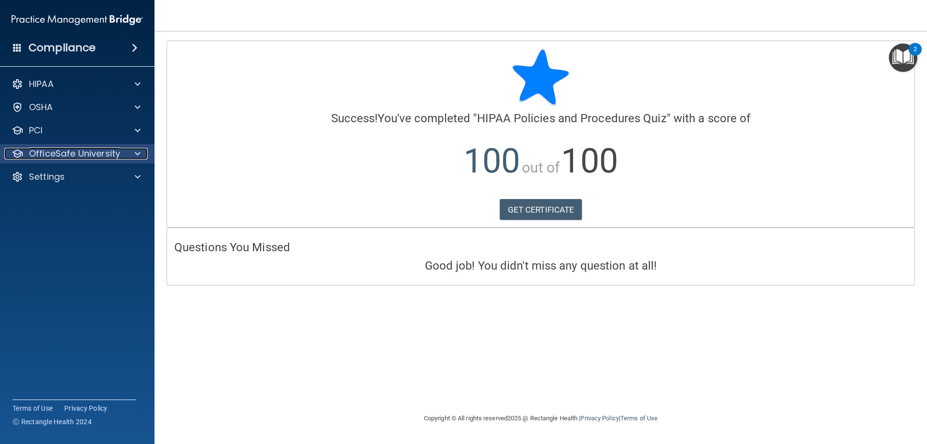
click at [135, 153] on span at bounding box center [138, 154] width 6 height 12
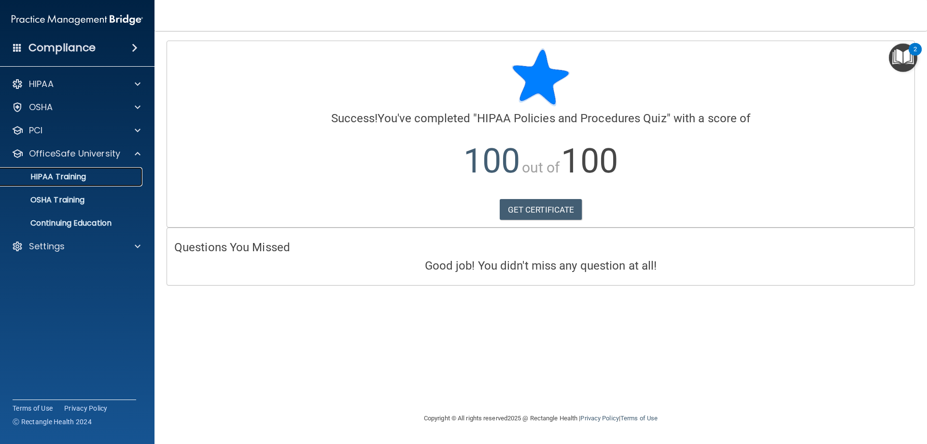
click at [89, 178] on div "HIPAA Training" at bounding box center [72, 177] width 132 height 10
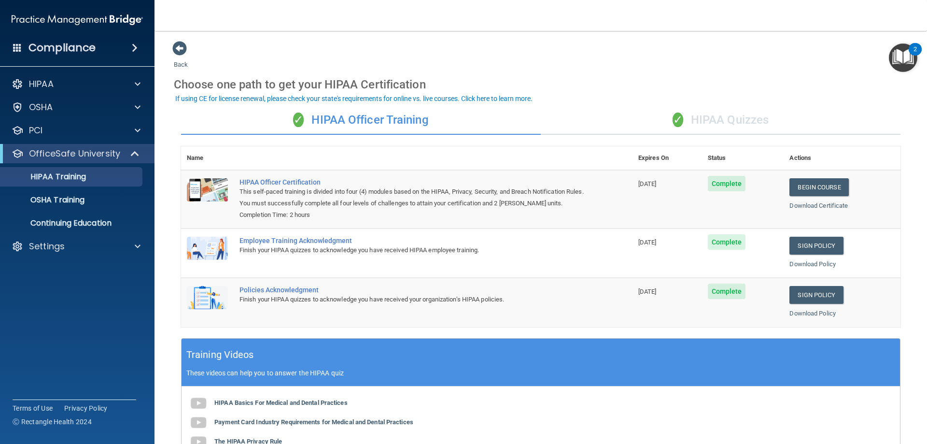
drag, startPoint x: 664, startPoint y: 121, endPoint x: 670, endPoint y: 123, distance: 6.1
click at [673, 122] on span "✓" at bounding box center [678, 120] width 11 height 14
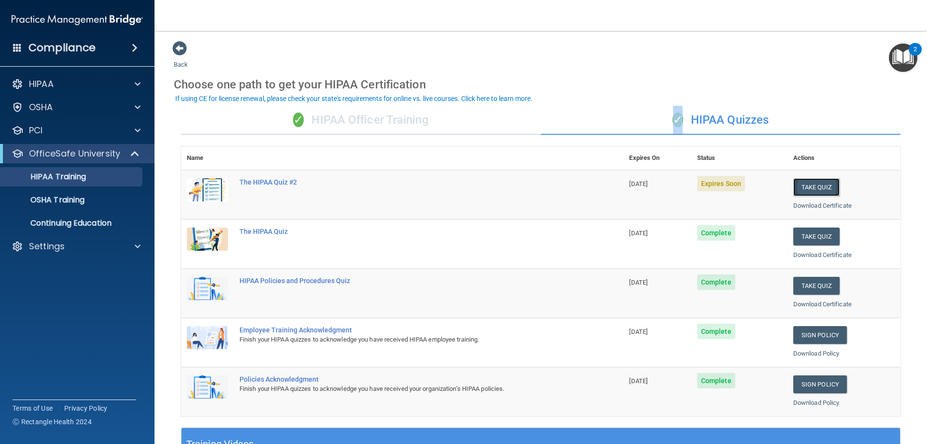
click at [808, 184] on button "Take Quiz" at bounding box center [817, 187] width 46 height 18
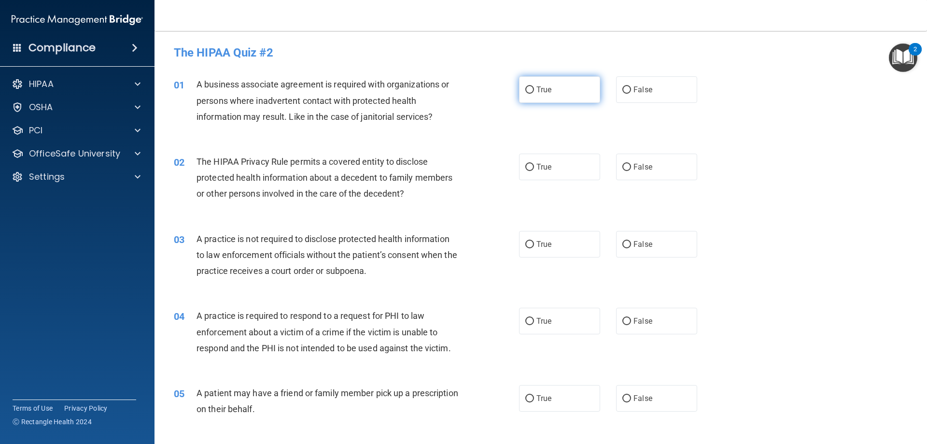
click at [526, 91] on input "True" at bounding box center [530, 89] width 9 height 7
radio input "true"
click at [623, 164] on input "False" at bounding box center [627, 167] width 9 height 7
radio input "true"
click at [625, 241] on input "False" at bounding box center [627, 244] width 9 height 7
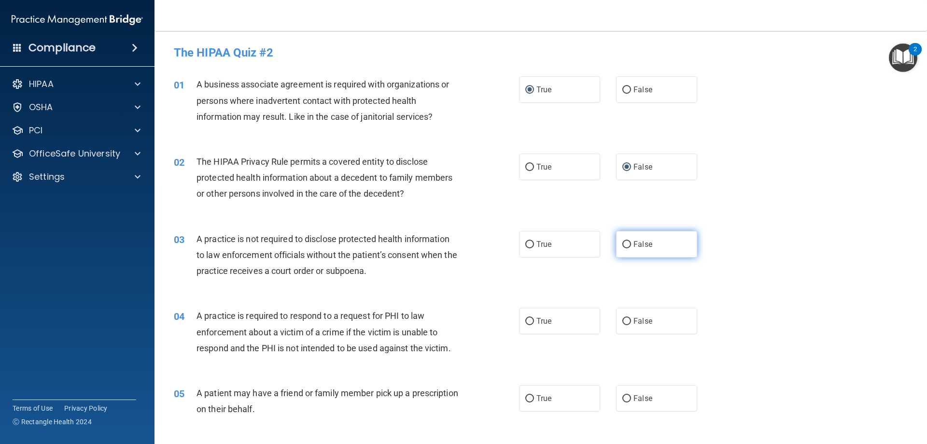
radio input "true"
click at [526, 169] on input "True" at bounding box center [530, 167] width 9 height 7
radio input "true"
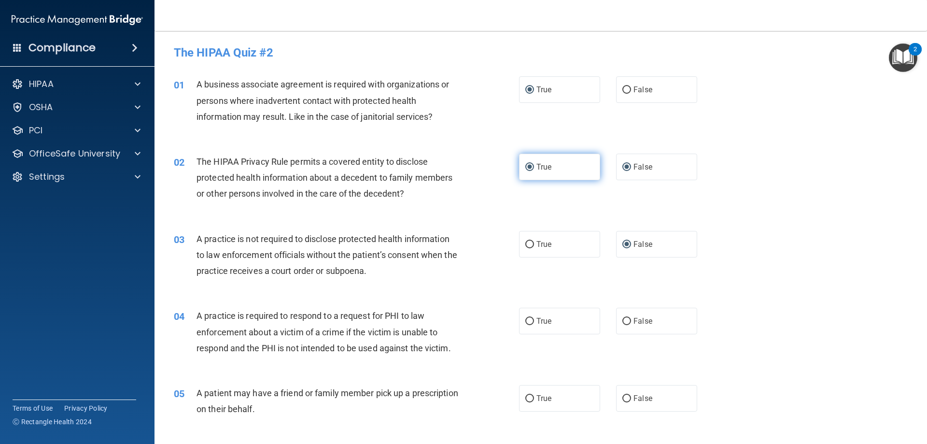
radio input "false"
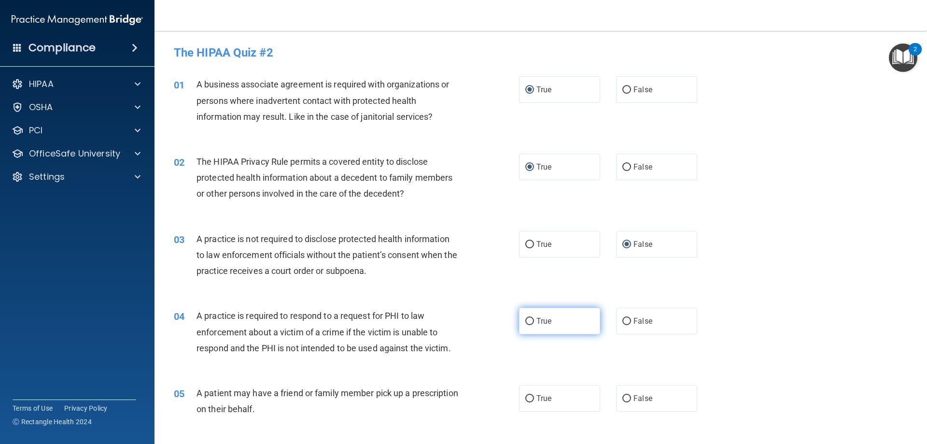
click at [527, 320] on input "True" at bounding box center [530, 321] width 9 height 7
radio input "true"
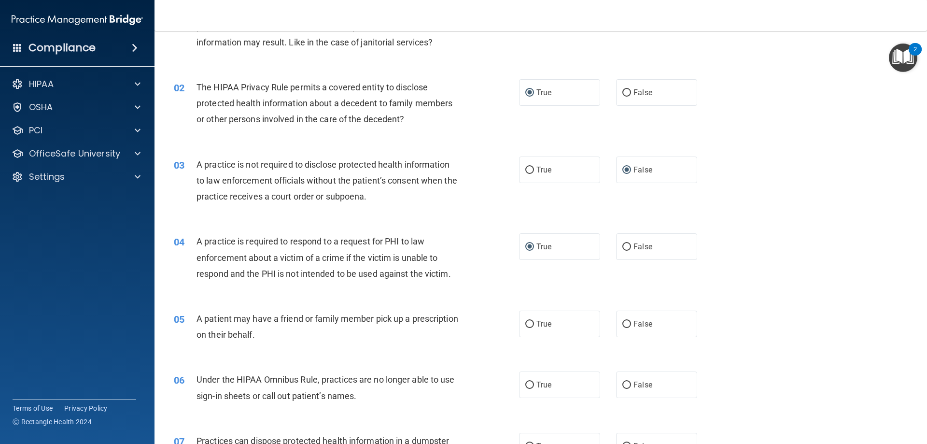
scroll to position [97, 0]
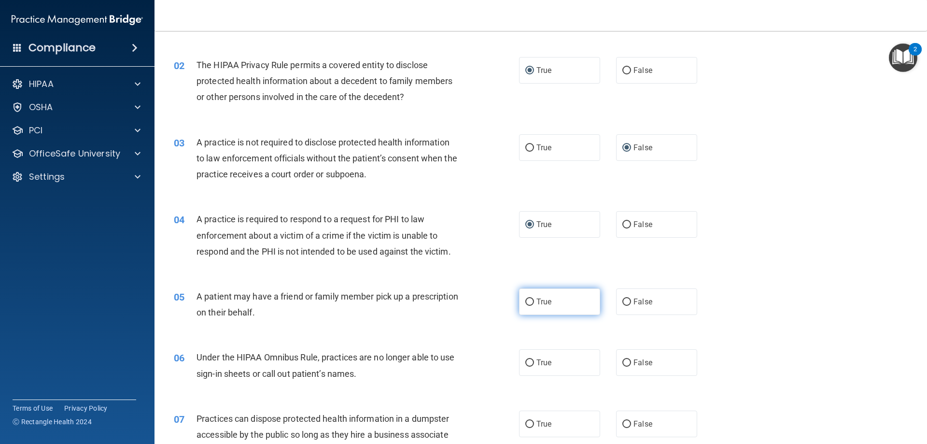
click at [519, 305] on label "True" at bounding box center [559, 301] width 81 height 27
click at [526, 305] on input "True" at bounding box center [530, 302] width 9 height 7
radio input "true"
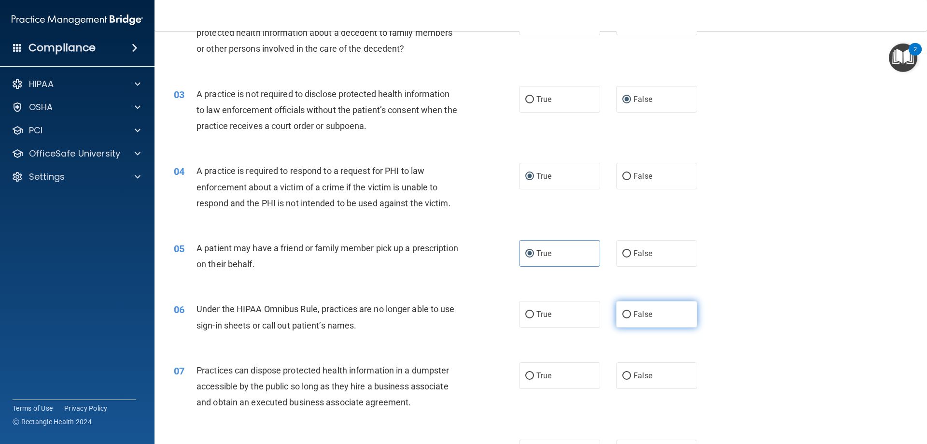
click at [623, 316] on input "False" at bounding box center [627, 314] width 9 height 7
radio input "true"
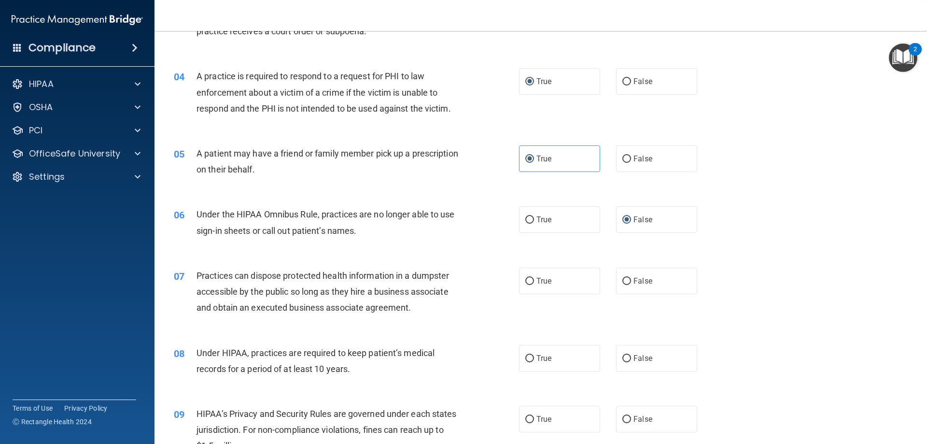
scroll to position [242, 0]
click at [623, 278] on input "False" at bounding box center [627, 279] width 9 height 7
radio input "true"
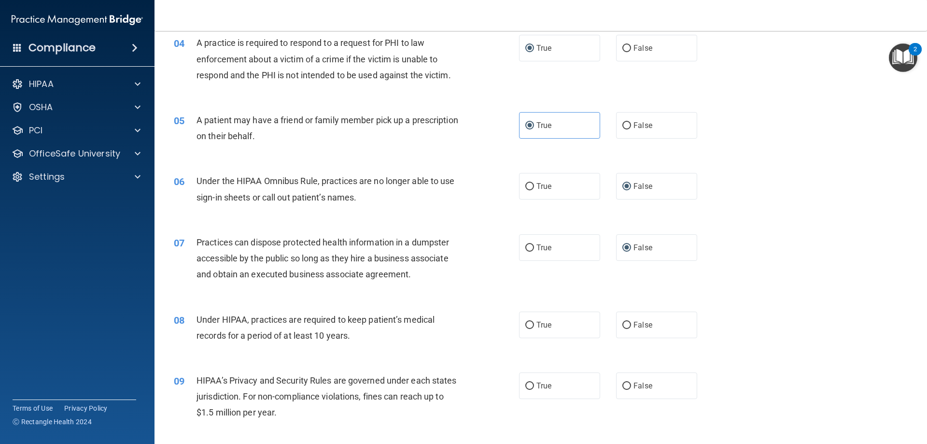
scroll to position [290, 0]
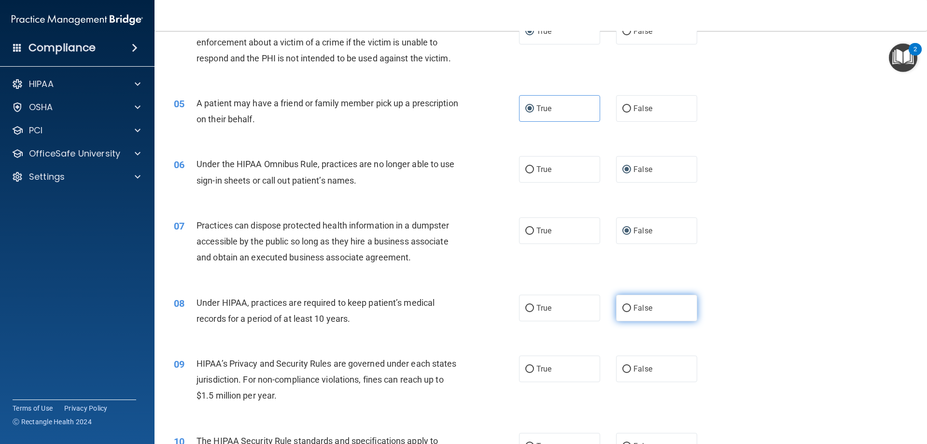
click at [623, 305] on input "False" at bounding box center [627, 308] width 9 height 7
radio input "true"
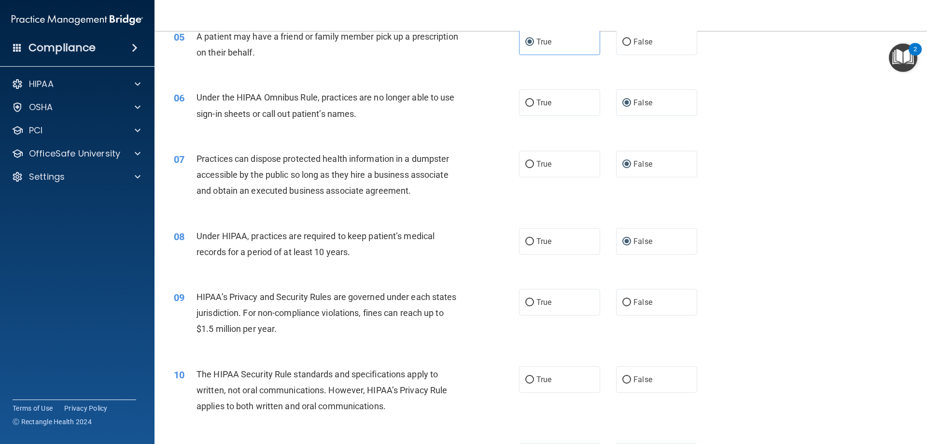
scroll to position [386, 0]
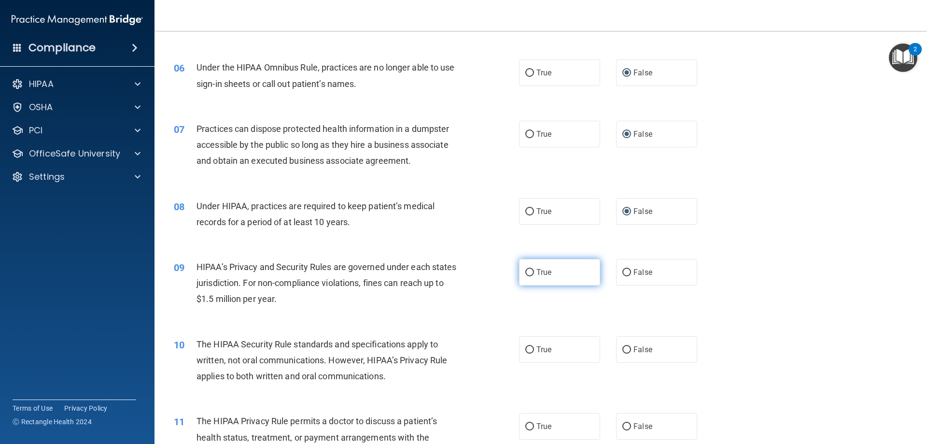
click at [526, 274] on input "True" at bounding box center [530, 272] width 9 height 7
radio input "true"
click at [526, 350] on input "True" at bounding box center [530, 349] width 9 height 7
radio input "true"
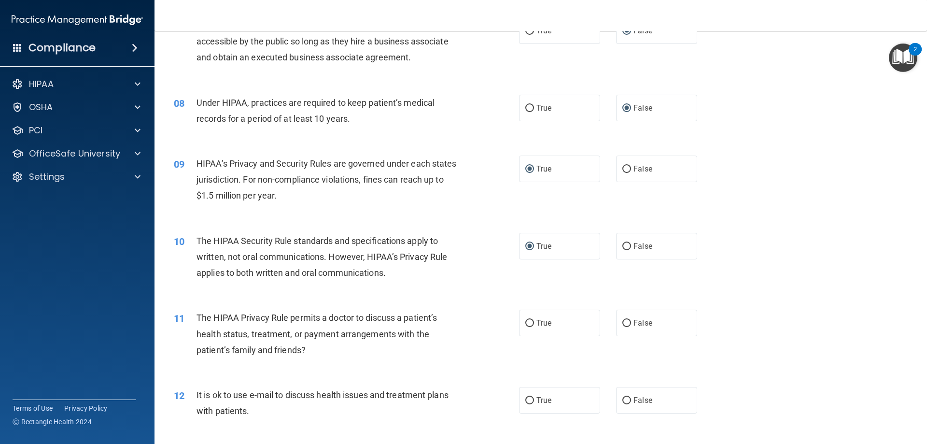
scroll to position [531, 0]
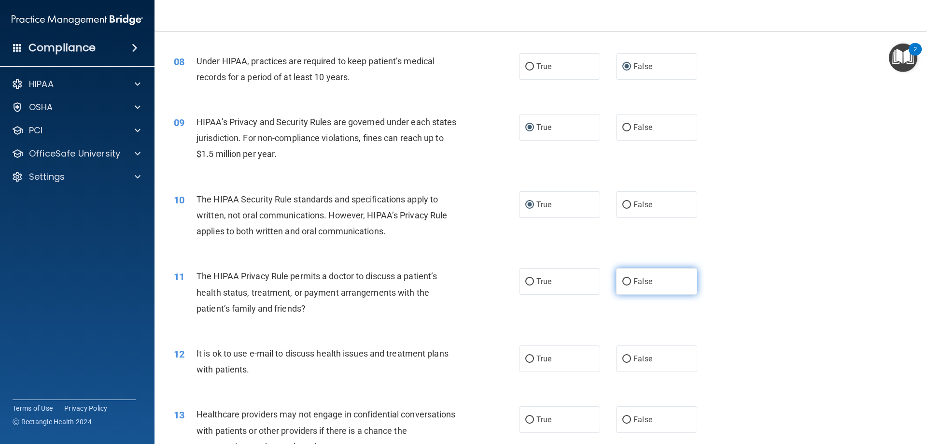
click at [624, 281] on input "False" at bounding box center [627, 281] width 9 height 7
radio input "true"
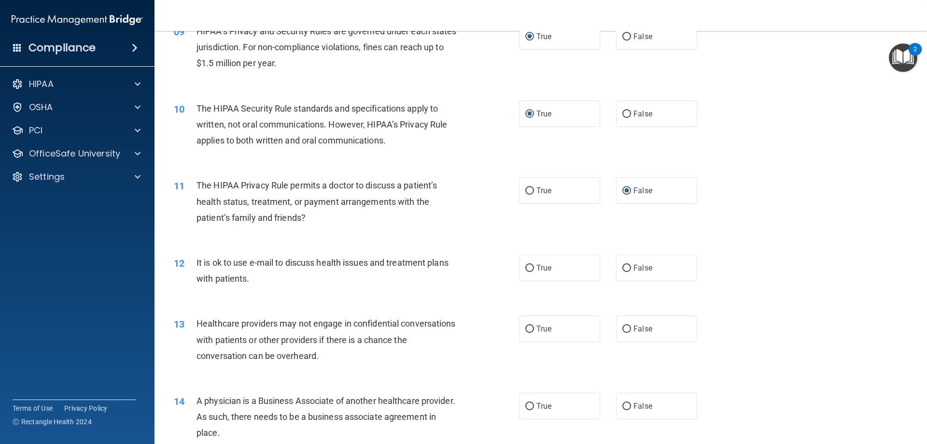
scroll to position [628, 0]
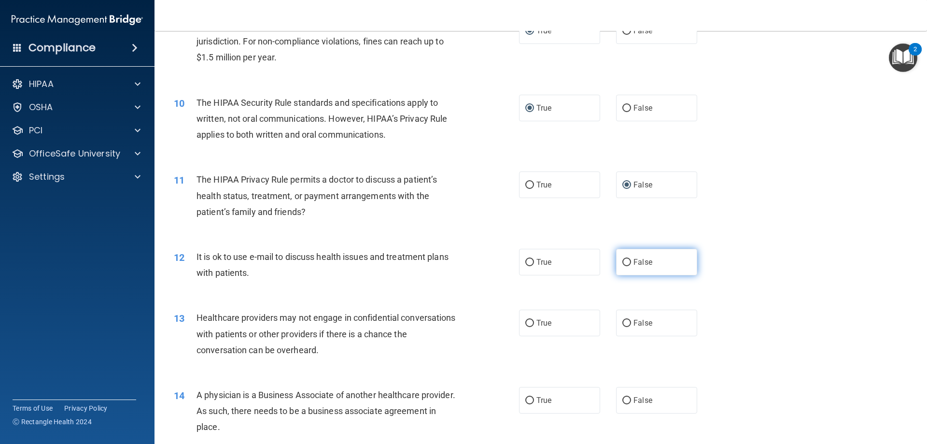
click at [623, 263] on input "False" at bounding box center [627, 262] width 9 height 7
radio input "true"
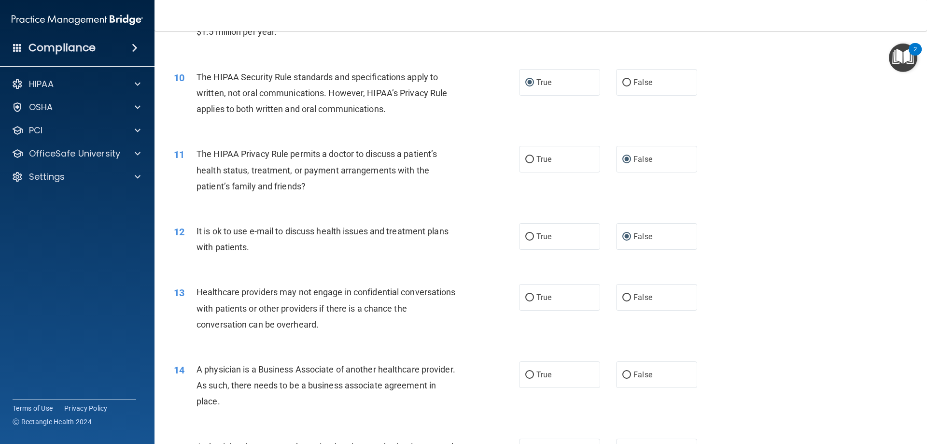
scroll to position [676, 0]
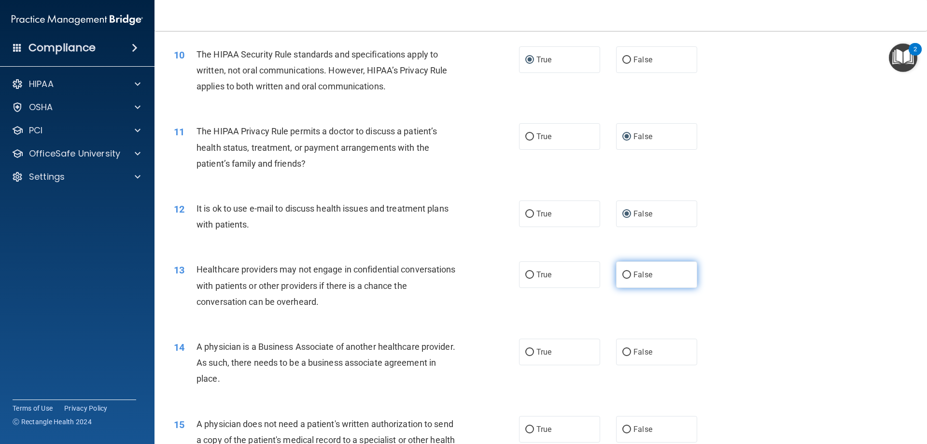
drag, startPoint x: 625, startPoint y: 276, endPoint x: 614, endPoint y: 276, distance: 10.6
click at [623, 276] on input "False" at bounding box center [627, 274] width 9 height 7
radio input "true"
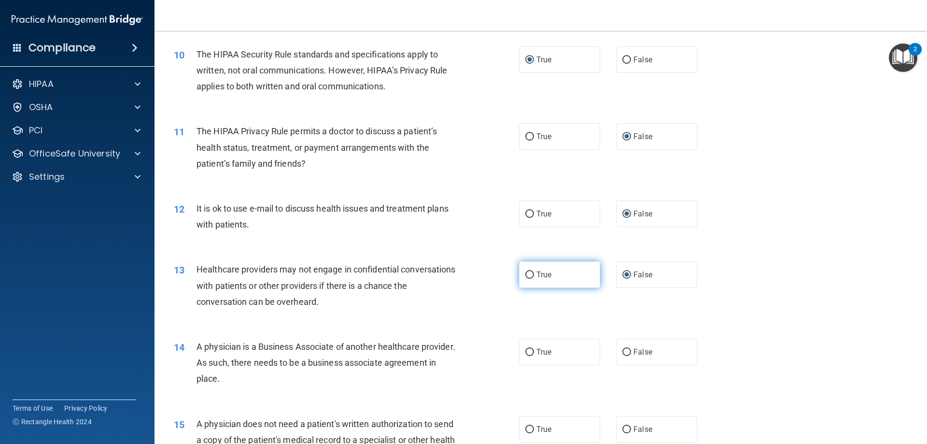
click at [526, 278] on input "True" at bounding box center [530, 274] width 9 height 7
radio input "true"
radio input "false"
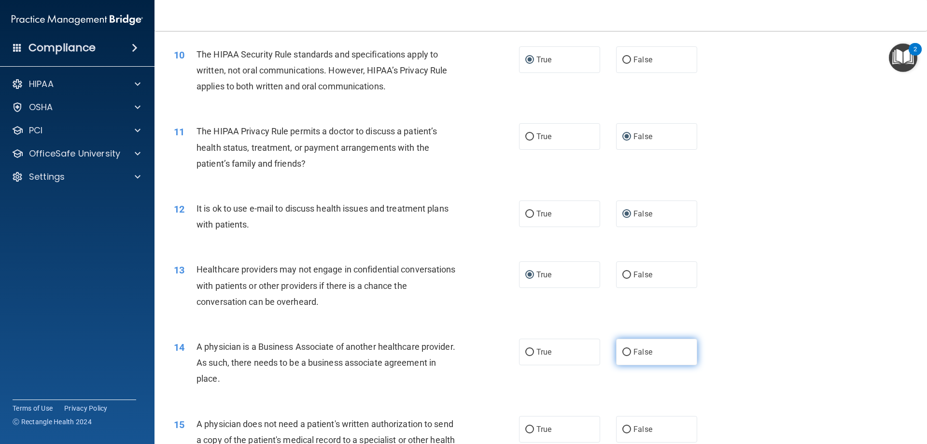
click at [623, 353] on input "False" at bounding box center [627, 352] width 9 height 7
radio input "true"
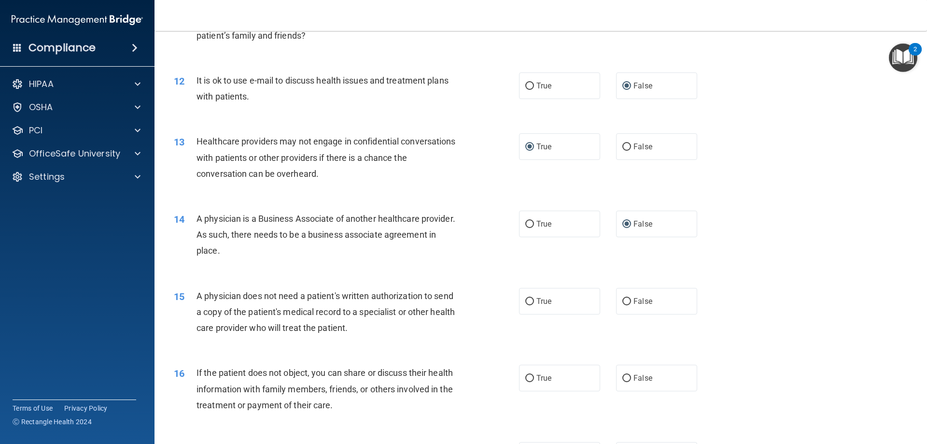
scroll to position [821, 0]
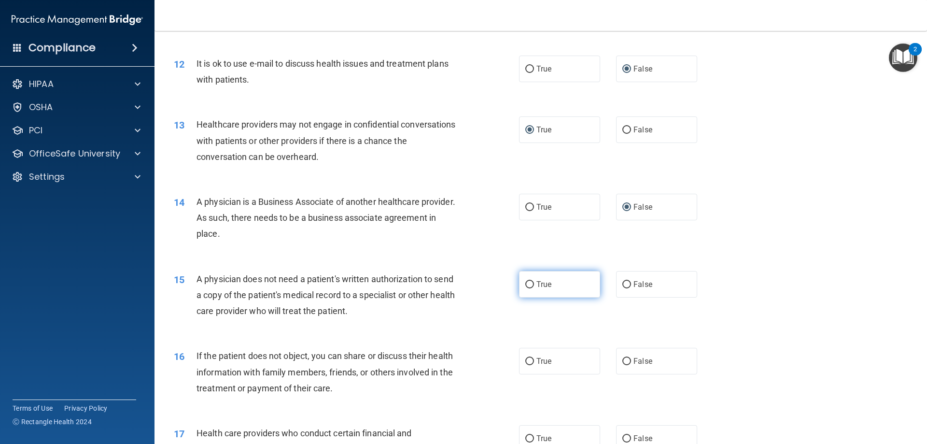
click at [526, 282] on input "True" at bounding box center [530, 284] width 9 height 7
radio input "true"
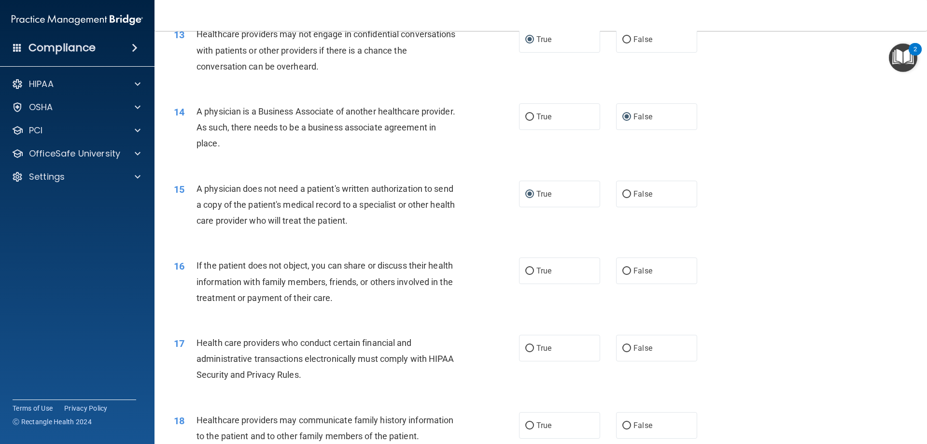
scroll to position [918, 0]
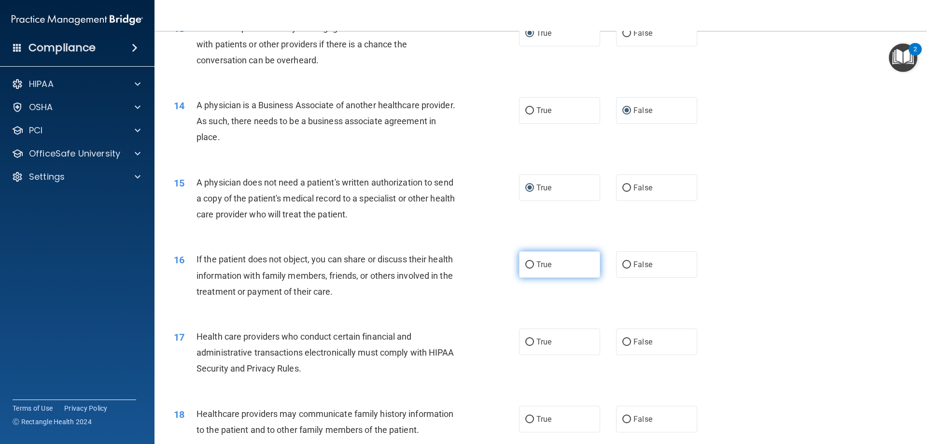
click at [526, 264] on input "True" at bounding box center [530, 264] width 9 height 7
radio input "true"
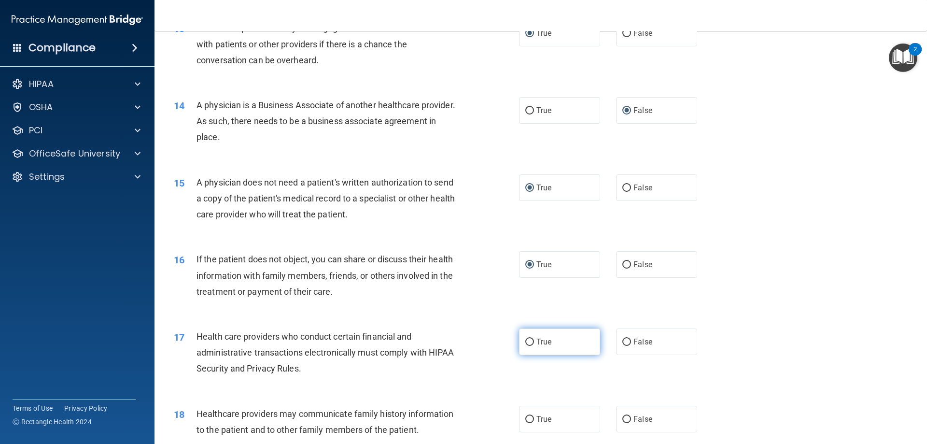
click at [526, 342] on input "True" at bounding box center [530, 342] width 9 height 7
radio input "true"
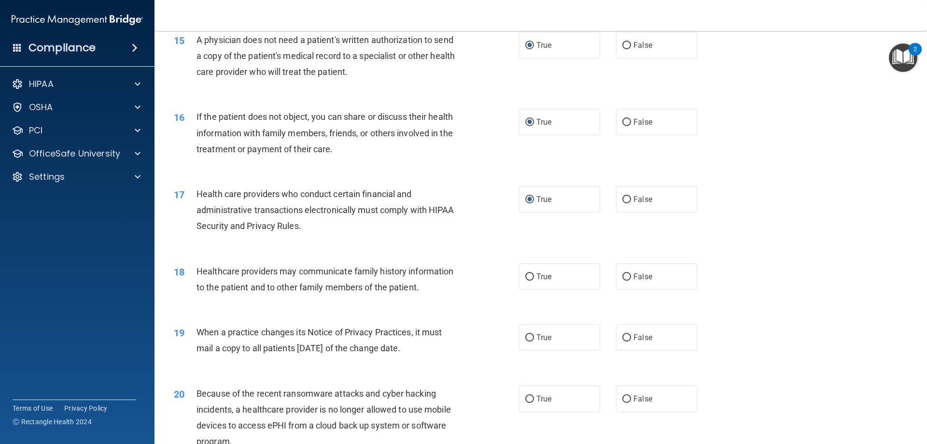
scroll to position [1063, 0]
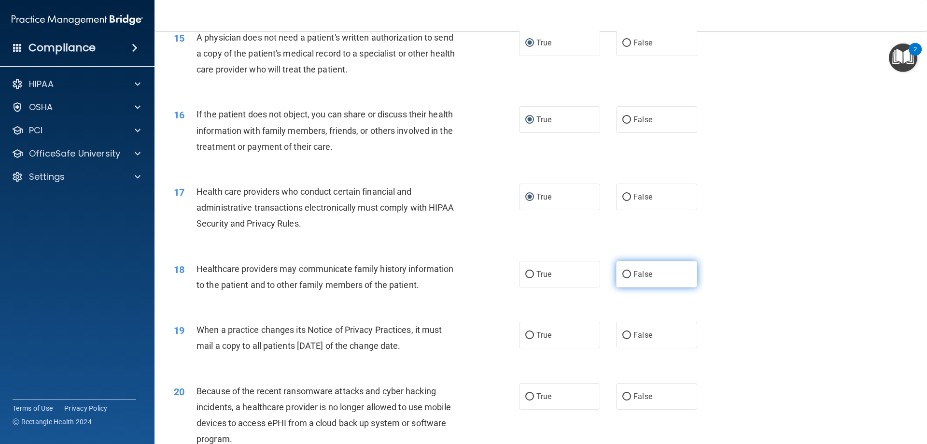
click at [625, 275] on input "False" at bounding box center [627, 274] width 9 height 7
radio input "true"
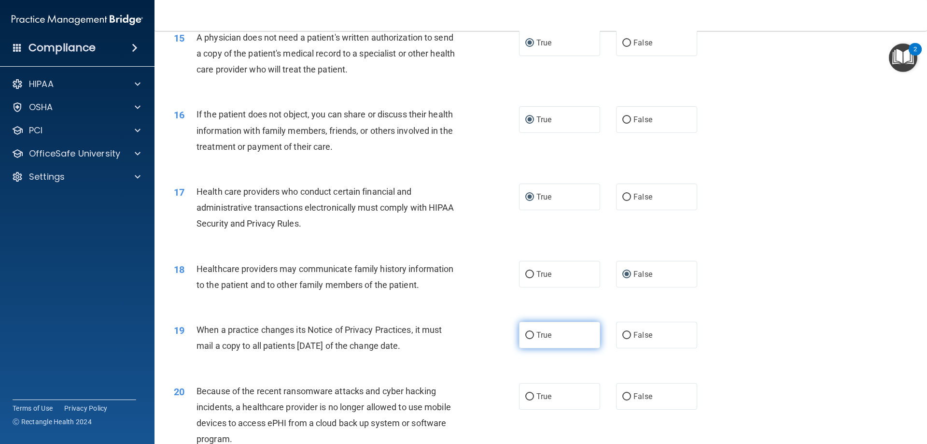
click at [537, 335] on span "True" at bounding box center [544, 334] width 15 height 9
click at [534, 335] on input "True" at bounding box center [530, 335] width 9 height 7
radio input "true"
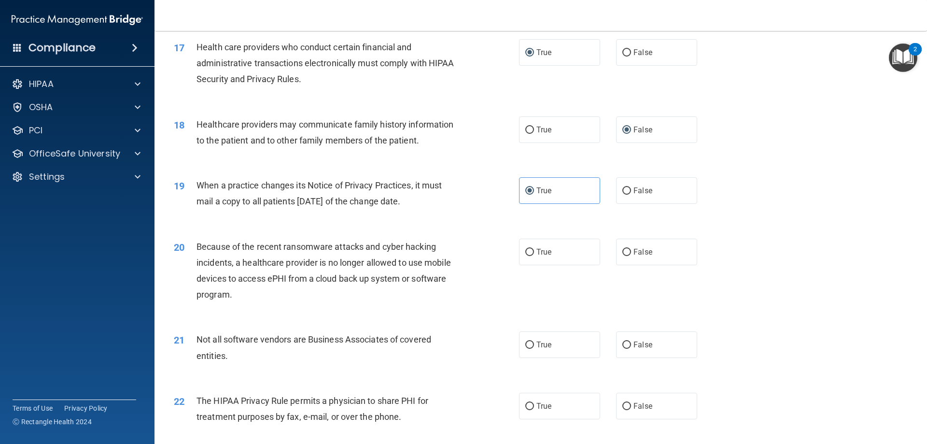
scroll to position [1208, 0]
drag, startPoint x: 623, startPoint y: 249, endPoint x: 621, endPoint y: 228, distance: 20.9
click at [623, 249] on input "False" at bounding box center [627, 251] width 9 height 7
radio input "true"
click at [528, 343] on input "True" at bounding box center [530, 344] width 9 height 7
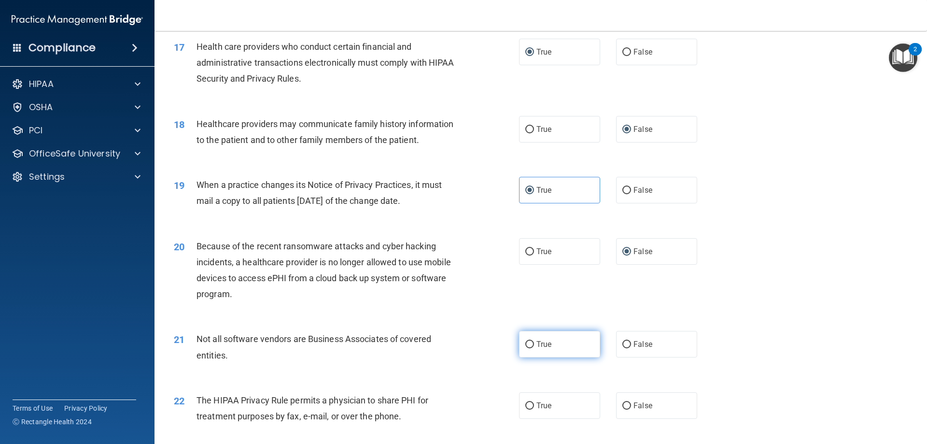
radio input "true"
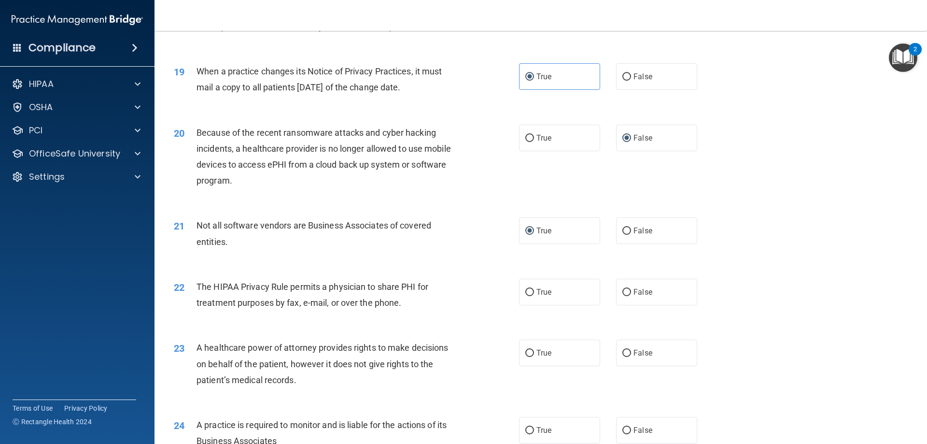
scroll to position [1353, 0]
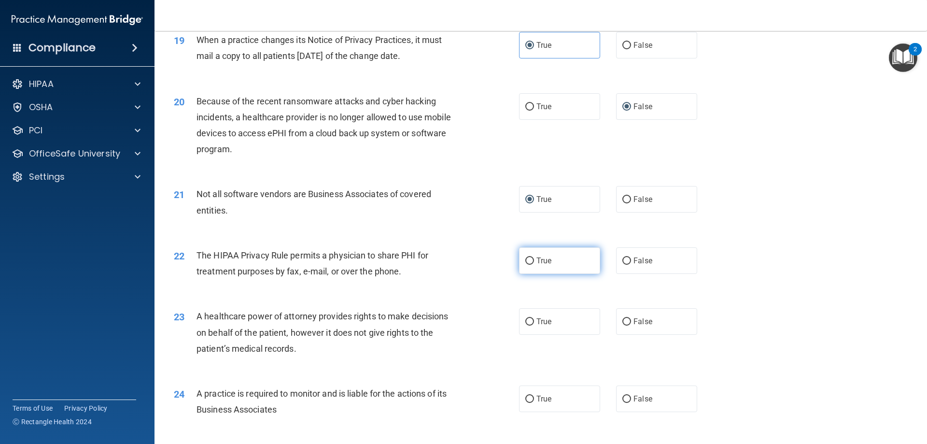
click at [545, 256] on span "True" at bounding box center [544, 260] width 15 height 9
click at [534, 257] on input "True" at bounding box center [530, 260] width 9 height 7
radio input "true"
click at [526, 323] on input "True" at bounding box center [530, 321] width 9 height 7
radio input "true"
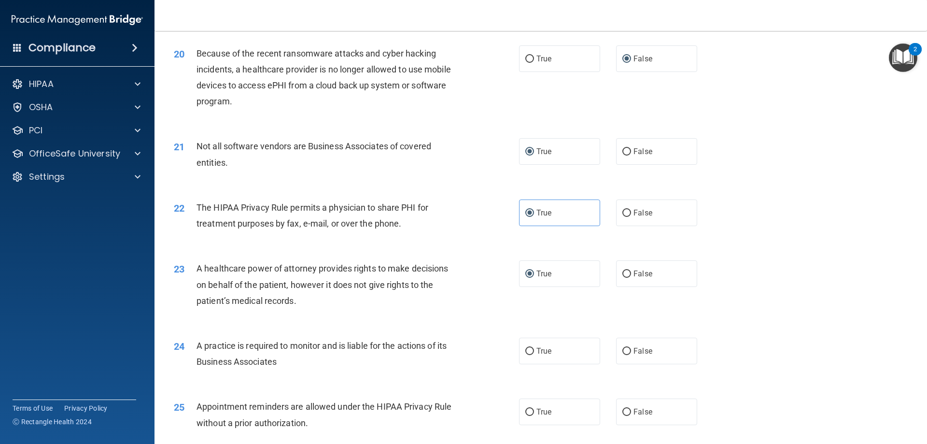
scroll to position [1449, 0]
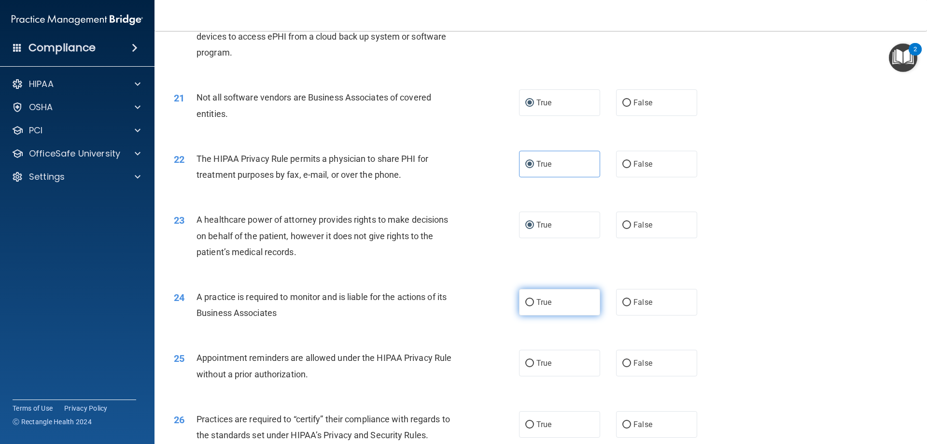
click at [532, 305] on label "True" at bounding box center [559, 302] width 81 height 27
click at [532, 305] on input "True" at bounding box center [530, 302] width 9 height 7
radio input "true"
click at [527, 365] on input "True" at bounding box center [530, 363] width 9 height 7
radio input "true"
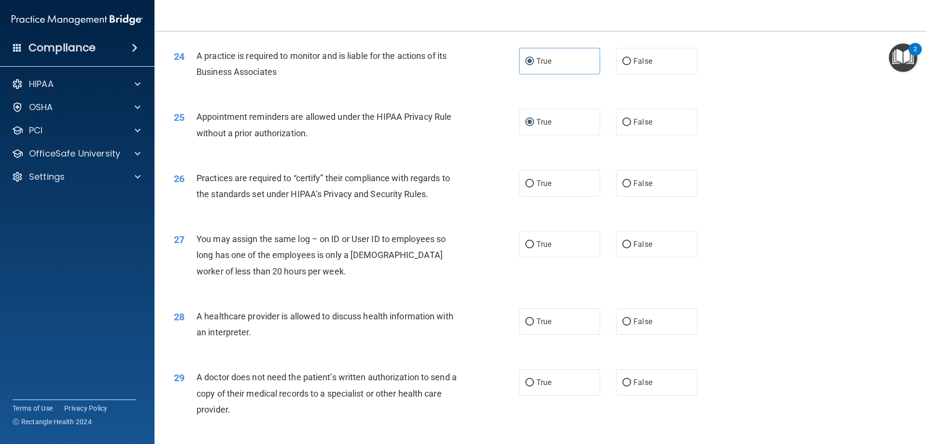
scroll to position [1691, 0]
click at [623, 181] on input "False" at bounding box center [627, 183] width 9 height 7
radio input "true"
click at [623, 242] on input "False" at bounding box center [627, 244] width 9 height 7
radio input "true"
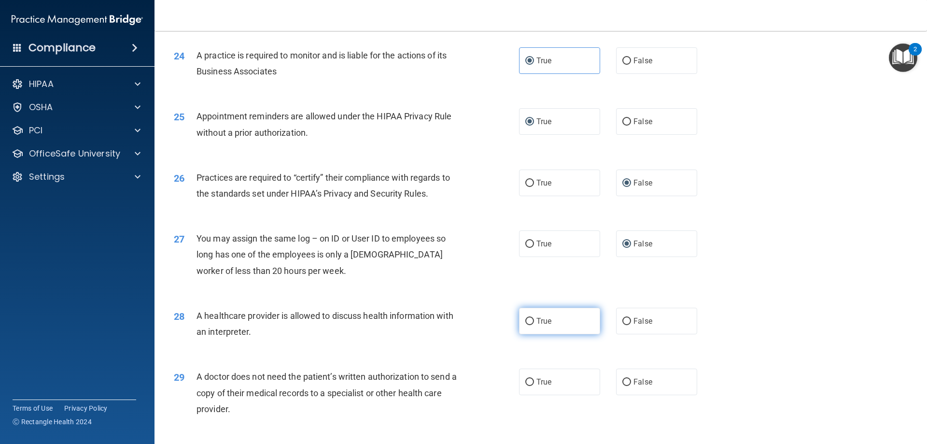
click at [521, 322] on label "True" at bounding box center [559, 321] width 81 height 27
click at [526, 322] on input "True" at bounding box center [530, 321] width 9 height 7
radio input "true"
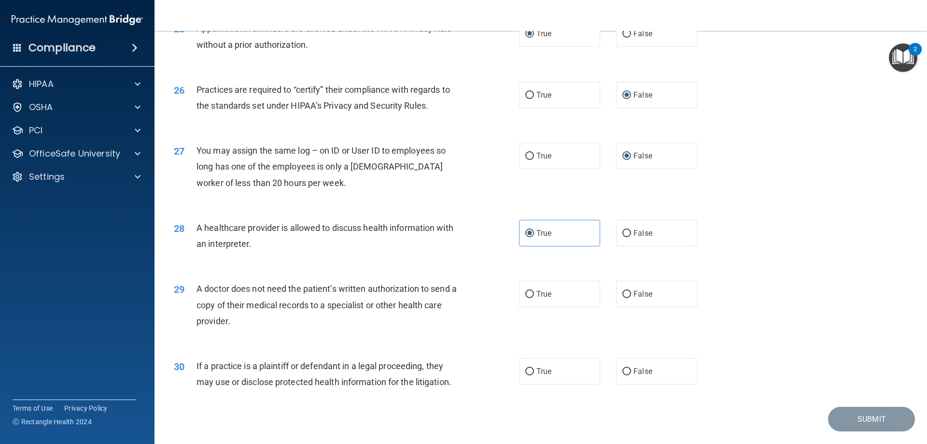
scroll to position [1787, 0]
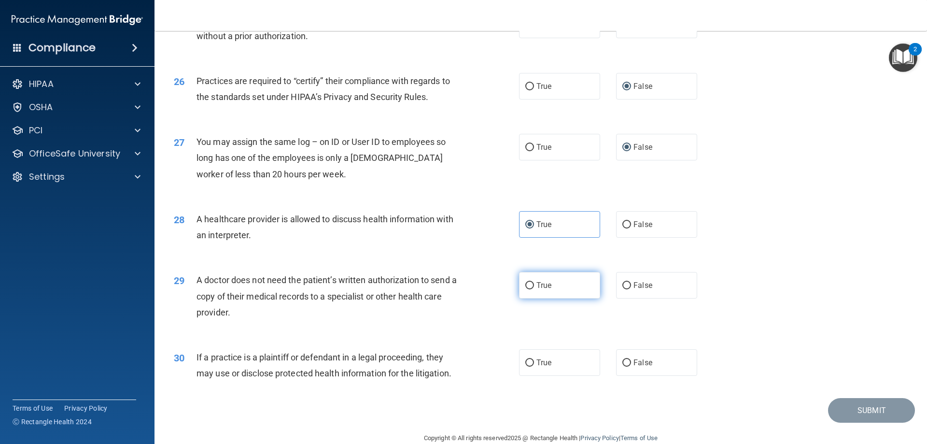
click at [526, 287] on input "True" at bounding box center [530, 285] width 9 height 7
radio input "true"
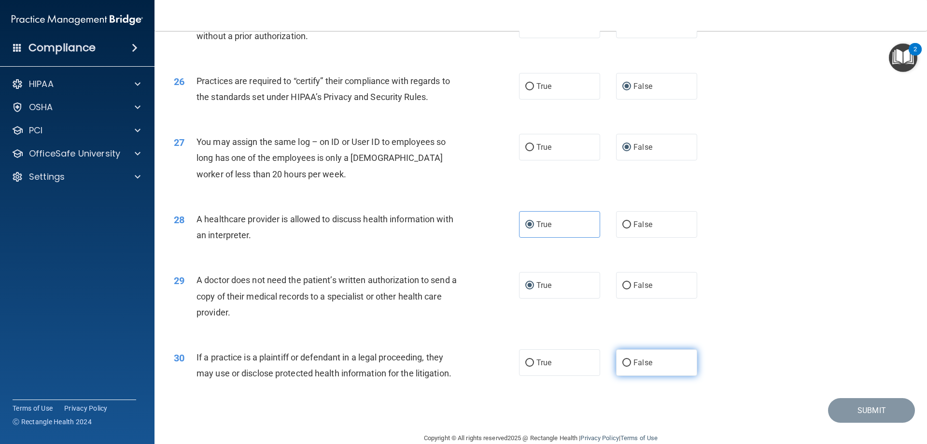
click at [623, 360] on input "False" at bounding box center [627, 362] width 9 height 7
radio input "true"
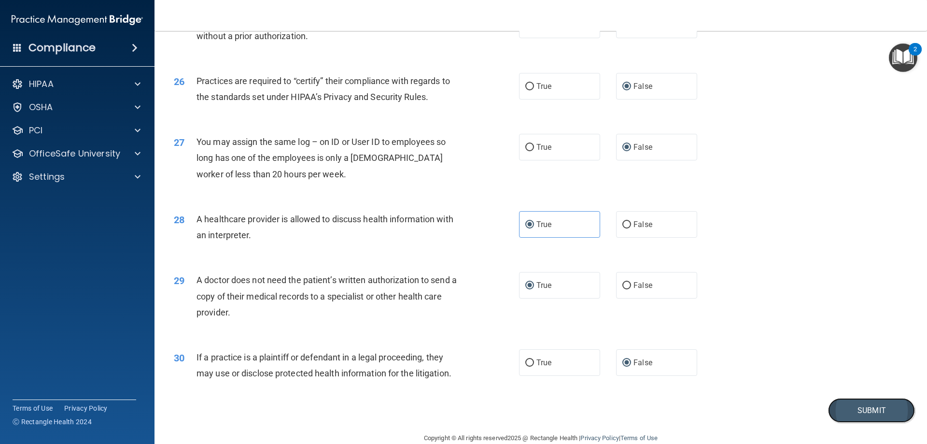
click at [859, 408] on button "Submit" at bounding box center [871, 410] width 87 height 25
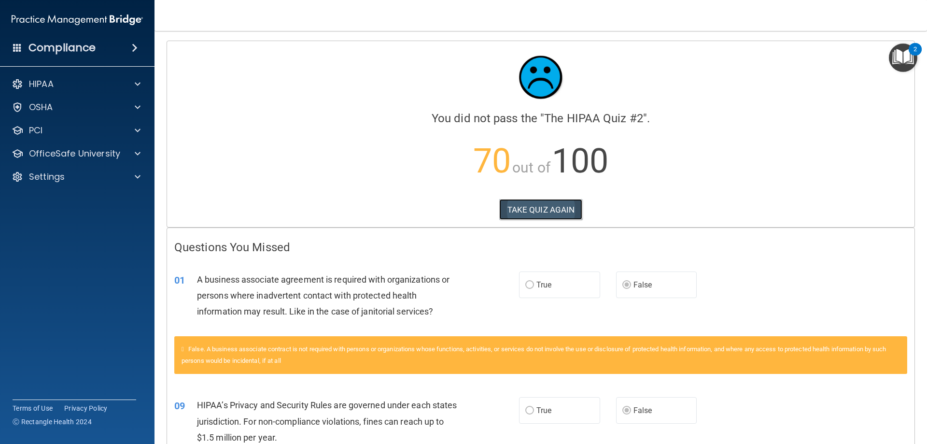
click at [542, 209] on button "TAKE QUIZ AGAIN" at bounding box center [541, 209] width 84 height 21
click at [543, 210] on button "TAKE QUIZ AGAIN" at bounding box center [541, 209] width 84 height 21
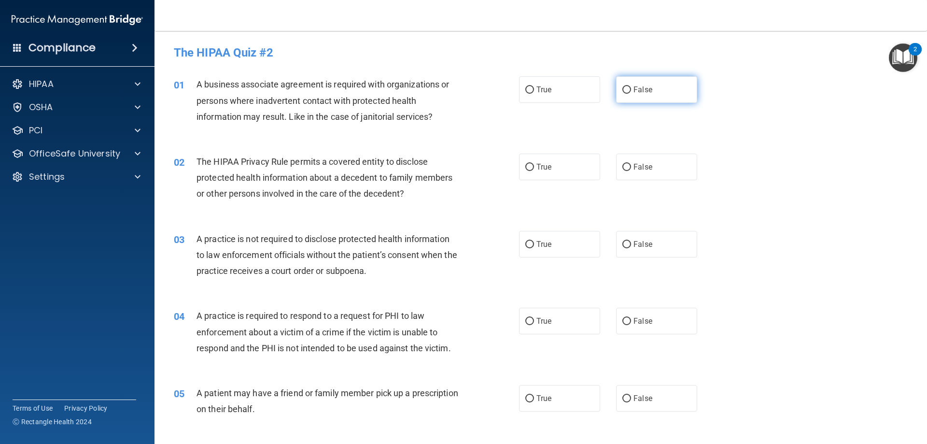
click at [625, 87] on input "False" at bounding box center [627, 89] width 9 height 7
radio input "true"
click at [526, 165] on input "True" at bounding box center [530, 167] width 9 height 7
radio input "true"
click at [629, 244] on label "False" at bounding box center [656, 244] width 81 height 27
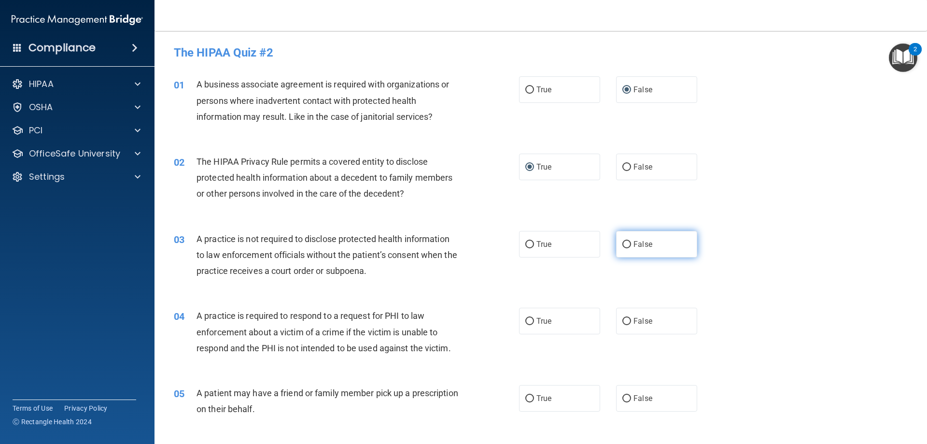
click at [629, 244] on input "False" at bounding box center [627, 244] width 9 height 7
radio input "true"
drag, startPoint x: 532, startPoint y: 321, endPoint x: 518, endPoint y: 368, distance: 49.0
click at [532, 322] on label "True" at bounding box center [559, 321] width 81 height 27
click at [532, 322] on input "True" at bounding box center [530, 321] width 9 height 7
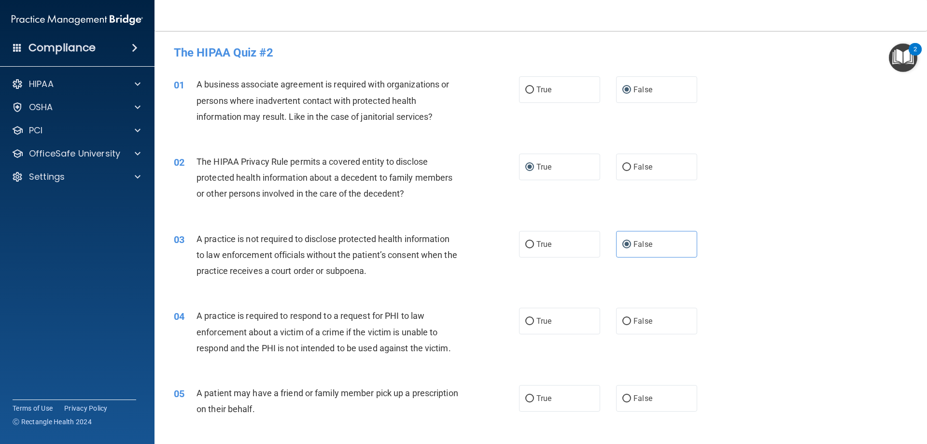
radio input "true"
click at [537, 395] on span "True" at bounding box center [544, 398] width 15 height 9
click at [533, 395] on input "True" at bounding box center [530, 398] width 9 height 7
radio input "true"
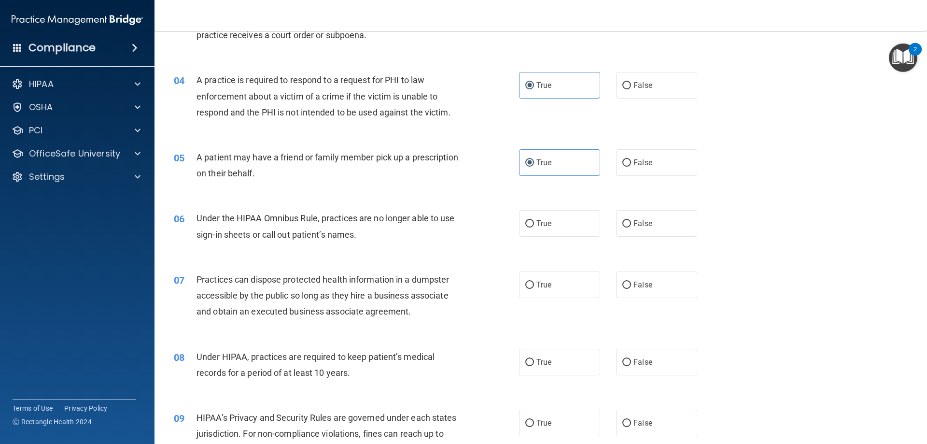
scroll to position [242, 0]
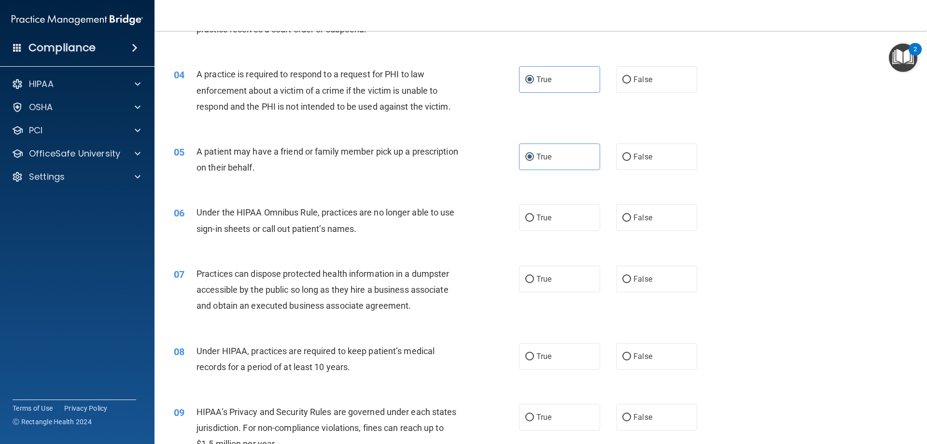
drag, startPoint x: 622, startPoint y: 217, endPoint x: 620, endPoint y: 247, distance: 30.0
click at [623, 218] on input "False" at bounding box center [627, 217] width 9 height 7
radio input "true"
click at [624, 281] on input "False" at bounding box center [627, 279] width 9 height 7
radio input "true"
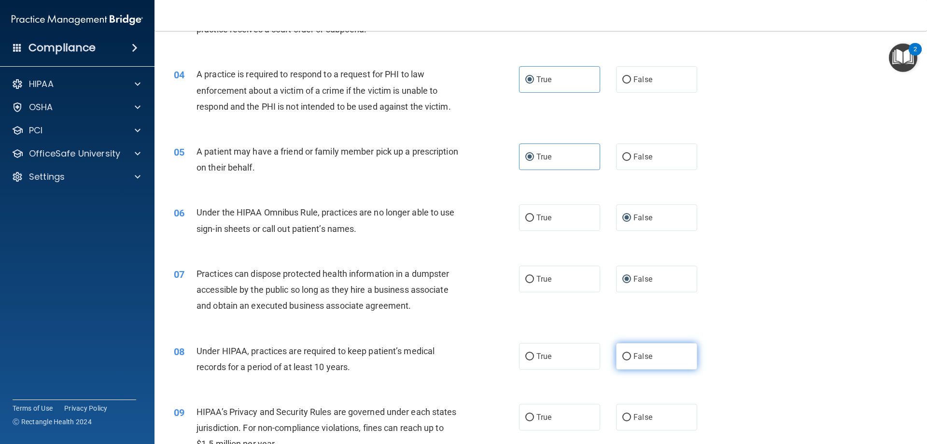
click at [623, 357] on input "False" at bounding box center [627, 356] width 9 height 7
radio input "true"
click at [623, 419] on input "False" at bounding box center [627, 417] width 9 height 7
radio input "true"
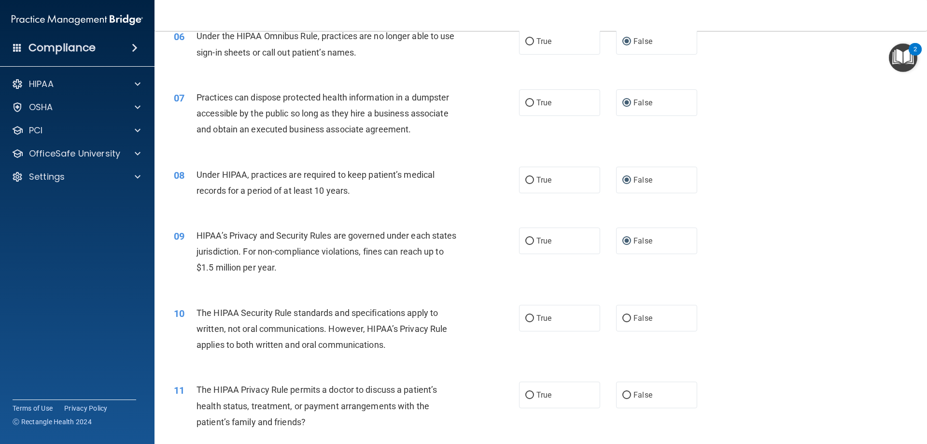
scroll to position [483, 0]
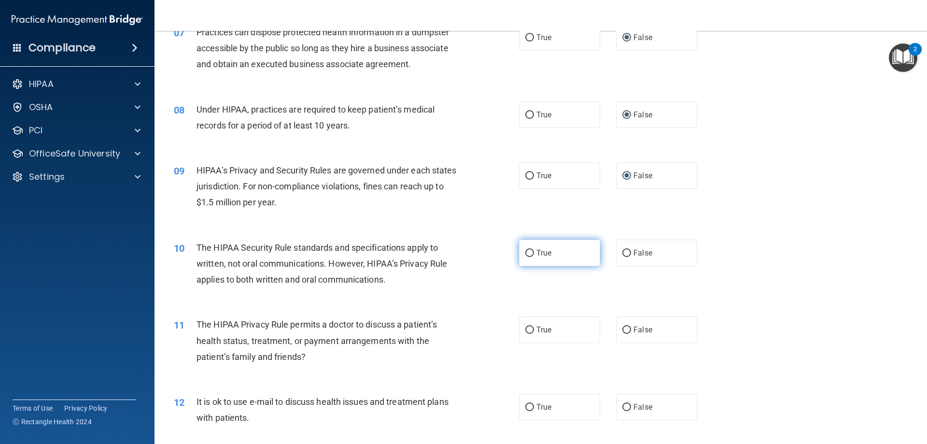
click at [526, 252] on input "True" at bounding box center [530, 253] width 9 height 7
radio input "true"
click at [526, 329] on input "True" at bounding box center [530, 330] width 9 height 7
radio input "true"
click at [527, 409] on input "True" at bounding box center [530, 407] width 9 height 7
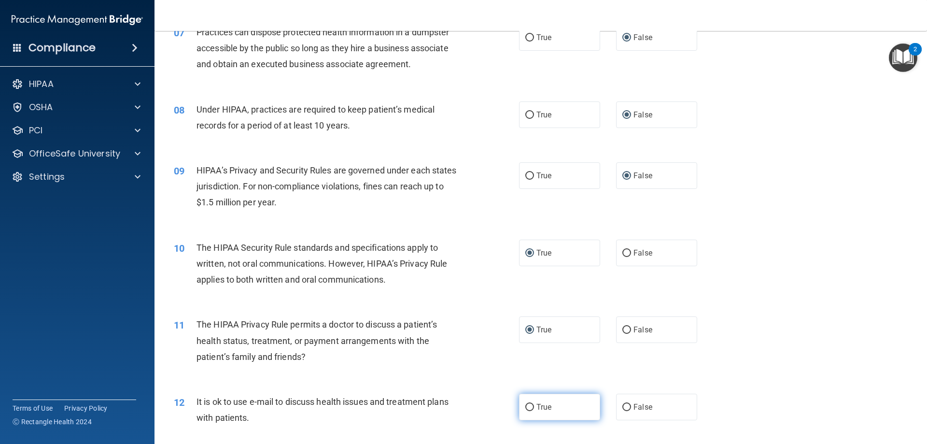
radio input "true"
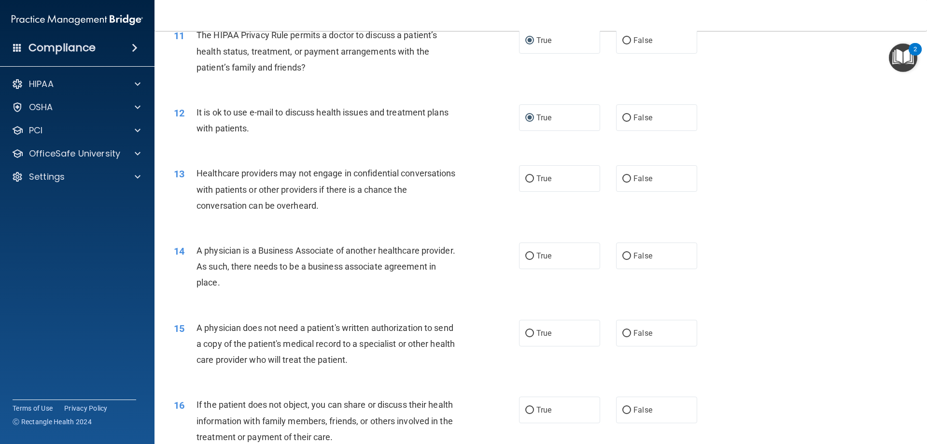
scroll to position [773, 0]
click at [624, 180] on input "False" at bounding box center [627, 178] width 9 height 7
radio input "true"
click at [623, 257] on input "False" at bounding box center [627, 255] width 9 height 7
radio input "true"
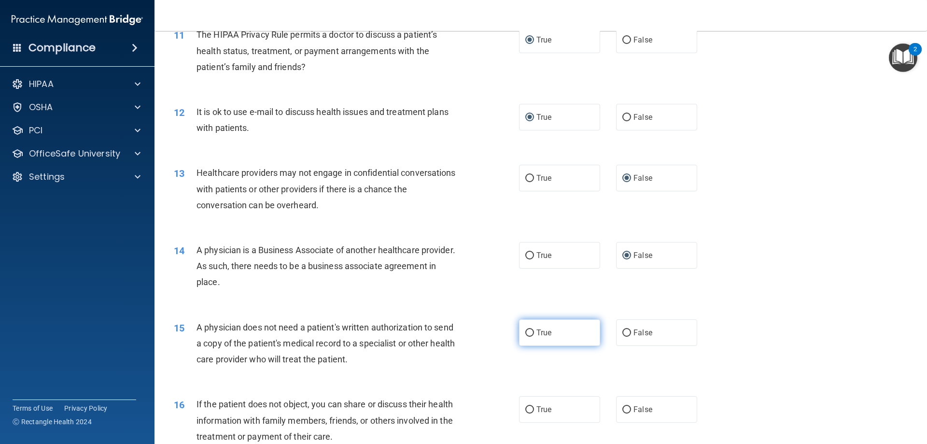
click at [521, 332] on label "True" at bounding box center [559, 332] width 81 height 27
click at [526, 332] on input "True" at bounding box center [530, 332] width 9 height 7
radio input "true"
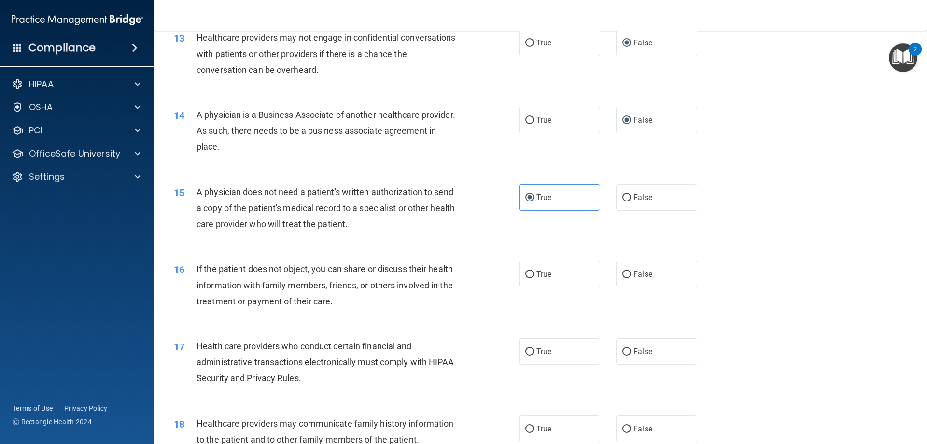
scroll to position [918, 0]
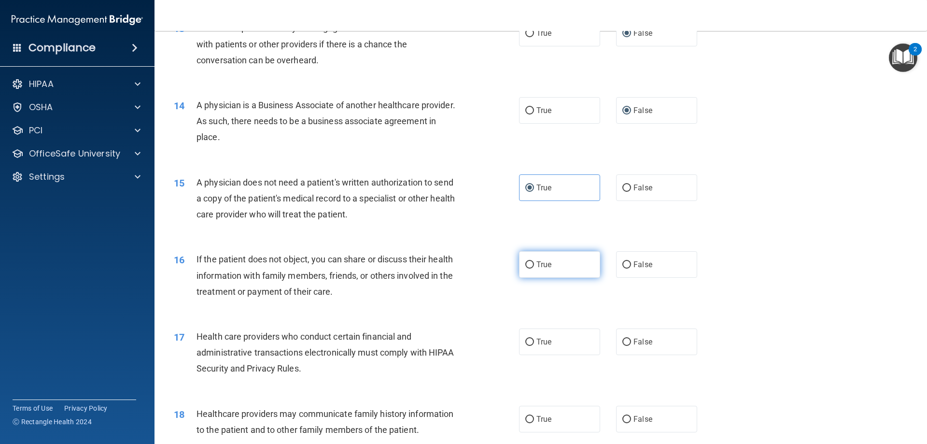
click at [527, 265] on input "True" at bounding box center [530, 264] width 9 height 7
radio input "true"
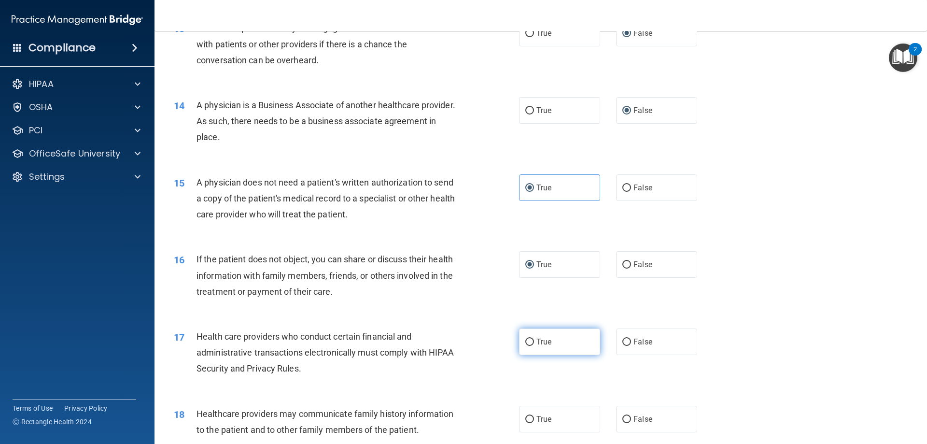
click at [527, 340] on input "True" at bounding box center [530, 342] width 9 height 7
radio input "true"
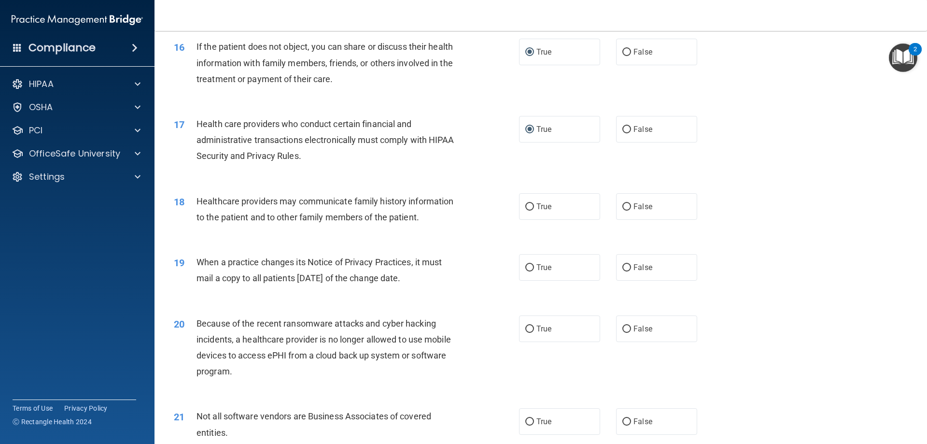
scroll to position [1159, 0]
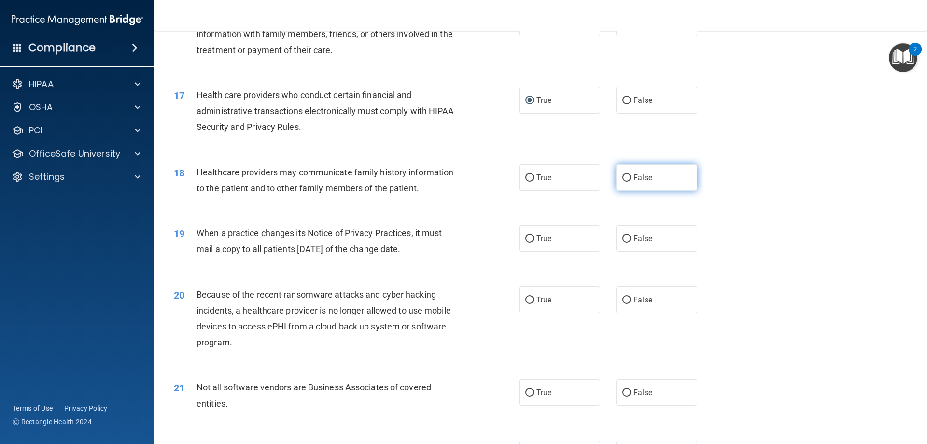
click at [625, 174] on input "False" at bounding box center [627, 177] width 9 height 7
radio input "true"
click at [623, 235] on input "False" at bounding box center [627, 238] width 9 height 7
radio input "true"
click at [623, 297] on input "False" at bounding box center [627, 300] width 9 height 7
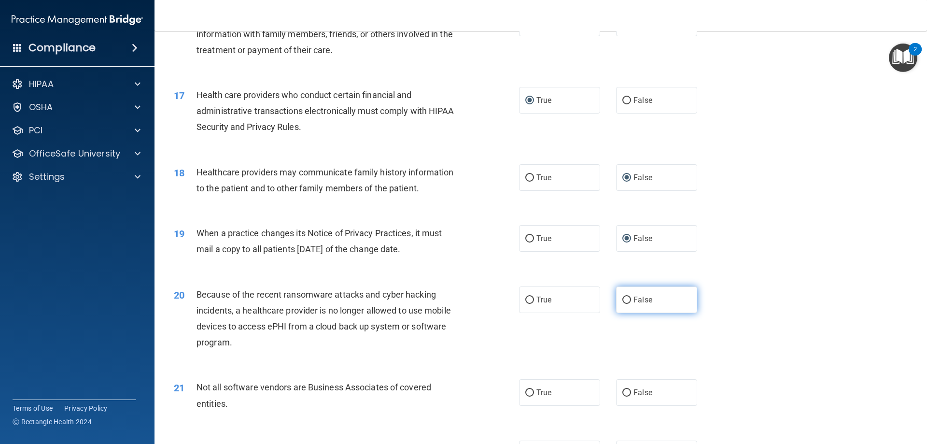
radio input "true"
click at [530, 397] on label "True" at bounding box center [559, 392] width 81 height 27
click at [530, 397] on input "True" at bounding box center [530, 392] width 9 height 7
radio input "true"
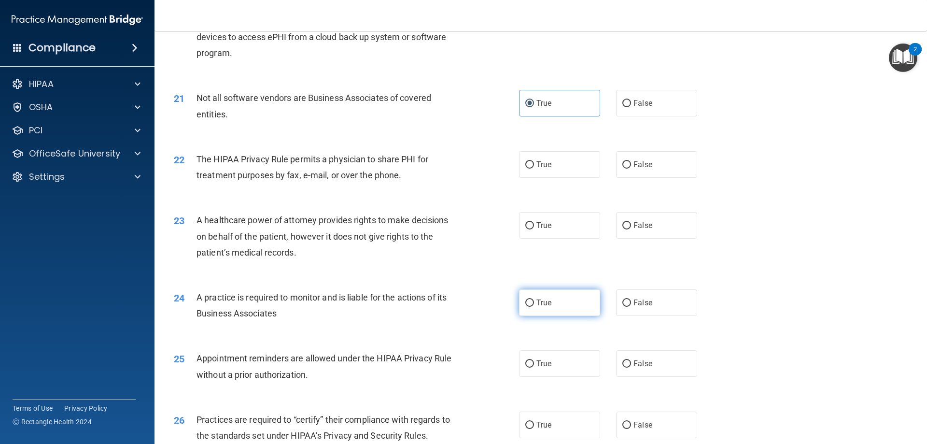
scroll to position [1449, 0]
click at [527, 161] on input "True" at bounding box center [530, 164] width 9 height 7
radio input "true"
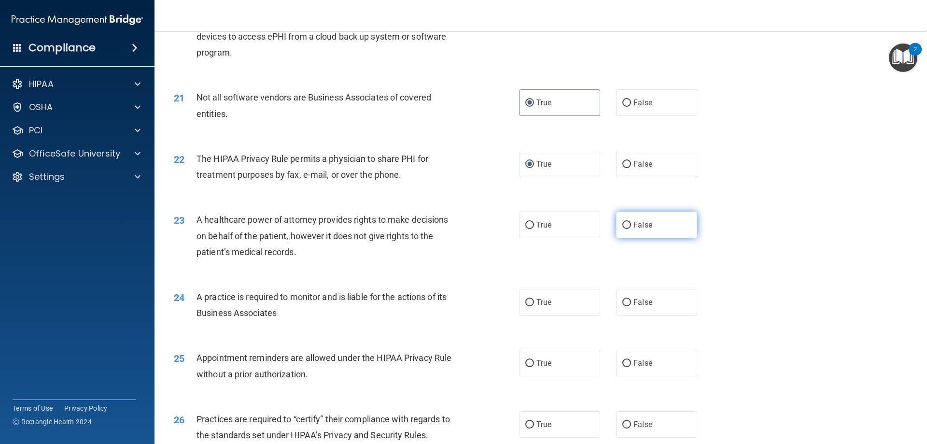
drag, startPoint x: 622, startPoint y: 223, endPoint x: 622, endPoint y: 228, distance: 5.3
click at [623, 224] on input "False" at bounding box center [627, 225] width 9 height 7
radio input "true"
click at [624, 306] on input "False" at bounding box center [627, 302] width 9 height 7
radio input "true"
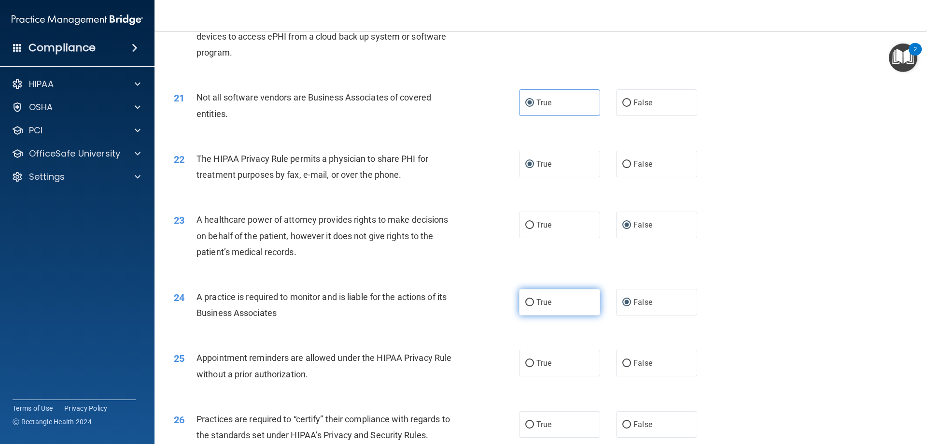
click at [530, 300] on input "True" at bounding box center [530, 302] width 9 height 7
radio input "true"
click at [623, 299] on input "False" at bounding box center [627, 302] width 9 height 7
radio input "true"
radio input "false"
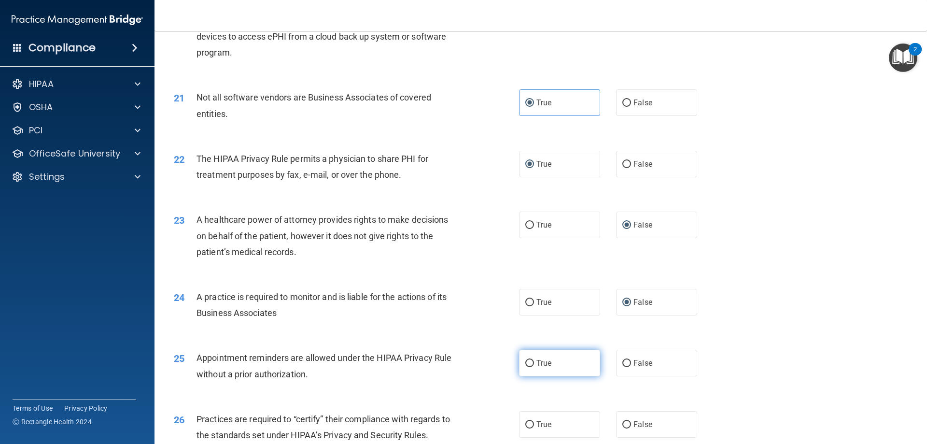
click at [528, 362] on input "True" at bounding box center [530, 363] width 9 height 7
radio input "true"
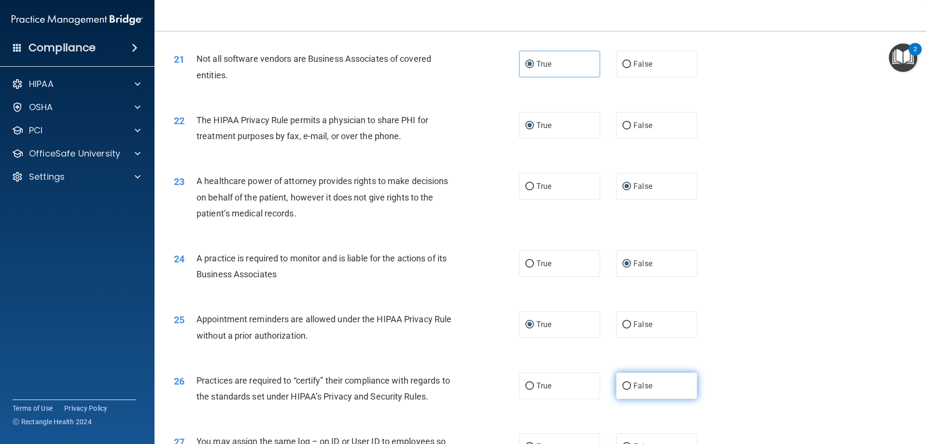
scroll to position [1546, 0]
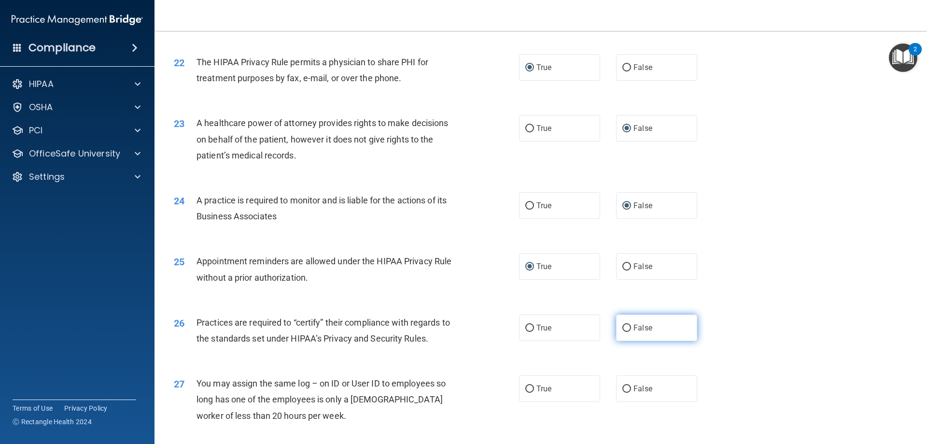
click at [623, 328] on input "False" at bounding box center [627, 328] width 9 height 7
radio input "true"
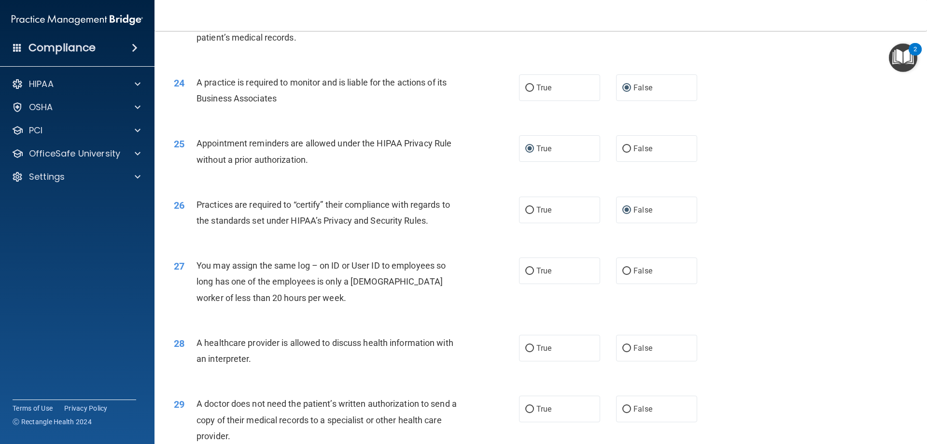
scroll to position [1691, 0]
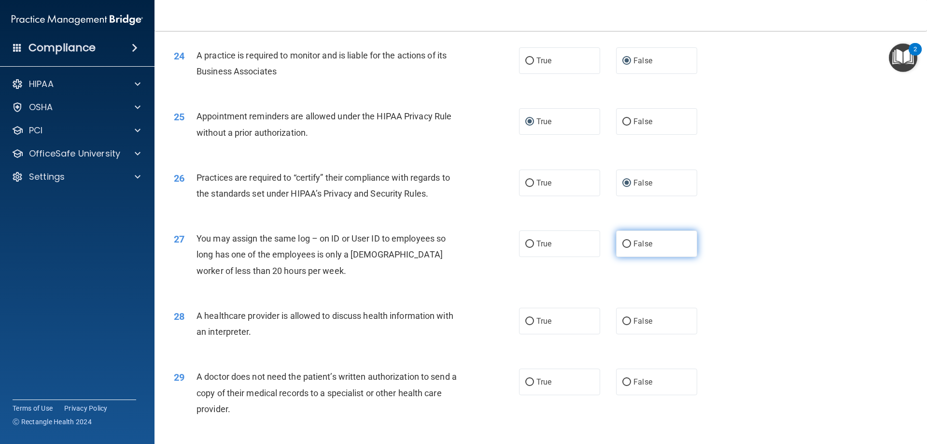
click at [624, 244] on input "False" at bounding box center [627, 244] width 9 height 7
radio input "true"
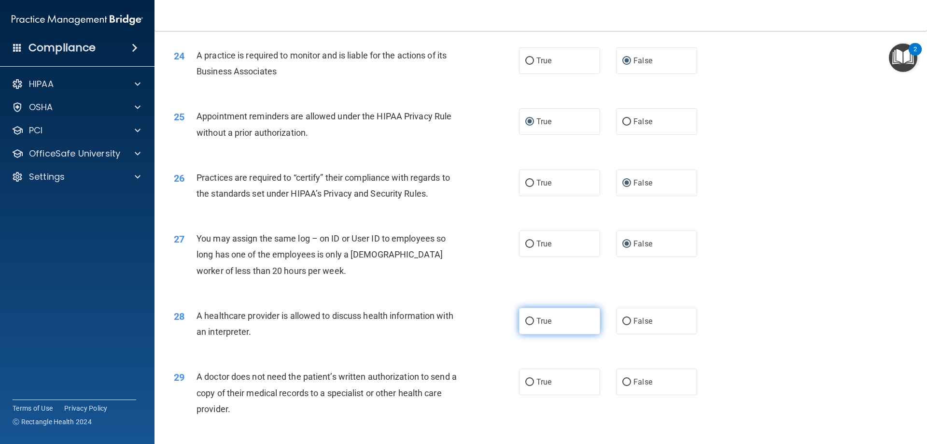
click at [531, 321] on label "True" at bounding box center [559, 321] width 81 height 27
click at [531, 321] on input "True" at bounding box center [530, 321] width 9 height 7
radio input "true"
click at [528, 379] on input "True" at bounding box center [530, 382] width 9 height 7
radio input "true"
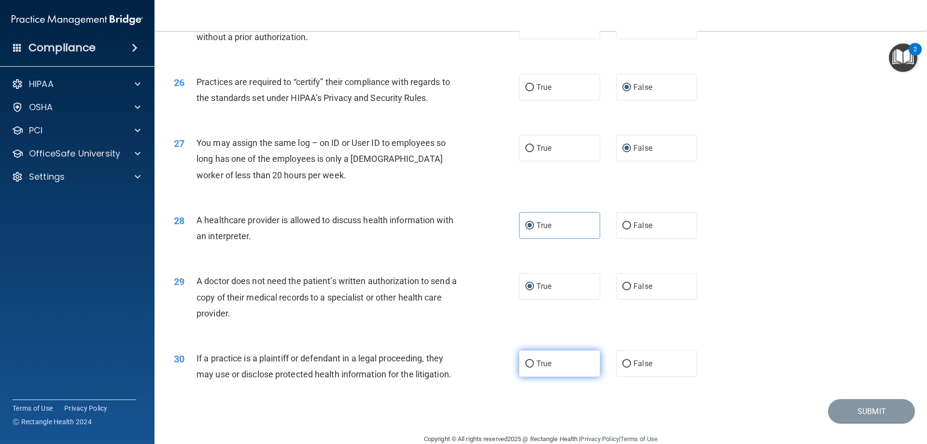
scroll to position [1787, 0]
click at [526, 361] on input "True" at bounding box center [530, 362] width 9 height 7
radio input "true"
click at [862, 410] on button "Submit" at bounding box center [871, 410] width 87 height 25
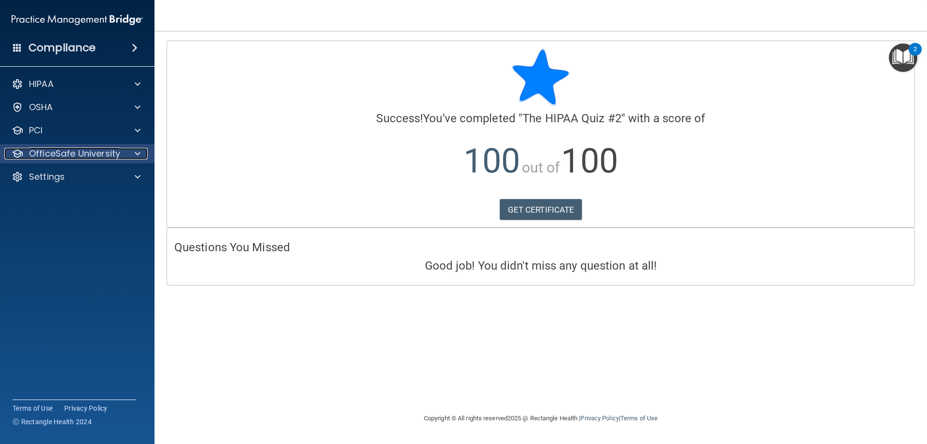
click at [134, 154] on div at bounding box center [136, 154] width 24 height 12
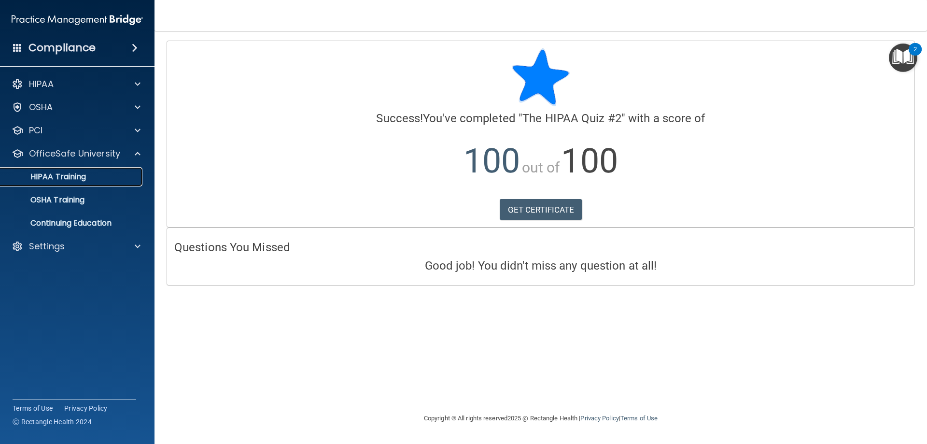
click at [83, 177] on p "HIPAA Training" at bounding box center [46, 177] width 80 height 10
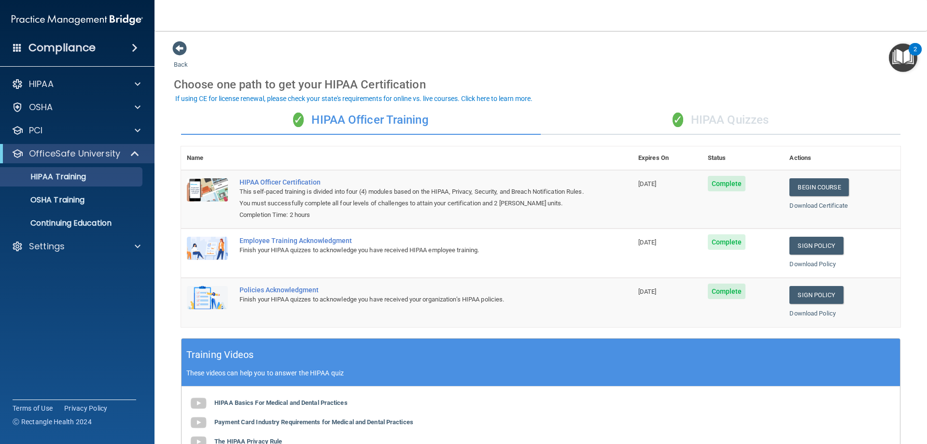
click at [673, 120] on span "✓" at bounding box center [678, 120] width 11 height 14
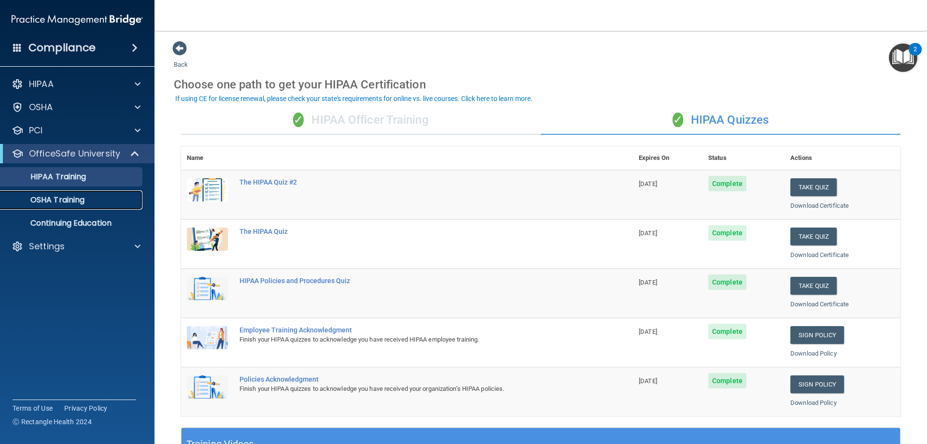
click at [57, 203] on p "OSHA Training" at bounding box center [45, 200] width 78 height 10
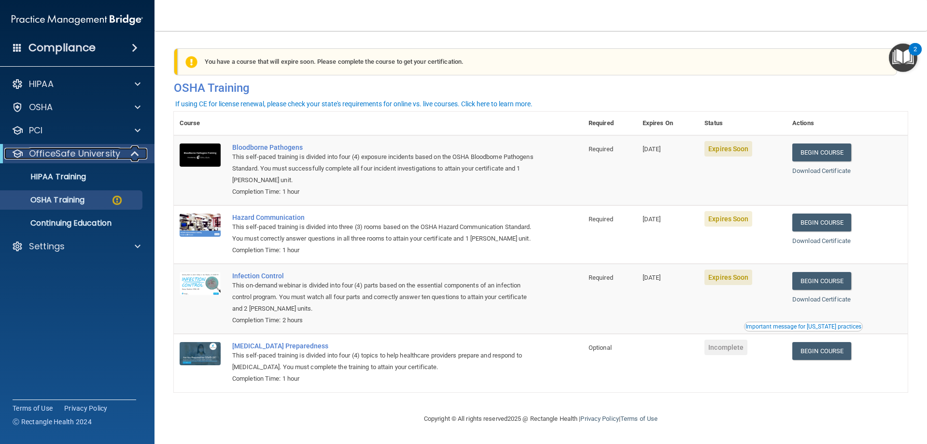
click at [132, 157] on span at bounding box center [136, 154] width 8 height 12
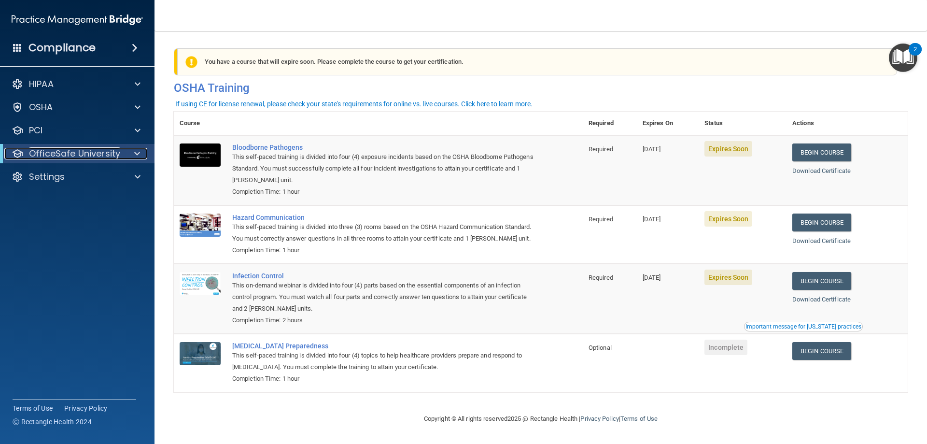
click at [134, 156] on span at bounding box center [137, 154] width 6 height 12
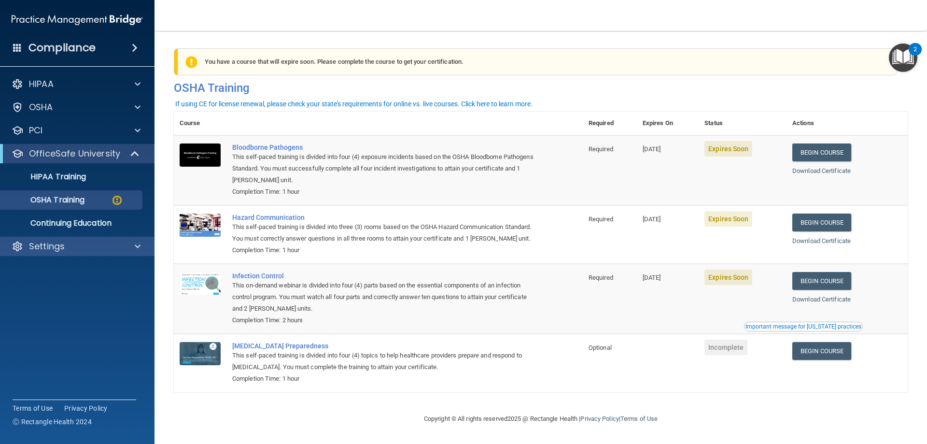
click at [147, 249] on div "Settings" at bounding box center [77, 246] width 155 height 19
click at [141, 250] on div at bounding box center [136, 247] width 24 height 12
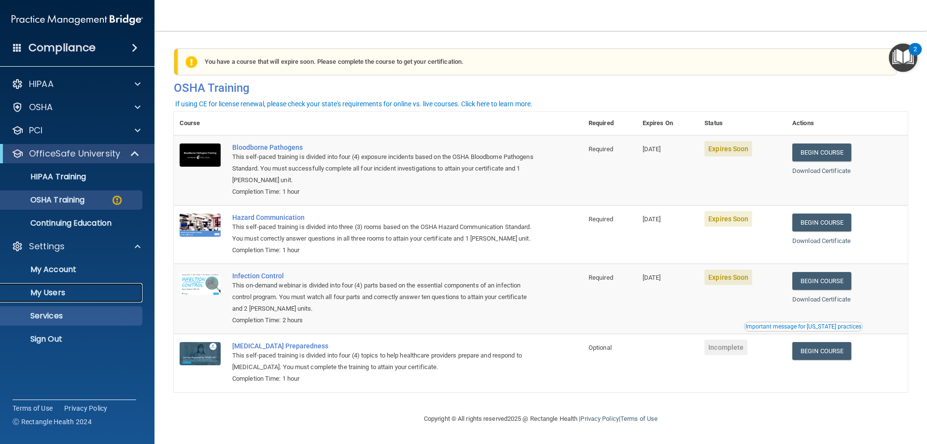
click at [72, 297] on p "My Users" at bounding box center [72, 293] width 132 height 10
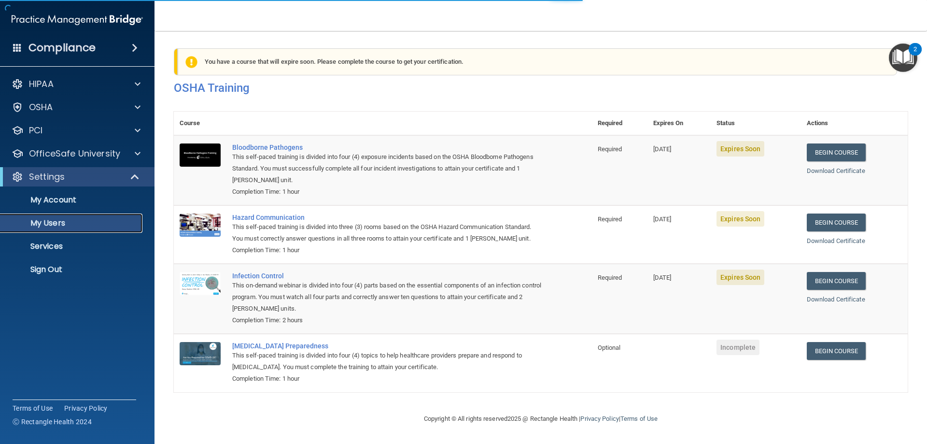
select select "20"
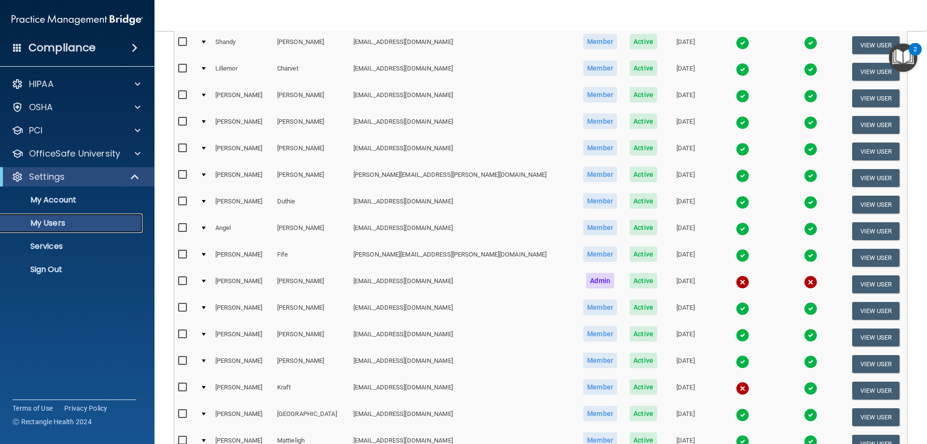
scroll to position [338, 0]
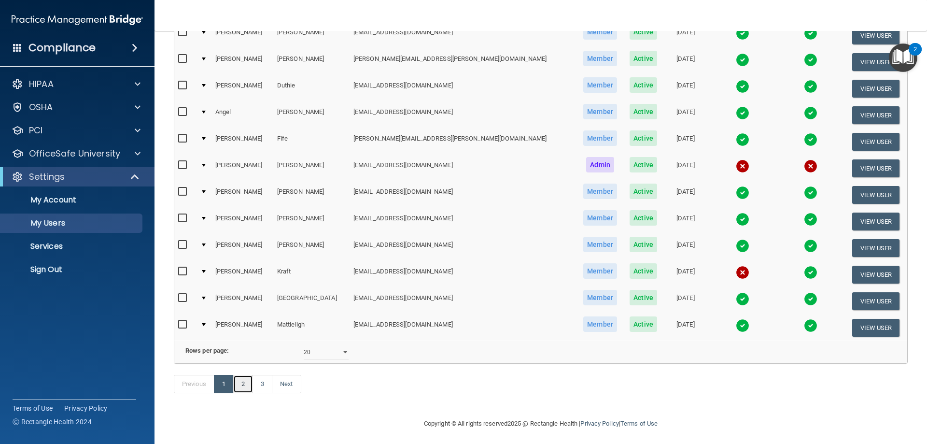
click at [249, 393] on link "2" at bounding box center [243, 384] width 20 height 18
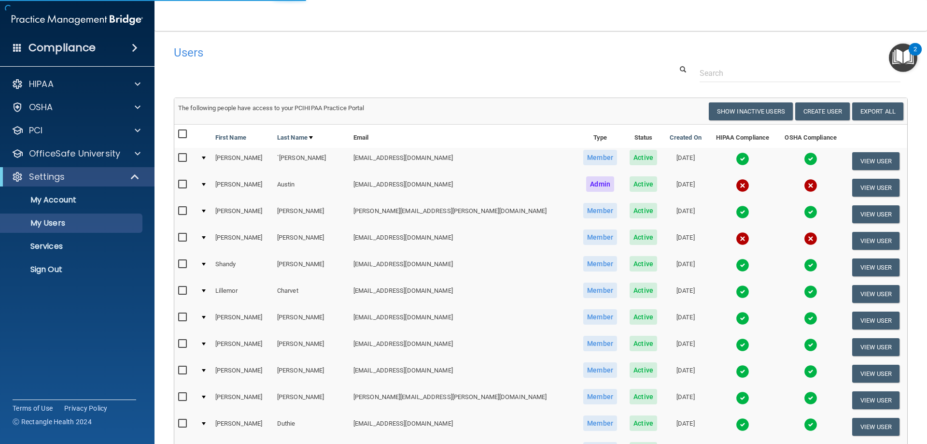
select select "20"
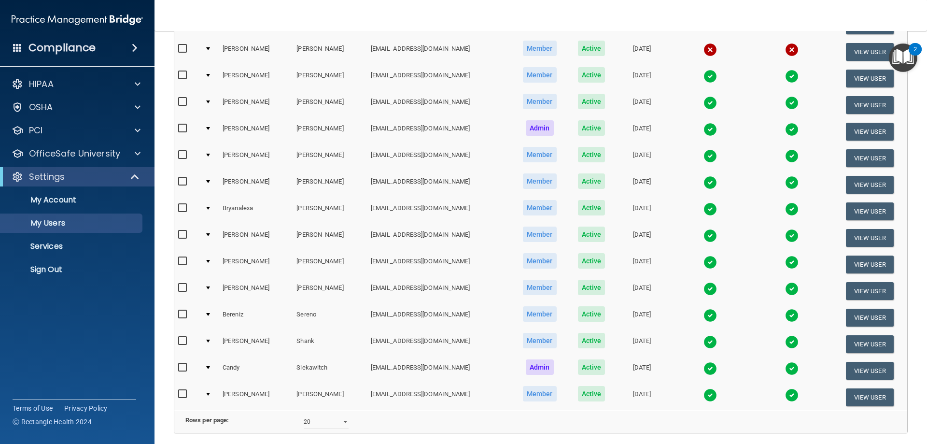
scroll to position [290, 0]
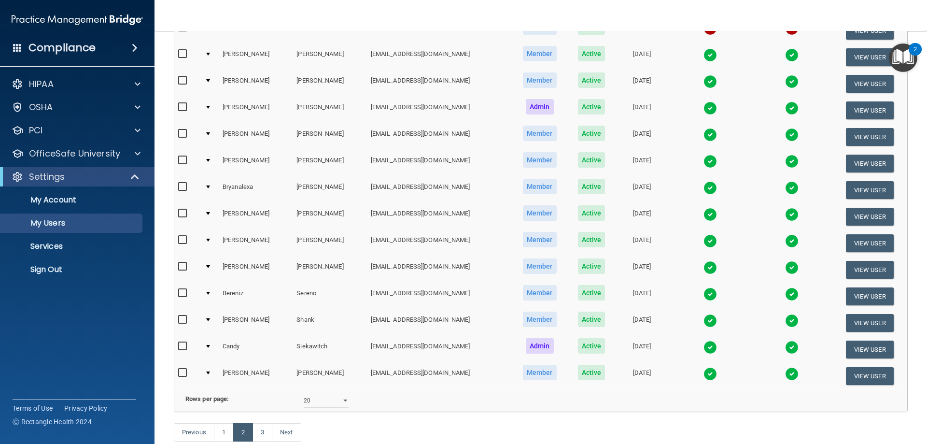
click at [236, 405] on div "Rows per page:" at bounding box center [237, 399] width 118 height 12
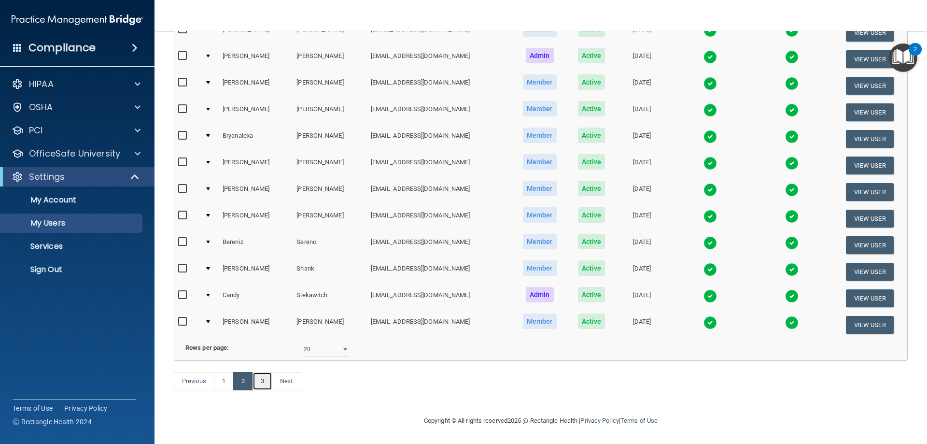
drag, startPoint x: 264, startPoint y: 381, endPoint x: 265, endPoint y: 371, distance: 10.2
click at [265, 380] on link "3" at bounding box center [263, 381] width 20 height 18
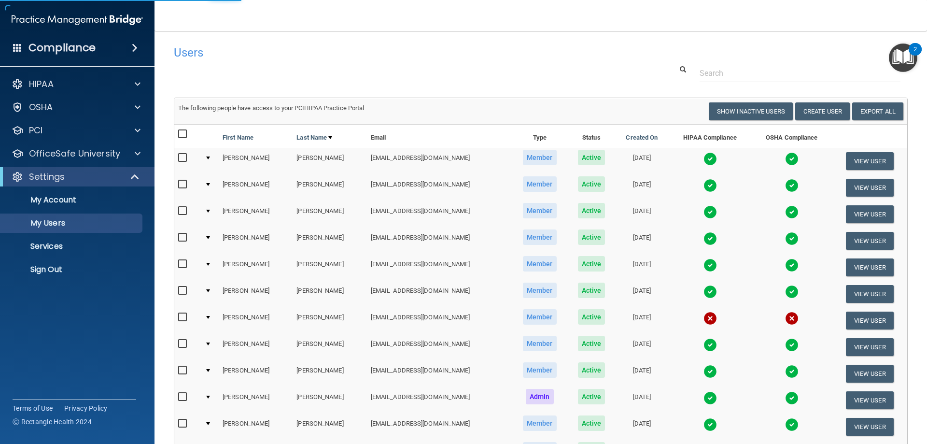
select select "20"
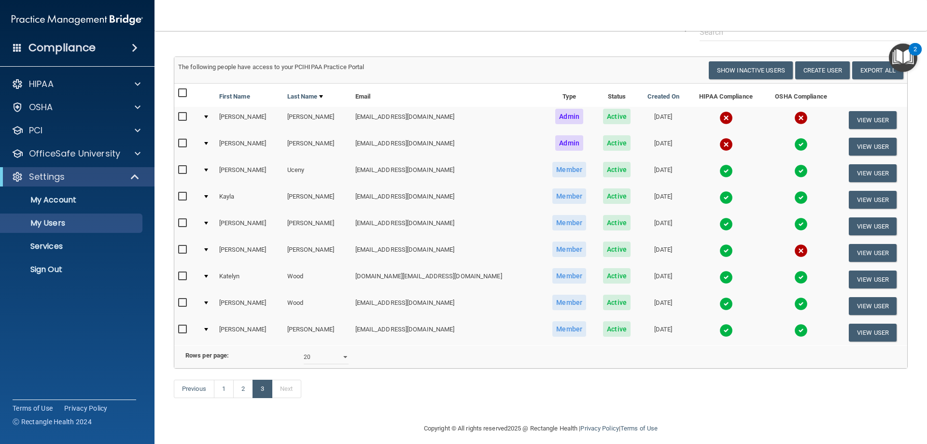
scroll to position [63, 0]
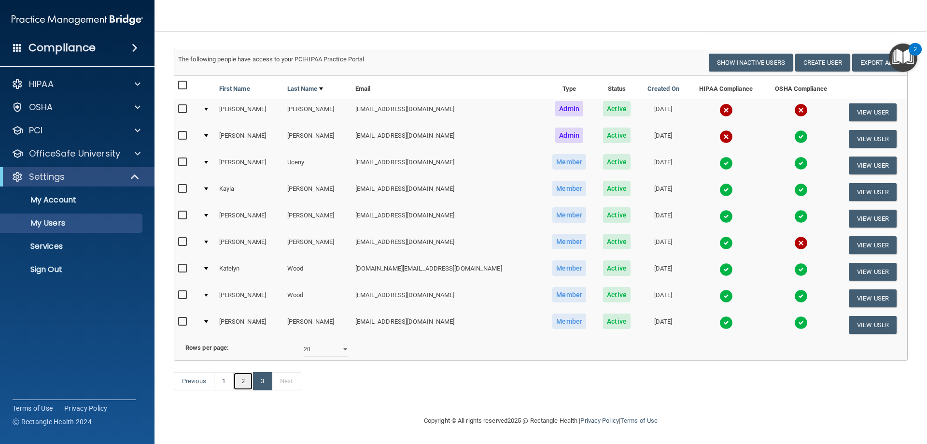
click at [240, 385] on link "2" at bounding box center [243, 381] width 20 height 18
select select "20"
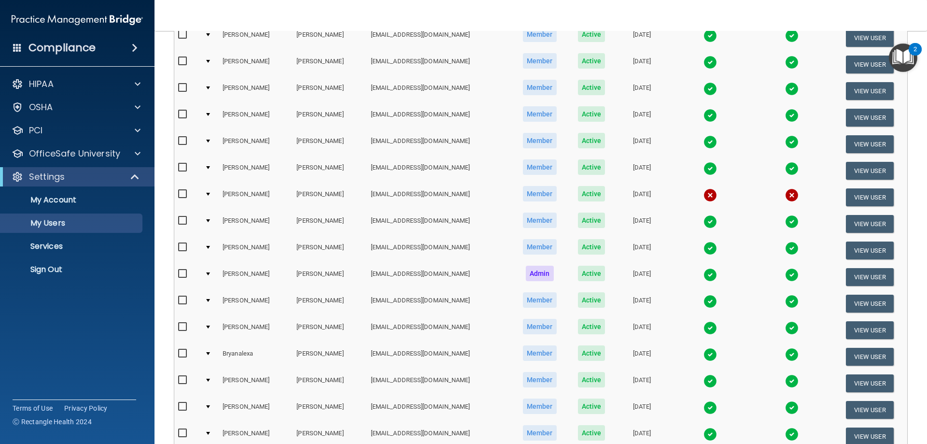
scroll to position [145, 0]
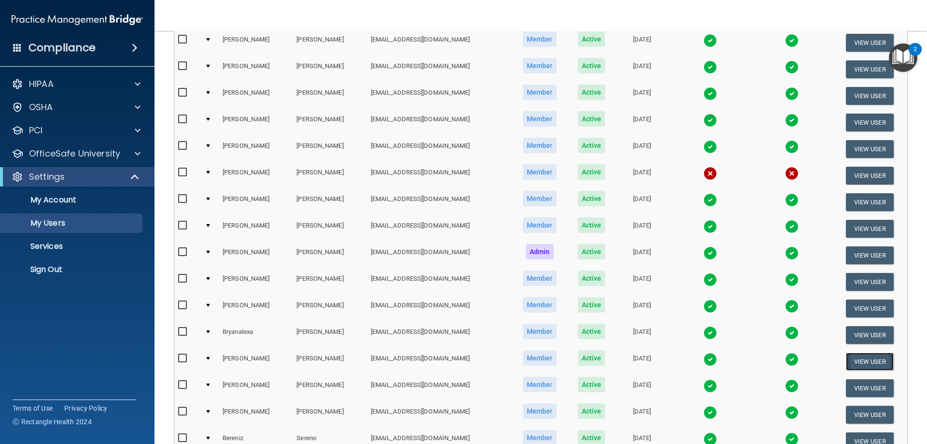
click at [857, 361] on button "View User" at bounding box center [870, 362] width 48 height 18
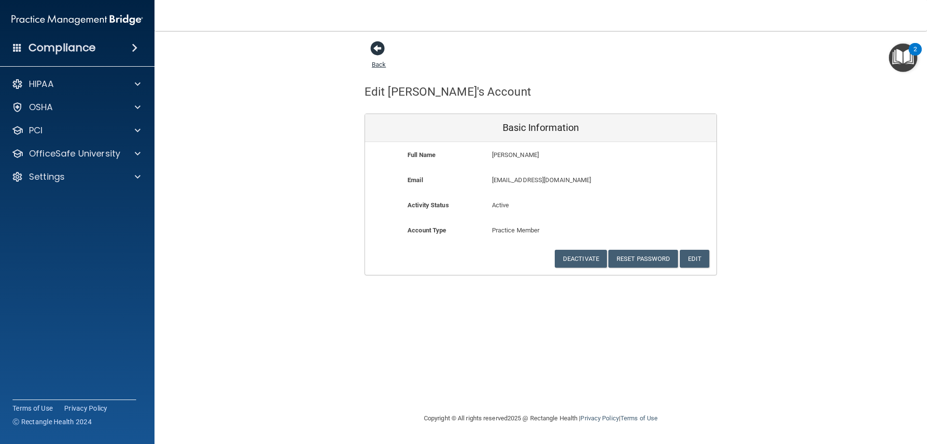
click at [376, 46] on span at bounding box center [377, 48] width 14 height 14
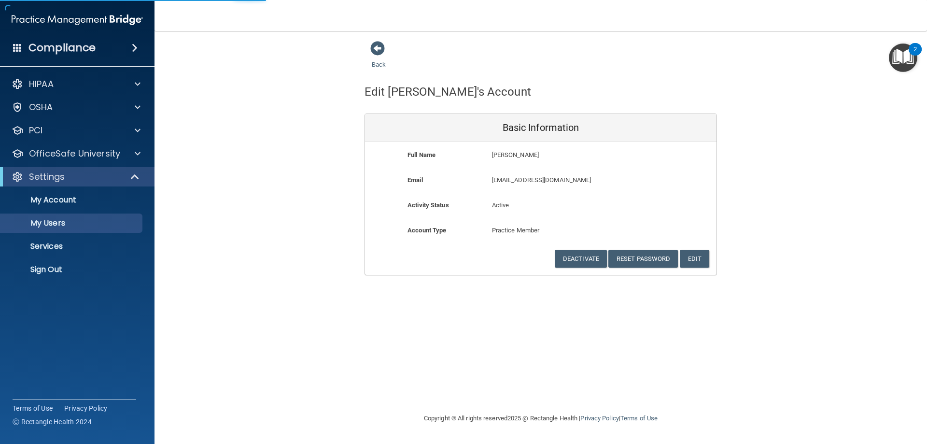
select select "20"
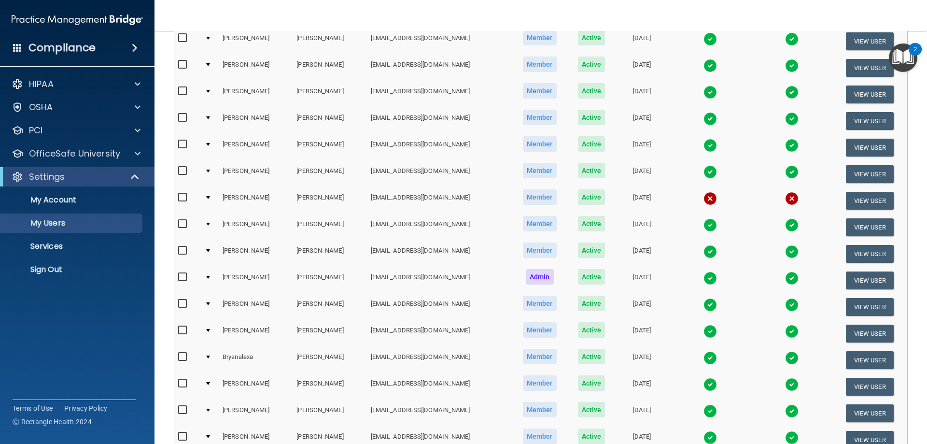
scroll to position [145, 0]
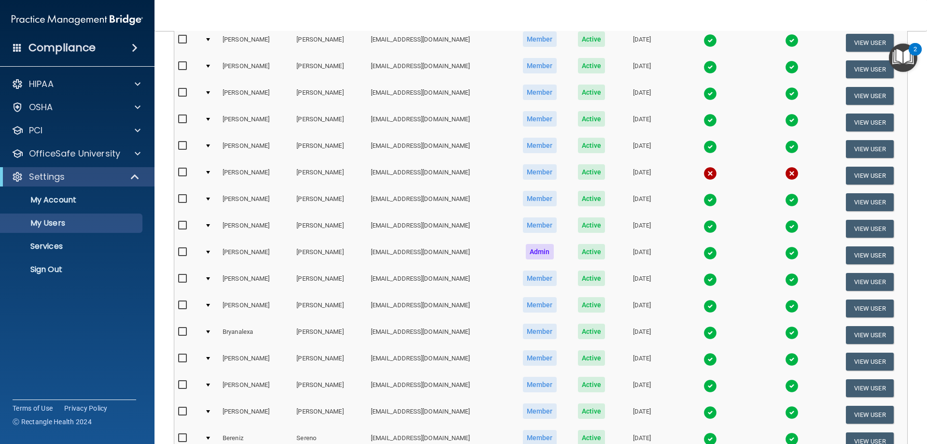
click at [209, 359] on div at bounding box center [208, 358] width 4 height 3
click at [229, 360] on td "Gloria" at bounding box center [256, 361] width 74 height 27
click at [184, 359] on input "checkbox" at bounding box center [183, 359] width 11 height 8
checkbox input "true"
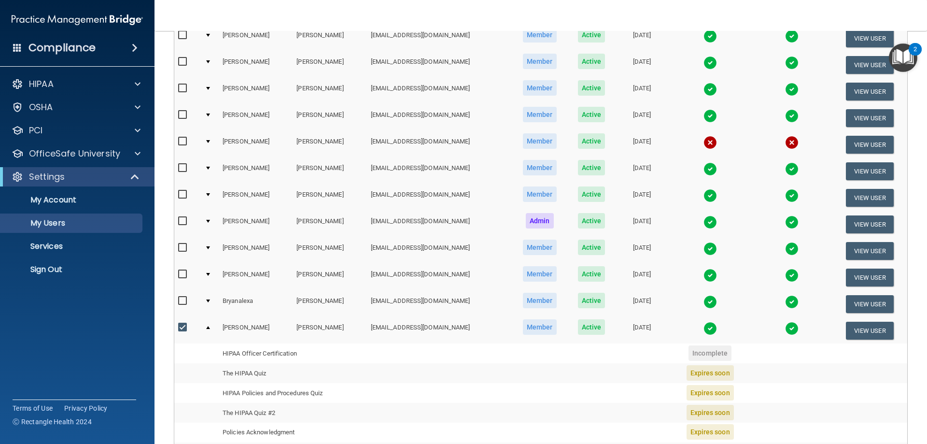
scroll to position [291, 0]
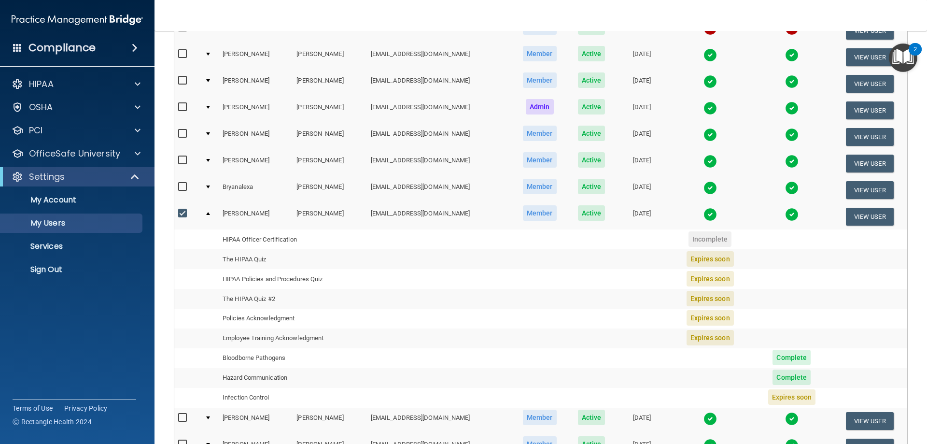
click at [704, 262] on span "Expires soon" at bounding box center [710, 258] width 47 height 15
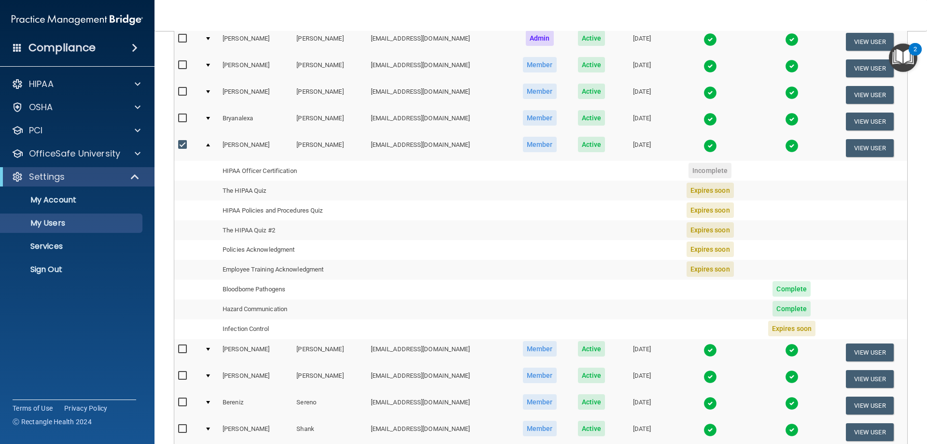
scroll to position [534, 0]
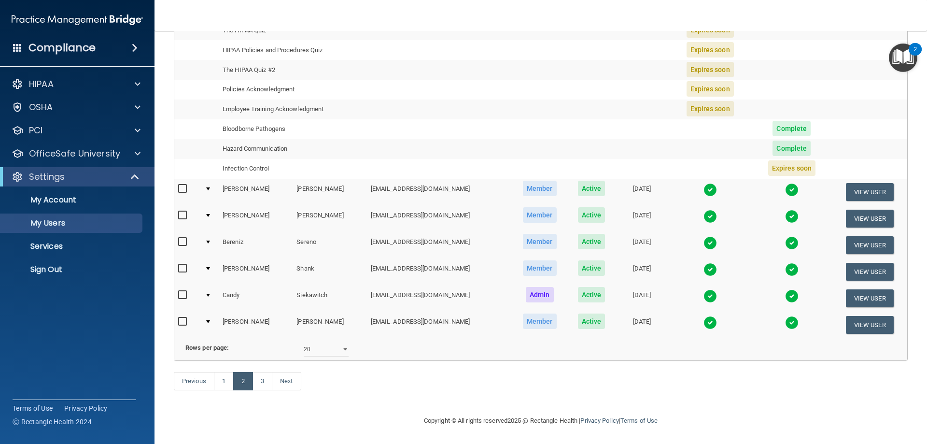
click at [207, 294] on div at bounding box center [208, 295] width 4 height 3
click at [206, 294] on div at bounding box center [208, 295] width 4 height 3
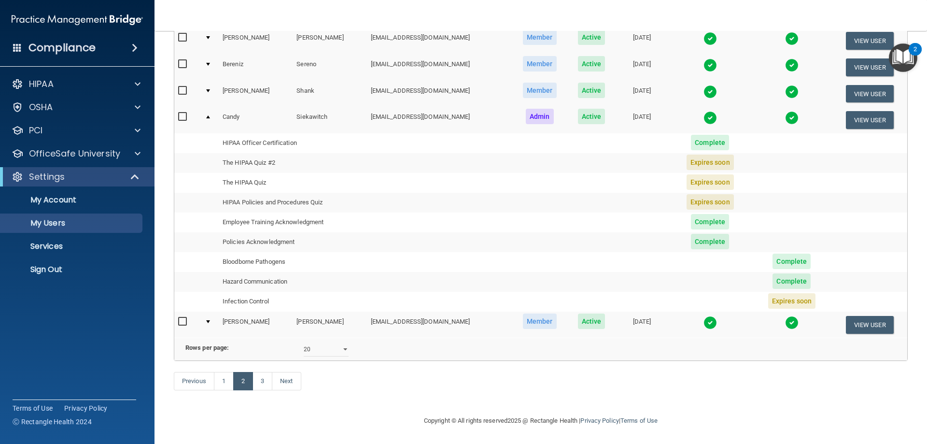
click at [714, 155] on span "Expires soon" at bounding box center [710, 162] width 47 height 15
click at [260, 153] on td "The HIPAA Quiz #2" at bounding box center [293, 163] width 148 height 20
click at [386, 213] on td at bounding box center [439, 223] width 145 height 20
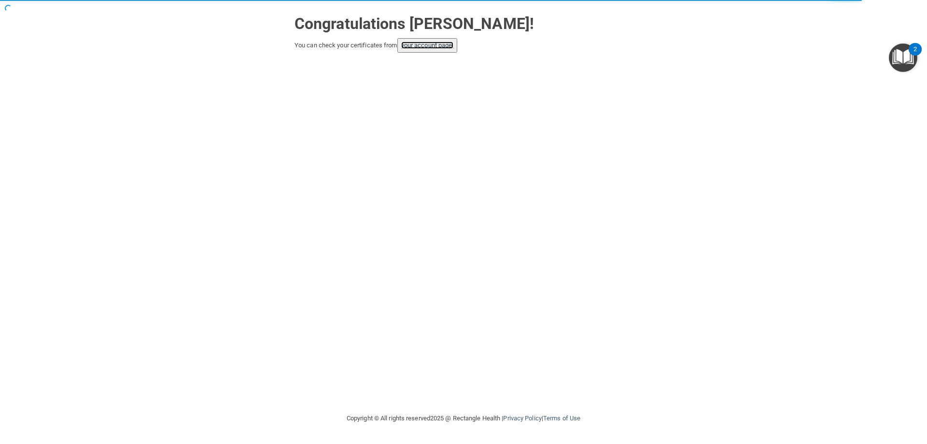
click at [425, 43] on link "your account page!" at bounding box center [427, 45] width 53 height 7
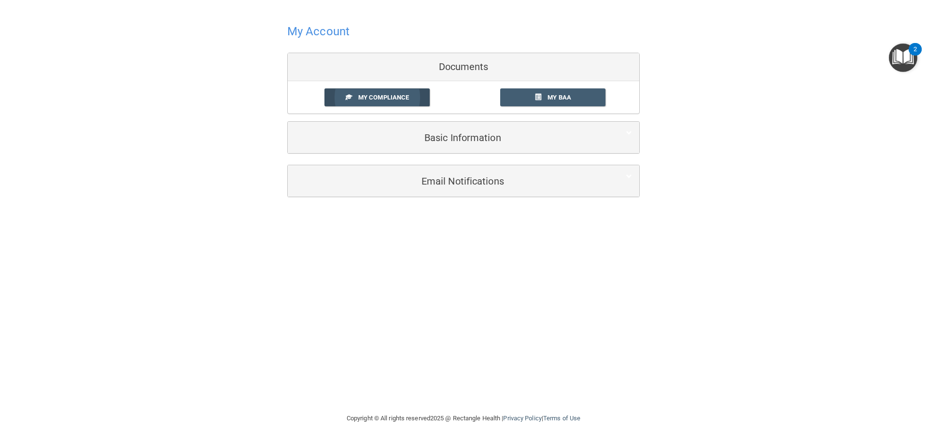
click at [384, 94] on span "My Compliance" at bounding box center [383, 97] width 51 height 7
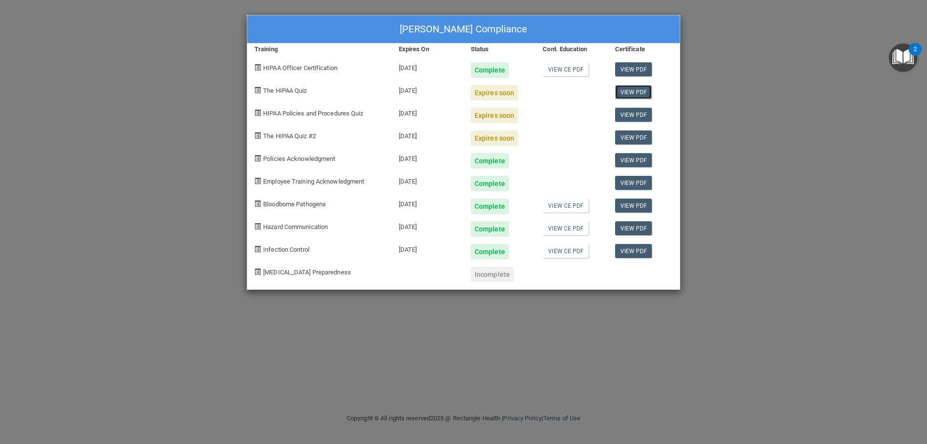
click at [639, 96] on link "View PDF" at bounding box center [633, 92] width 37 height 14
click at [285, 92] on span "The HIPAA Quiz" at bounding box center [284, 90] width 43 height 7
click at [200, 58] on div "[PERSON_NAME] Compliance Training Expires On Status Cont. Education Certificate…" at bounding box center [463, 222] width 927 height 444
